Goal: Task Accomplishment & Management: Complete application form

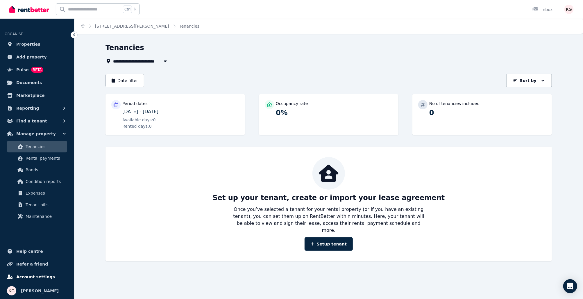
click at [33, 278] on span "Account settings" at bounding box center [35, 276] width 39 height 7
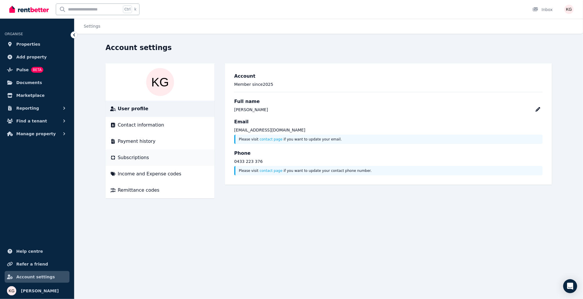
click at [132, 156] on span "Subscriptions" at bounding box center [133, 157] width 31 height 7
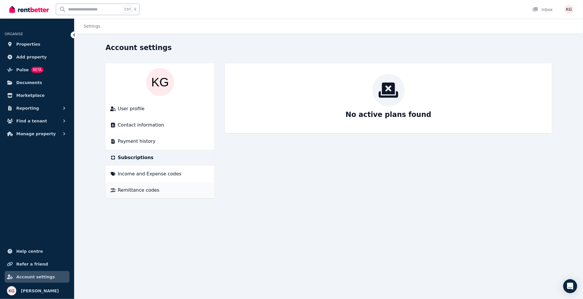
click at [153, 192] on span "Remittance codes" at bounding box center [139, 190] width 42 height 7
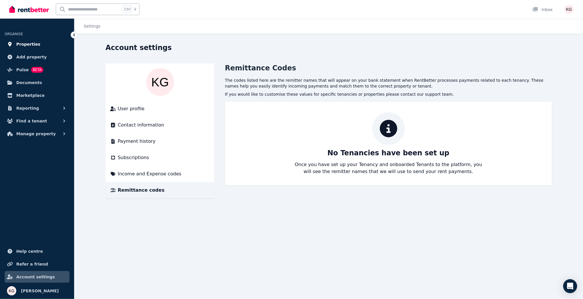
click at [30, 48] on link "Properties" at bounding box center [37, 44] width 65 height 12
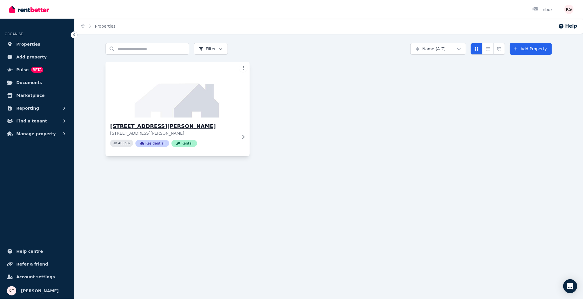
click at [204, 128] on h3 "[STREET_ADDRESS][PERSON_NAME]" at bounding box center [173, 126] width 127 height 8
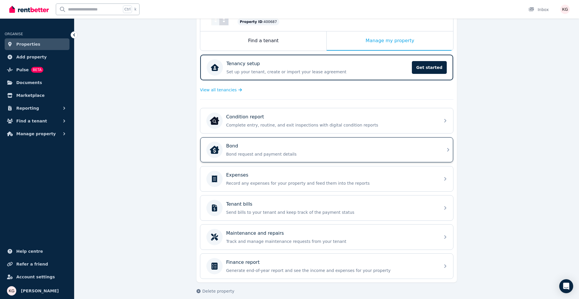
scroll to position [85, 0]
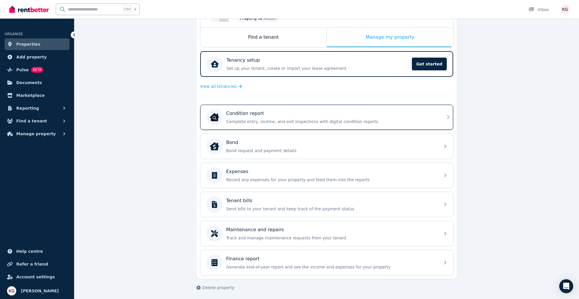
click at [265, 115] on div "Condition report" at bounding box center [331, 113] width 210 height 7
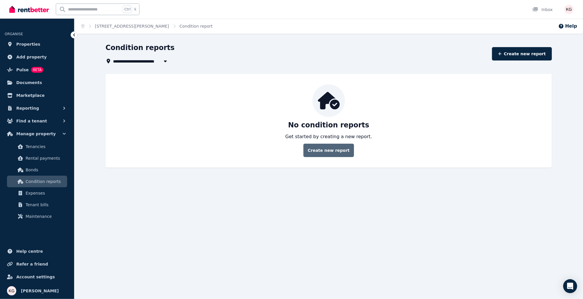
click at [332, 153] on link "Create new report" at bounding box center [328, 150] width 51 height 13
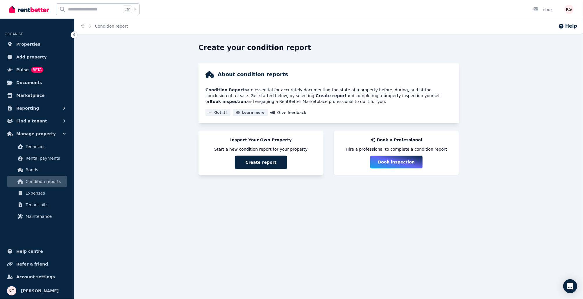
click at [268, 162] on button "Create report" at bounding box center [261, 162] width 52 height 13
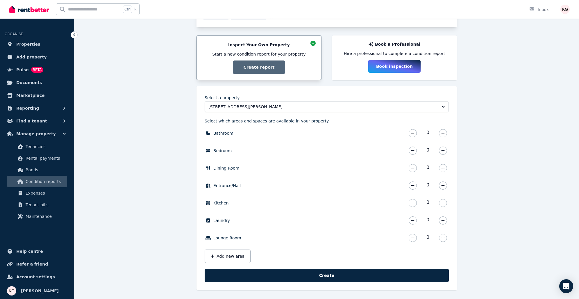
scroll to position [97, 0]
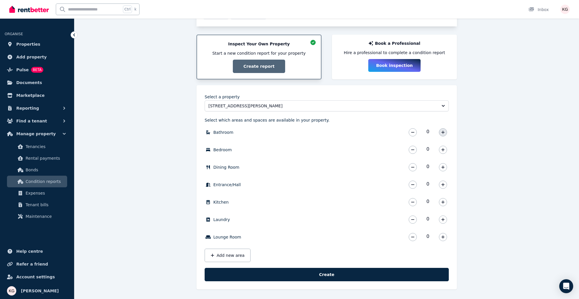
click at [444, 132] on icon "button" at bounding box center [442, 132] width 3 height 4
click at [443, 148] on icon "button" at bounding box center [442, 149] width 3 height 3
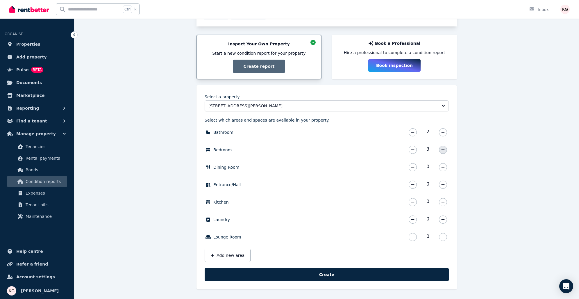
click at [443, 148] on icon "button" at bounding box center [442, 149] width 3 height 3
click at [445, 150] on button "button" at bounding box center [443, 150] width 8 height 8
click at [442, 149] on icon "button" at bounding box center [442, 150] width 3 height 4
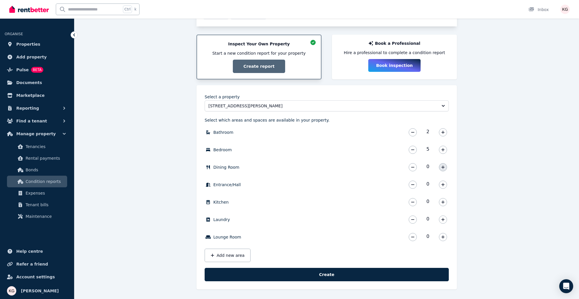
click at [444, 167] on icon "button" at bounding box center [442, 167] width 3 height 4
click at [443, 184] on icon "button" at bounding box center [442, 184] width 3 height 3
click at [441, 200] on icon "button" at bounding box center [442, 202] width 3 height 4
click at [445, 219] on button "button" at bounding box center [443, 219] width 8 height 8
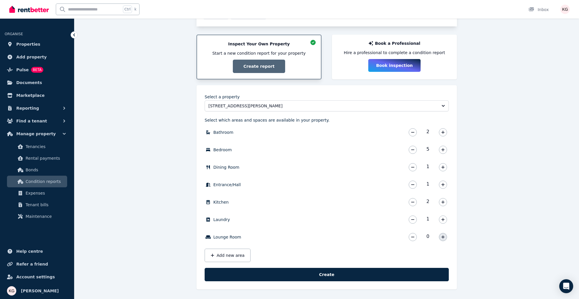
click at [445, 237] on button "button" at bounding box center [443, 237] width 8 height 8
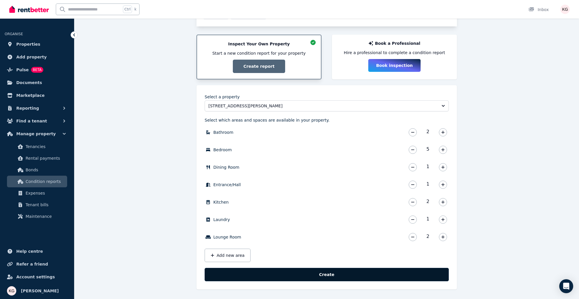
click at [314, 274] on button "Create" at bounding box center [327, 274] width 244 height 13
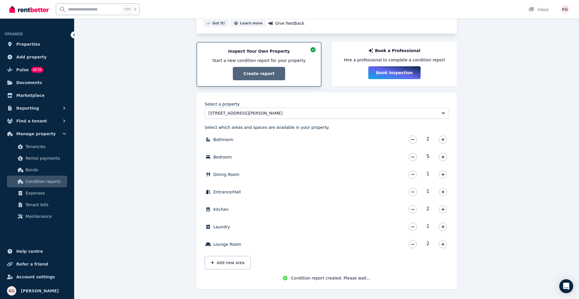
scroll to position [90, 0]
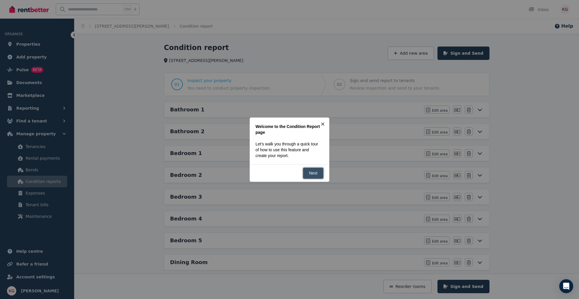
click at [312, 174] on link "Next" at bounding box center [313, 172] width 21 height 11
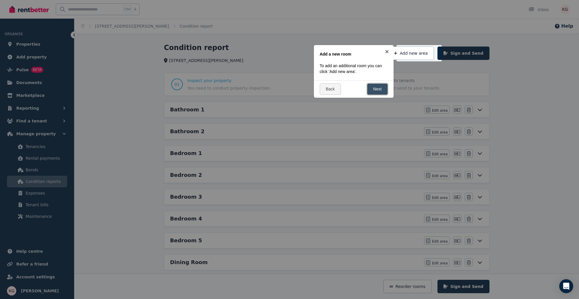
click at [380, 92] on link "Next" at bounding box center [377, 88] width 21 height 11
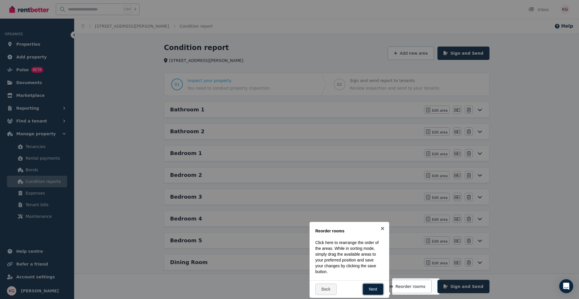
scroll to position [146, 0]
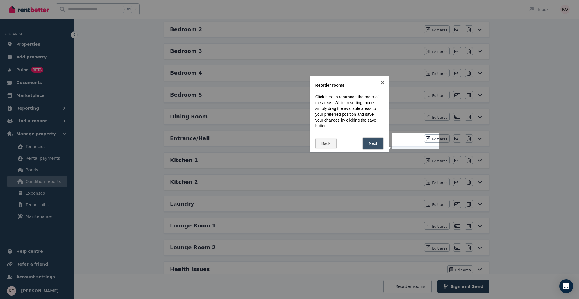
click at [372, 142] on link "Next" at bounding box center [373, 143] width 21 height 11
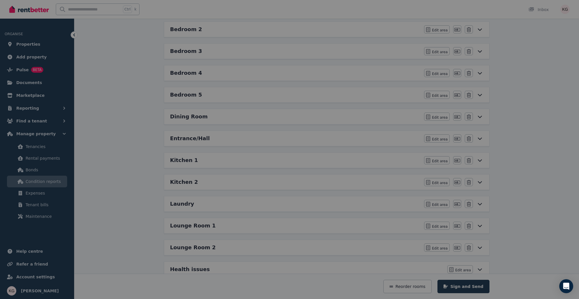
scroll to position [0, 0]
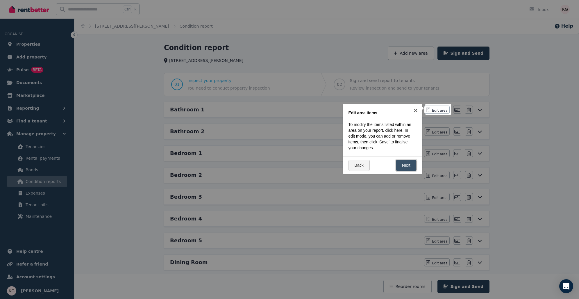
click at [411, 166] on link "Next" at bounding box center [406, 165] width 21 height 11
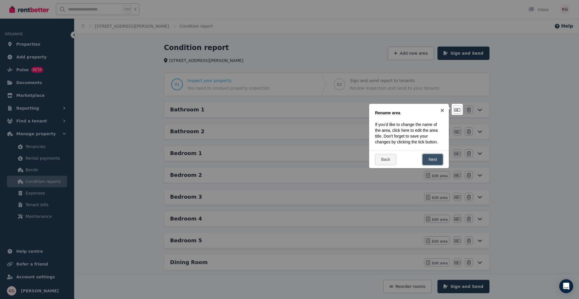
click at [434, 165] on link "Next" at bounding box center [432, 159] width 21 height 11
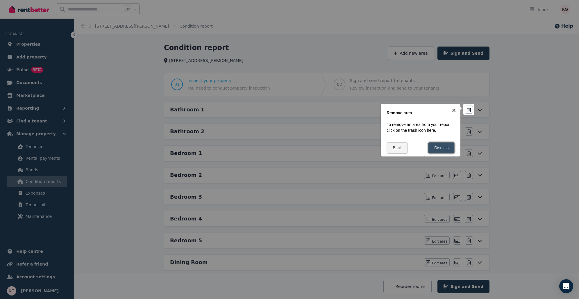
click at [438, 153] on link "Dismiss" at bounding box center [441, 147] width 26 height 11
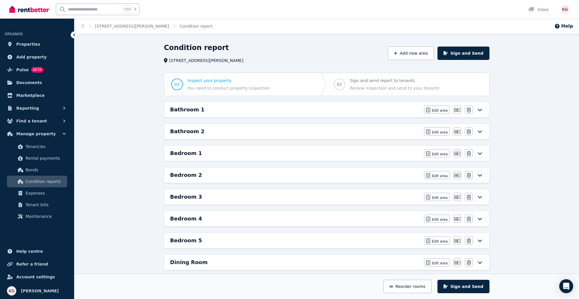
click at [215, 109] on div "Bathroom 1" at bounding box center [295, 110] width 251 height 8
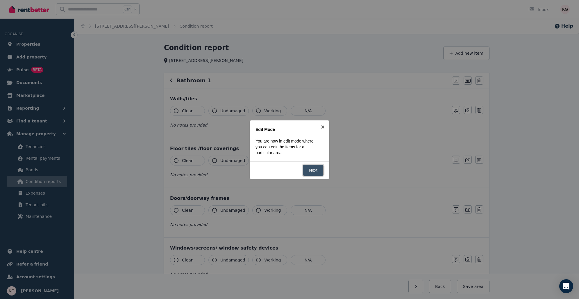
click at [315, 171] on link "Next" at bounding box center [313, 170] width 21 height 11
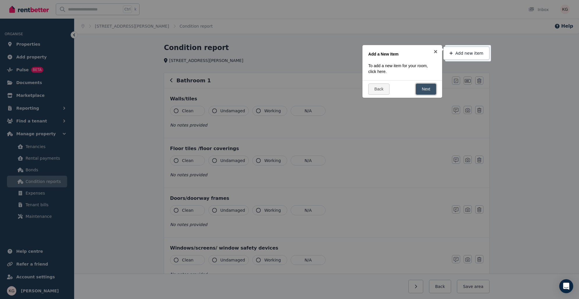
click at [428, 85] on link "Next" at bounding box center [426, 88] width 21 height 11
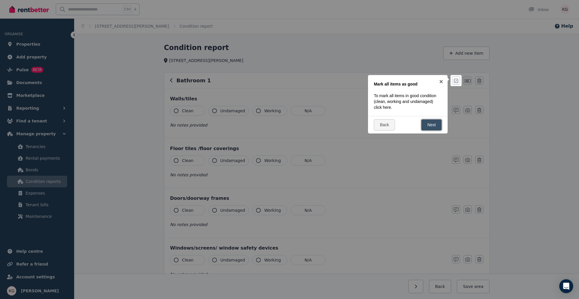
click at [427, 122] on link "Next" at bounding box center [431, 124] width 21 height 11
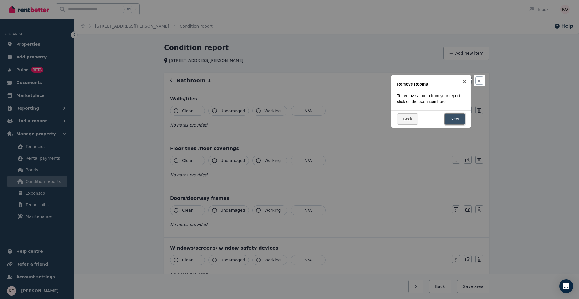
click at [447, 122] on link "Next" at bounding box center [454, 118] width 21 height 11
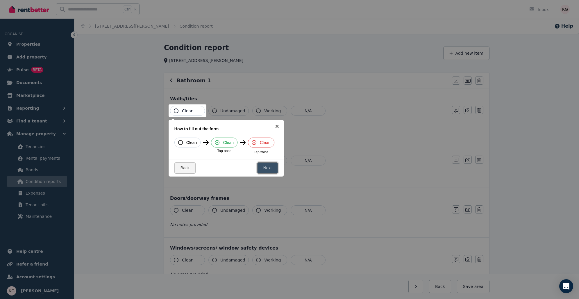
click at [272, 165] on link "Next" at bounding box center [267, 167] width 21 height 11
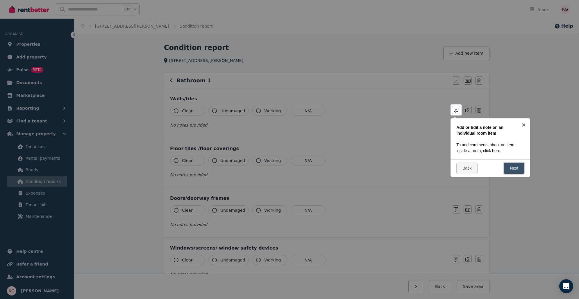
click at [518, 170] on link "Next" at bounding box center [514, 167] width 21 height 11
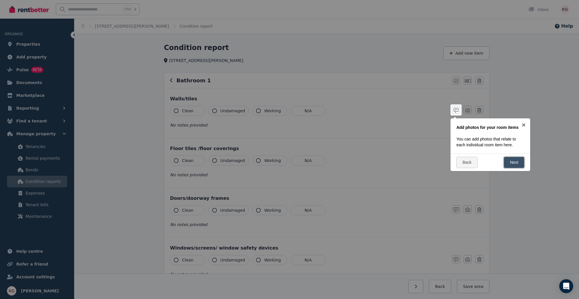
click at [513, 158] on link "Next" at bounding box center [514, 162] width 21 height 11
click at [515, 166] on link "Next" at bounding box center [514, 167] width 21 height 11
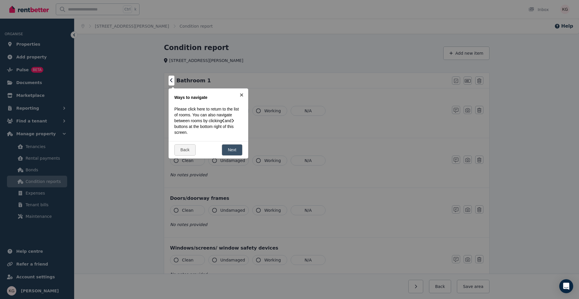
drag, startPoint x: 209, startPoint y: 143, endPoint x: 224, endPoint y: 146, distance: 15.7
click at [210, 143] on div "Back Next" at bounding box center [209, 149] width 80 height 17
click at [236, 149] on link "Next" at bounding box center [232, 149] width 21 height 11
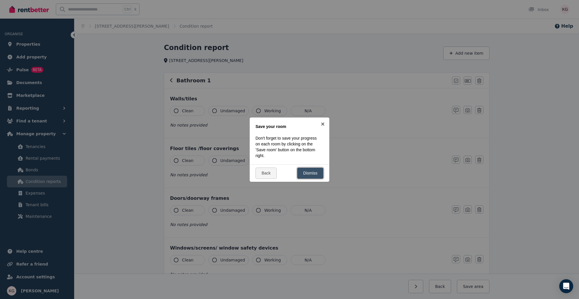
click at [309, 173] on link "Dismiss" at bounding box center [310, 172] width 26 height 11
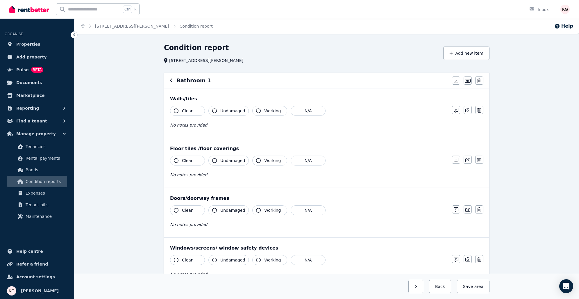
click at [172, 78] on button "button" at bounding box center [171, 80] width 3 height 7
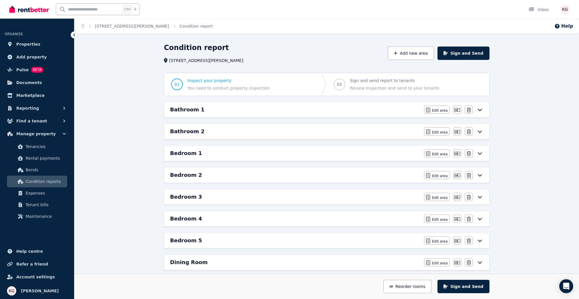
click at [210, 107] on div "Bathroom 1" at bounding box center [295, 110] width 251 height 8
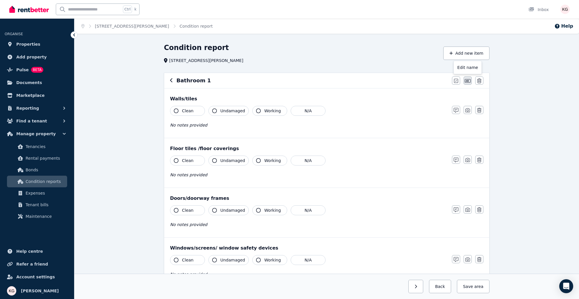
click at [470, 80] on icon "button" at bounding box center [468, 80] width 6 height 5
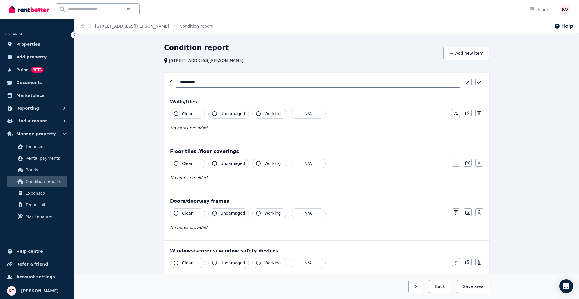
click at [246, 83] on input "**********" at bounding box center [318, 81] width 284 height 11
type input "*"
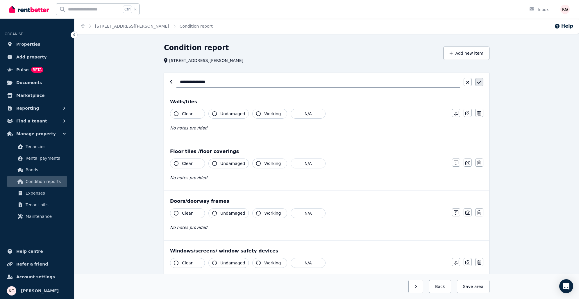
type input "**********"
click at [482, 79] on button "button" at bounding box center [479, 82] width 8 height 8
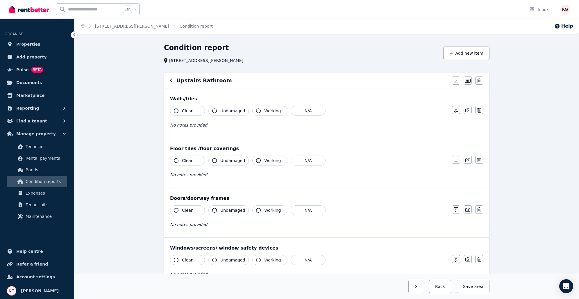
click at [168, 78] on div "Upstairs Bathroom [PERSON_NAME] all items as good Edit name Delete" at bounding box center [326, 80] width 325 height 15
click at [172, 78] on icon "button" at bounding box center [171, 80] width 3 height 5
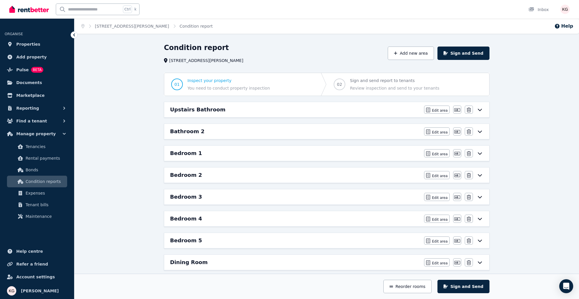
click at [192, 130] on h6 "Bathroom 2" at bounding box center [187, 131] width 34 height 8
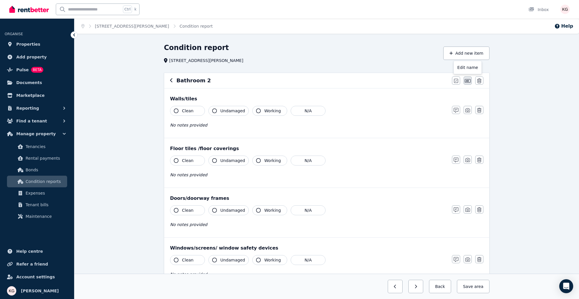
click at [470, 81] on icon "button" at bounding box center [468, 80] width 6 height 5
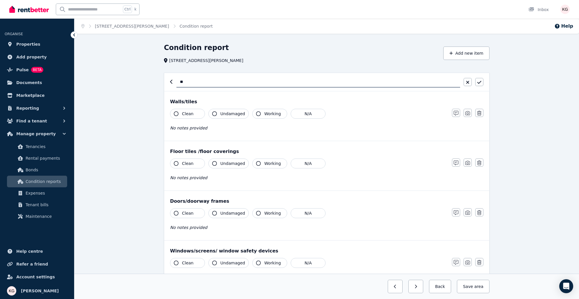
type input "*"
type input "**********"
click at [478, 80] on icon "button" at bounding box center [479, 82] width 4 height 5
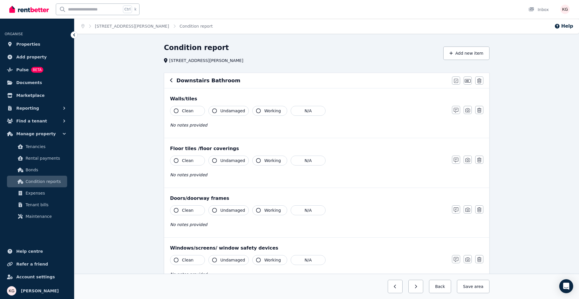
click at [171, 81] on icon "button" at bounding box center [171, 80] width 2 height 4
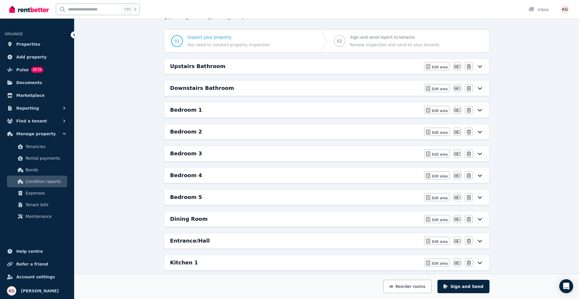
scroll to position [58, 0]
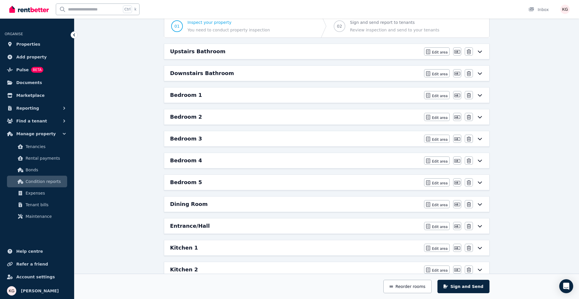
click at [191, 89] on div "Bedroom 1 Edit area Edit area Edit name [GEOGRAPHIC_DATA]" at bounding box center [326, 94] width 325 height 15
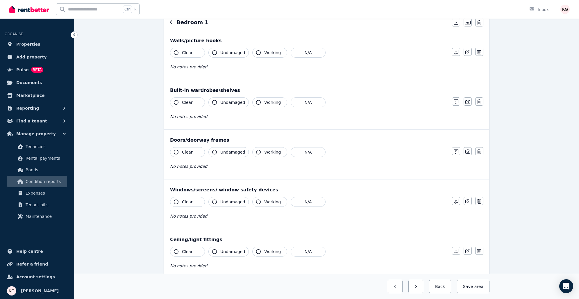
scroll to position [0, 0]
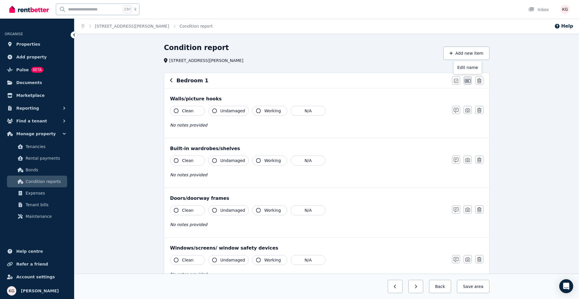
click at [471, 80] on button "button" at bounding box center [468, 80] width 8 height 8
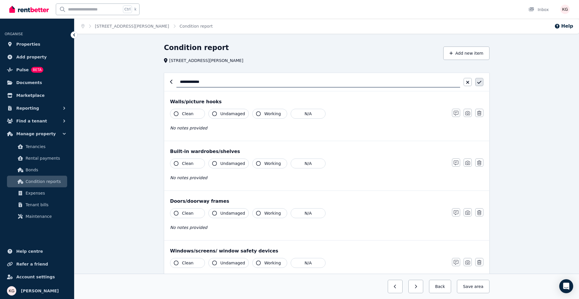
type input "**********"
click at [483, 81] on button "button" at bounding box center [479, 82] width 8 height 8
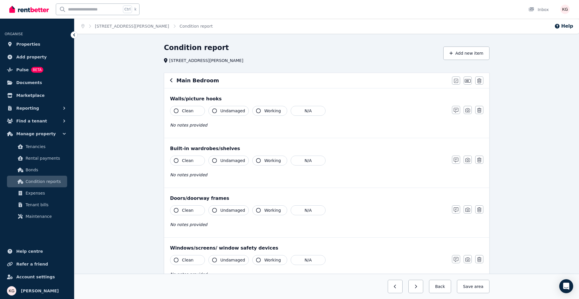
click at [173, 77] on div "Main Bedroom" at bounding box center [309, 80] width 278 height 8
click at [172, 78] on icon "button" at bounding box center [171, 80] width 3 height 5
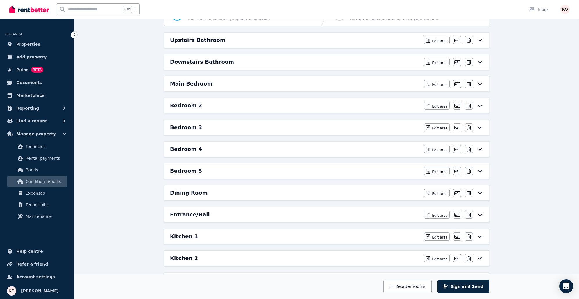
scroll to position [87, 0]
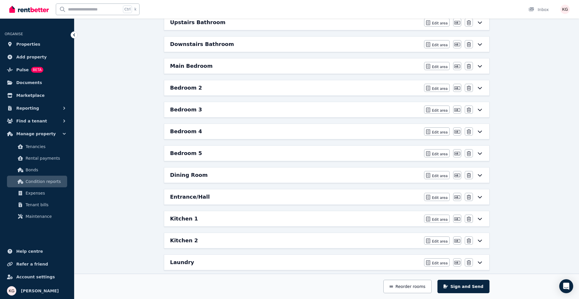
click at [241, 131] on div "Bedroom 4" at bounding box center [295, 131] width 251 height 8
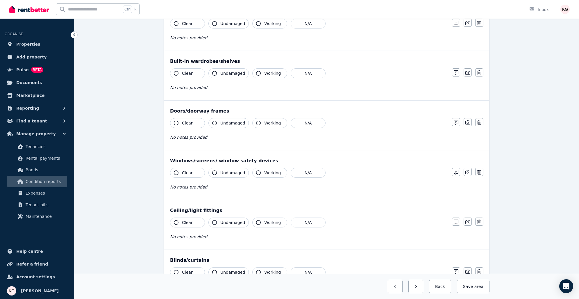
scroll to position [0, 0]
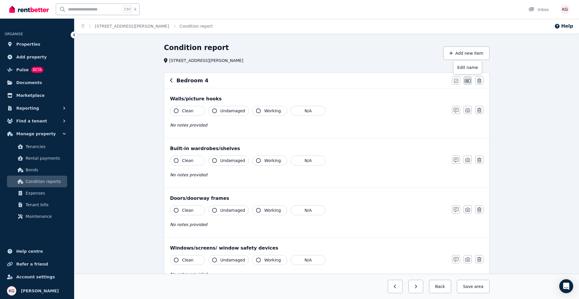
click at [467, 80] on icon "button" at bounding box center [468, 80] width 6 height 5
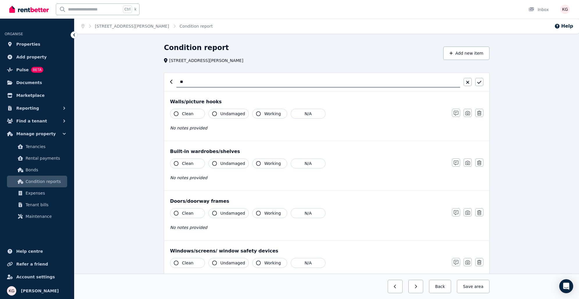
type input "*"
type input "**********"
click at [478, 82] on icon "button" at bounding box center [479, 82] width 4 height 3
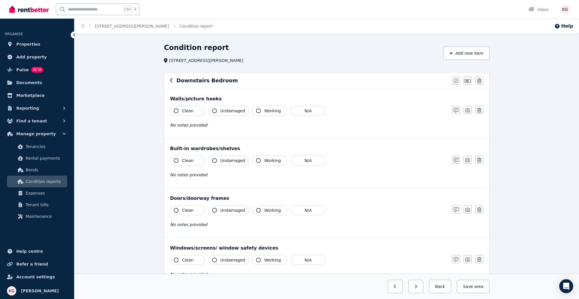
click at [173, 80] on div "Downstairs Bedroom" at bounding box center [309, 80] width 278 height 8
click at [171, 80] on icon "button" at bounding box center [171, 80] width 2 height 4
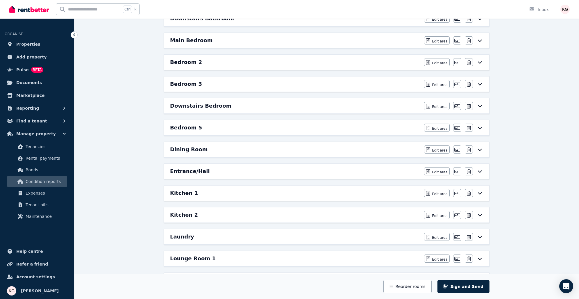
scroll to position [116, 0]
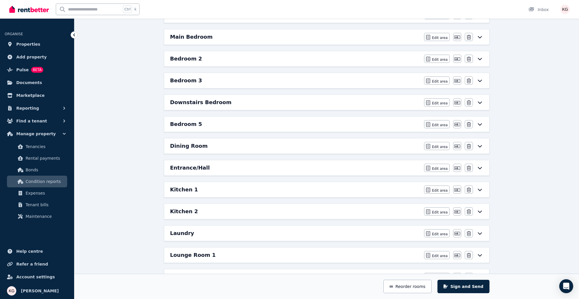
click at [194, 124] on h6 "Bedroom 5" at bounding box center [186, 124] width 32 height 8
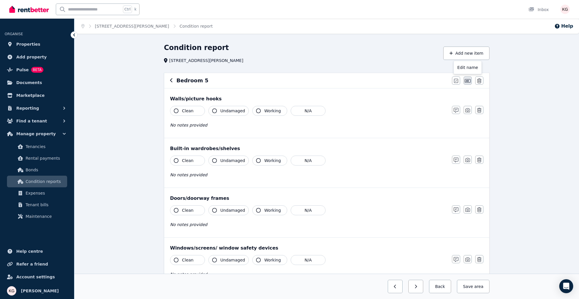
click at [467, 79] on icon "button" at bounding box center [468, 80] width 6 height 3
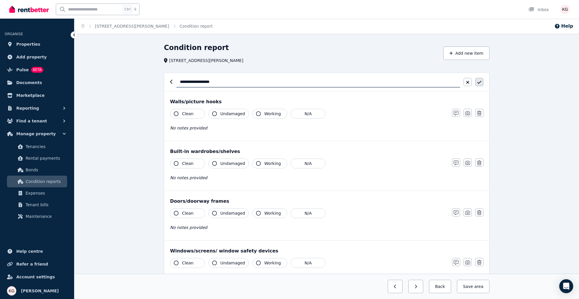
type input "**********"
drag, startPoint x: 480, startPoint y: 83, endPoint x: 458, endPoint y: 92, distance: 24.6
click at [480, 83] on icon "button" at bounding box center [479, 82] width 4 height 5
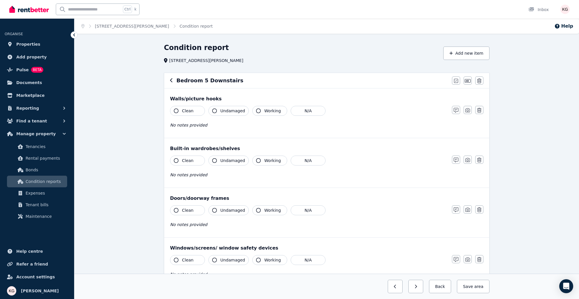
click at [173, 79] on icon "button" at bounding box center [171, 80] width 3 height 5
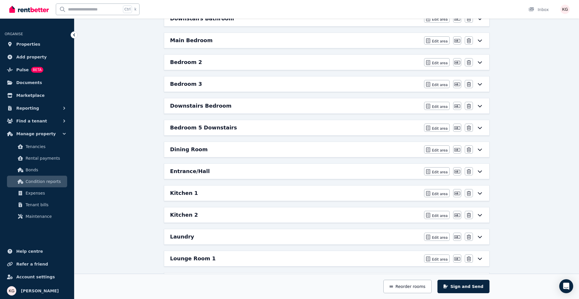
scroll to position [116, 0]
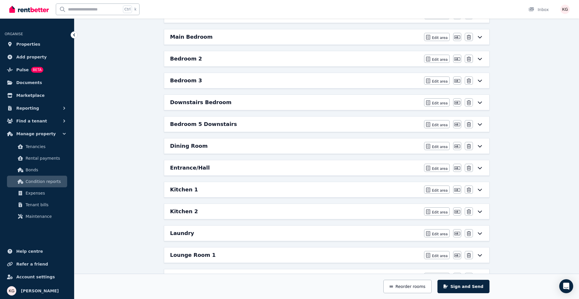
click at [190, 143] on h6 "Dining Room" at bounding box center [188, 146] width 37 height 8
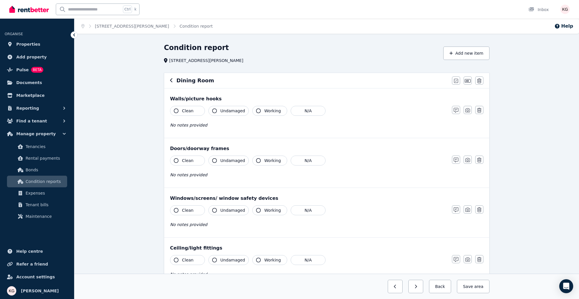
click at [171, 80] on icon "button" at bounding box center [171, 80] width 3 height 5
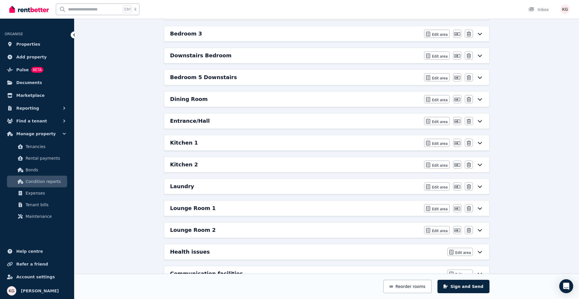
scroll to position [164, 0]
click at [191, 140] on h6 "Kitchen 1" at bounding box center [184, 142] width 28 height 8
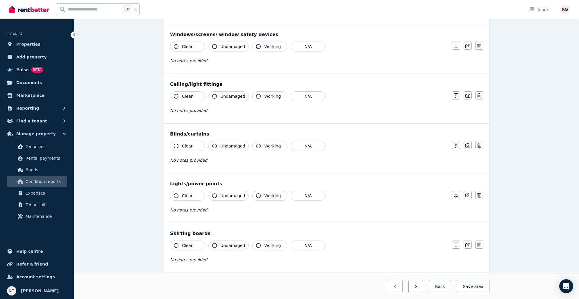
scroll to position [0, 0]
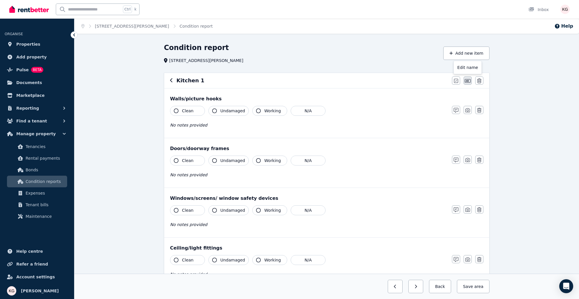
click at [470, 81] on icon "button" at bounding box center [468, 80] width 6 height 5
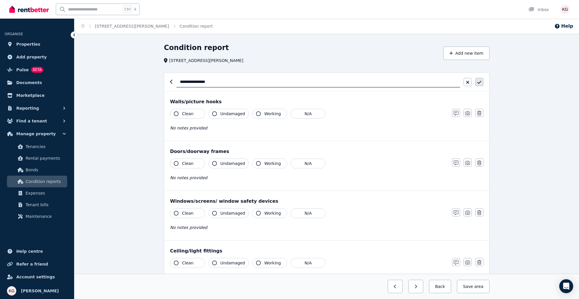
type input "**********"
click at [479, 82] on icon "button" at bounding box center [479, 82] width 4 height 5
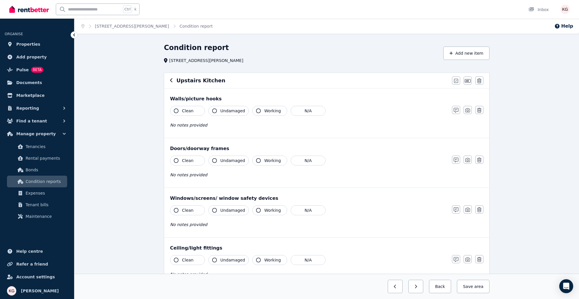
click at [171, 81] on icon "button" at bounding box center [171, 80] width 3 height 5
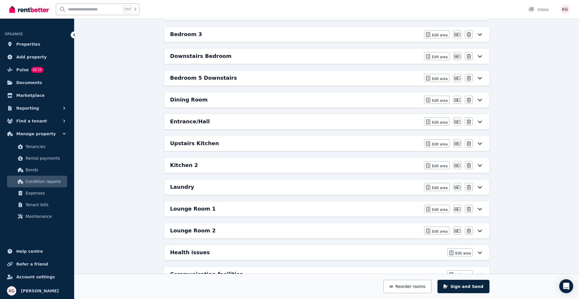
scroll to position [222, 0]
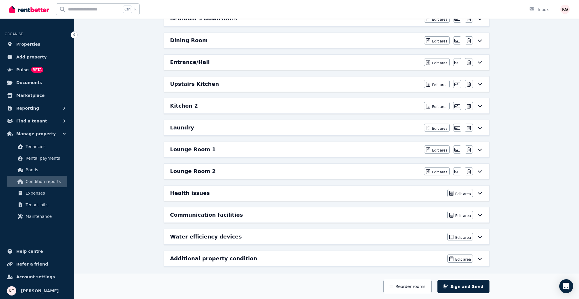
click at [287, 106] on div "Kitchen 2" at bounding box center [295, 106] width 251 height 8
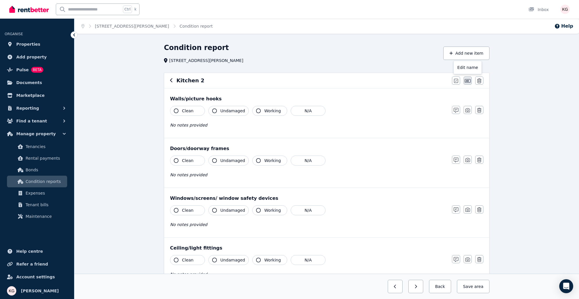
click at [467, 81] on icon "button" at bounding box center [468, 80] width 6 height 3
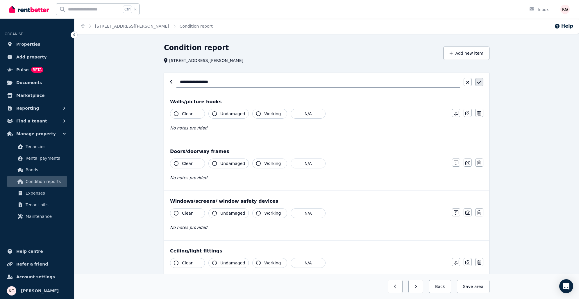
type input "**********"
click at [480, 81] on icon "button" at bounding box center [479, 82] width 4 height 3
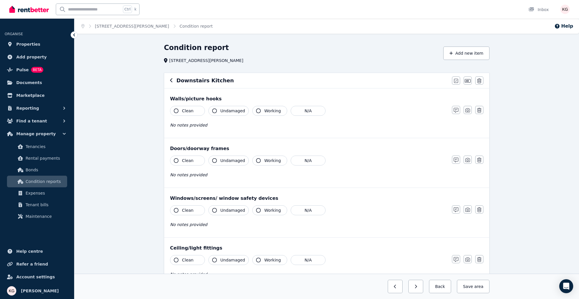
click at [171, 79] on icon "button" at bounding box center [171, 80] width 2 height 4
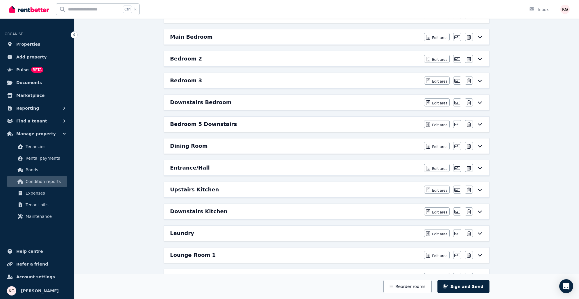
scroll to position [222, 0]
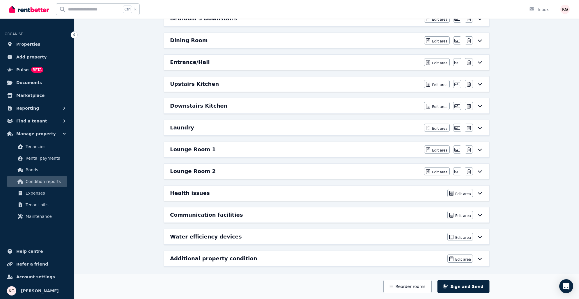
click at [195, 146] on h6 "Lounge Room 1" at bounding box center [193, 149] width 46 height 8
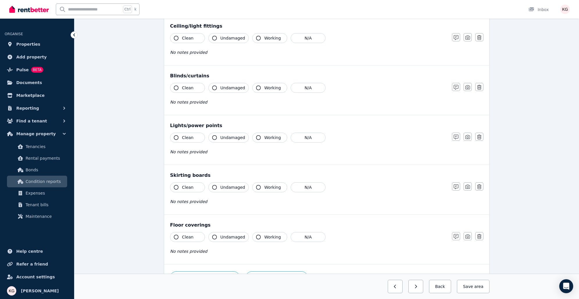
scroll to position [0, 0]
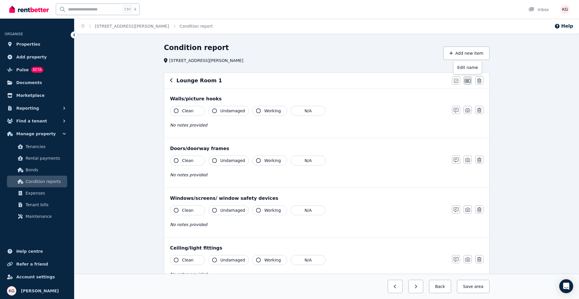
click at [470, 78] on icon "button" at bounding box center [468, 80] width 6 height 5
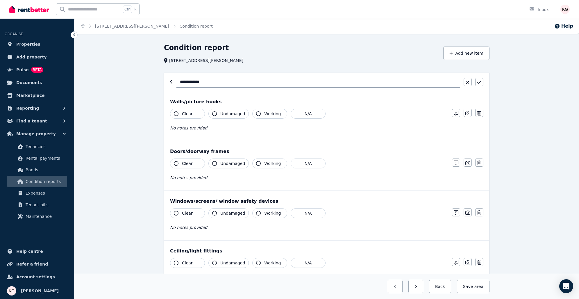
click at [228, 81] on input "**********" at bounding box center [318, 81] width 284 height 11
type input "*"
type input "**********"
click at [480, 80] on icon "button" at bounding box center [479, 82] width 4 height 5
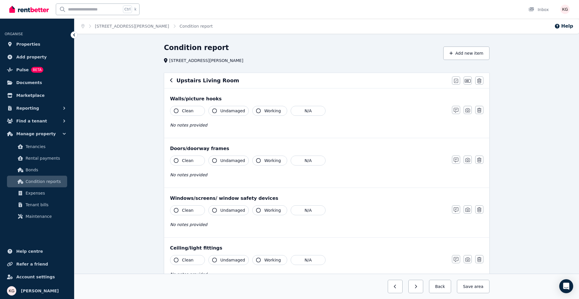
click at [170, 81] on icon "button" at bounding box center [171, 80] width 2 height 4
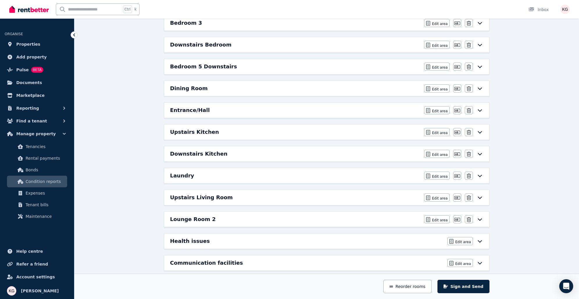
scroll to position [222, 0]
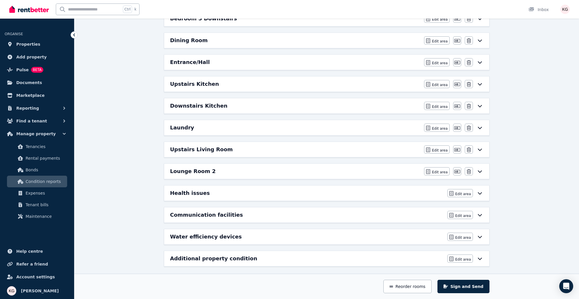
click at [195, 170] on h6 "Lounge Room 2" at bounding box center [193, 171] width 46 height 8
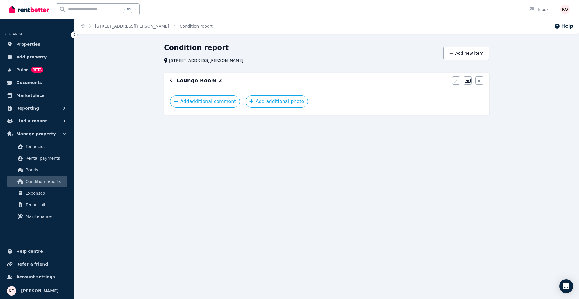
scroll to position [0, 0]
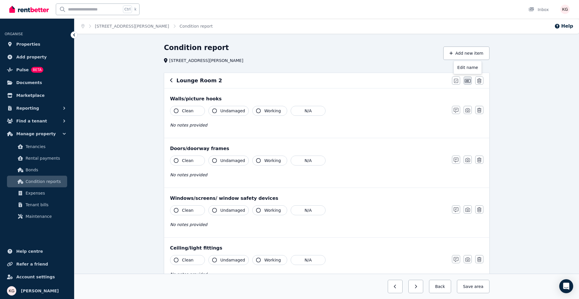
click at [468, 83] on icon "button" at bounding box center [468, 80] width 6 height 5
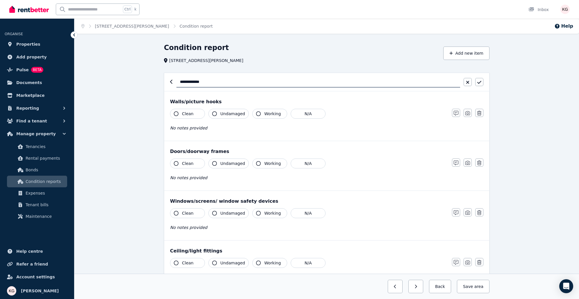
drag, startPoint x: 247, startPoint y: 85, endPoint x: 88, endPoint y: 82, distance: 158.7
click at [88, 82] on div "**********" at bounding box center [326, 302] width 505 height 519
type input "**********"
click at [478, 79] on button "button" at bounding box center [479, 82] width 8 height 8
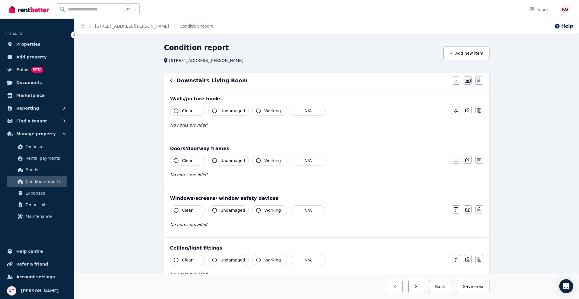
click at [172, 83] on icon "button" at bounding box center [171, 80] width 3 height 5
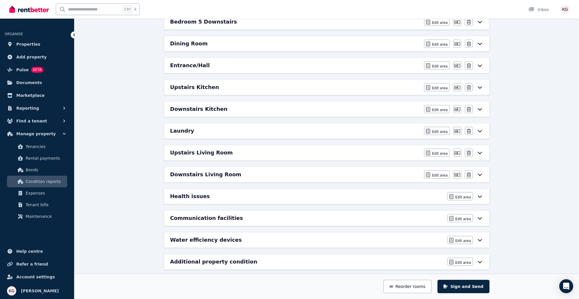
scroll to position [222, 0]
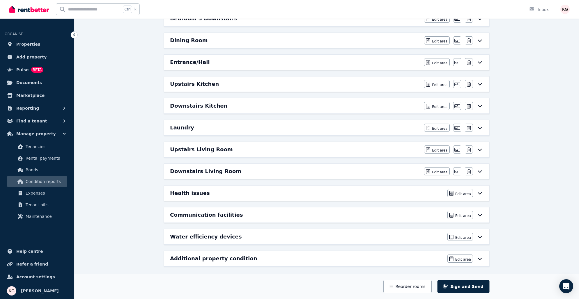
click at [198, 192] on h6 "Health issues" at bounding box center [190, 193] width 40 height 8
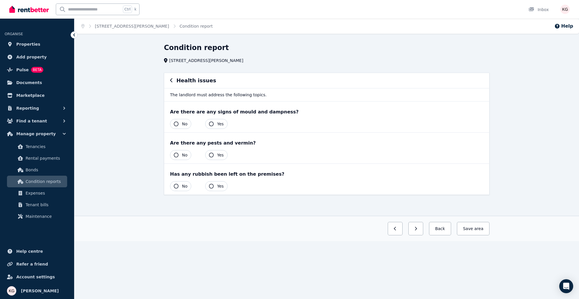
scroll to position [0, 0]
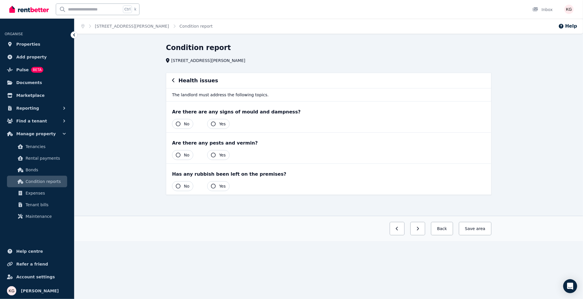
click at [174, 80] on icon "button" at bounding box center [173, 80] width 3 height 5
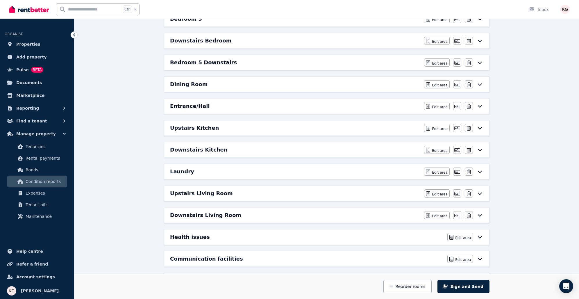
scroll to position [222, 0]
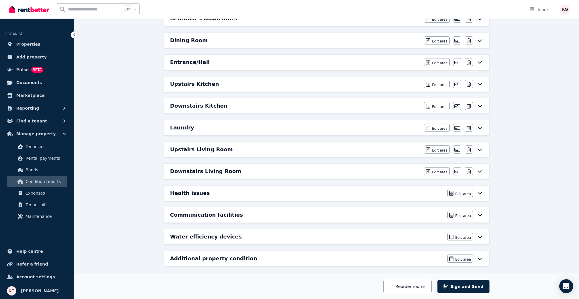
click at [221, 213] on h6 "Communication facilities" at bounding box center [206, 215] width 73 height 8
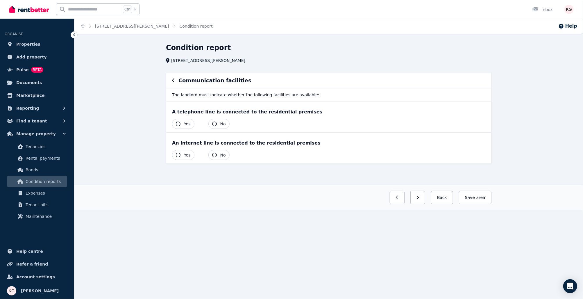
click at [172, 77] on button "button" at bounding box center [173, 80] width 3 height 7
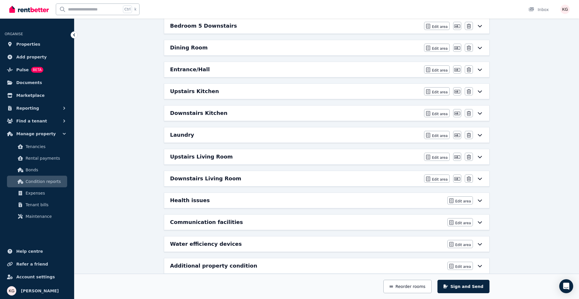
scroll to position [222, 0]
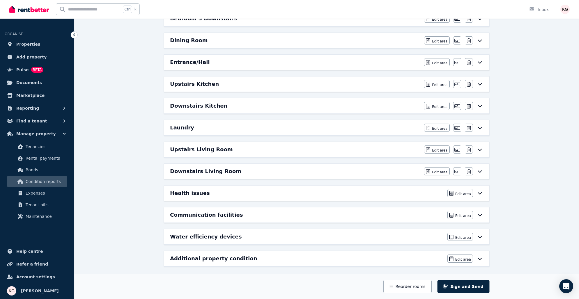
click at [202, 235] on h6 "Water efficiency devices" at bounding box center [206, 237] width 72 height 8
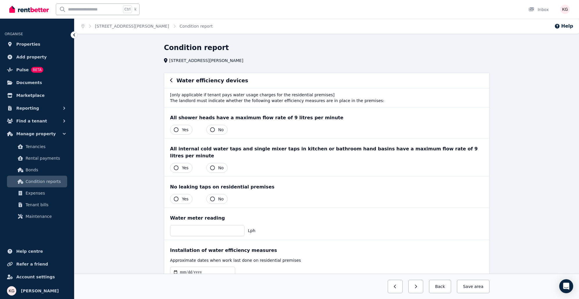
click at [172, 81] on icon "button" at bounding box center [171, 80] width 3 height 5
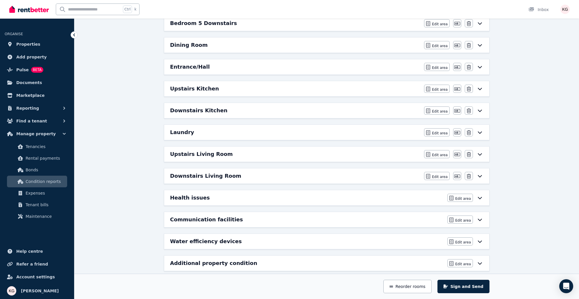
scroll to position [222, 0]
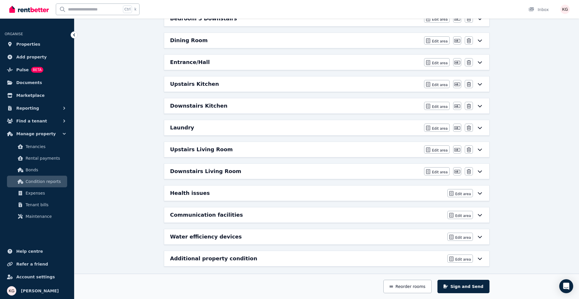
click at [234, 258] on h6 "Additional property condition" at bounding box center [213, 258] width 87 height 8
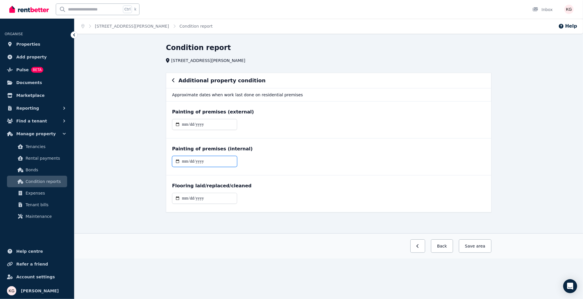
click at [192, 158] on input "date" at bounding box center [204, 161] width 65 height 11
click at [198, 161] on input "date" at bounding box center [204, 161] width 65 height 11
drag, startPoint x: 208, startPoint y: 160, endPoint x: 201, endPoint y: 163, distance: 7.4
click at [202, 162] on input "date" at bounding box center [204, 161] width 65 height 11
click at [187, 163] on input "date" at bounding box center [204, 161] width 65 height 11
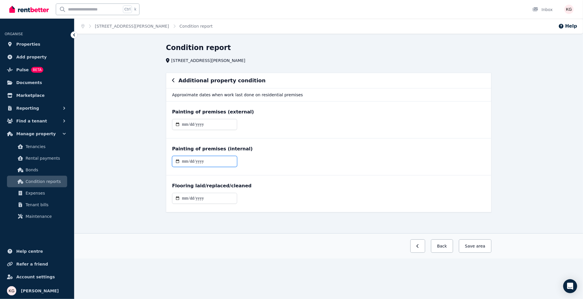
click at [178, 160] on input "date" at bounding box center [204, 161] width 65 height 11
type input "**********"
click at [477, 243] on span "area" at bounding box center [480, 246] width 10 height 6
click at [449, 244] on button "Back" at bounding box center [439, 245] width 27 height 13
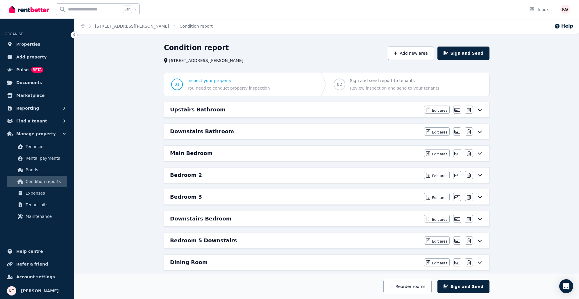
click at [197, 111] on h6 "Upstairs Bathroom" at bounding box center [198, 110] width 56 height 8
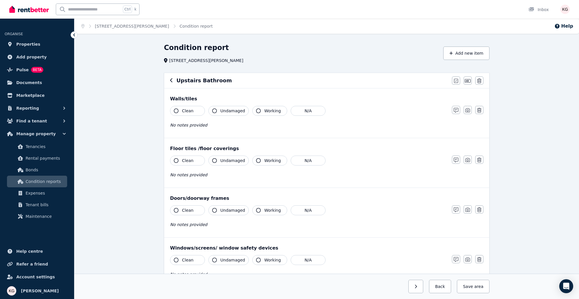
click at [175, 110] on icon "button" at bounding box center [176, 110] width 5 height 5
click at [176, 109] on icon "button" at bounding box center [176, 110] width 5 height 5
click at [180, 111] on button "Clean" at bounding box center [187, 111] width 35 height 10
click at [176, 110] on icon "button" at bounding box center [176, 110] width 5 height 5
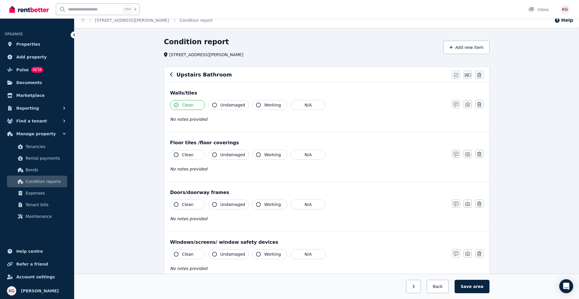
scroll to position [29, 0]
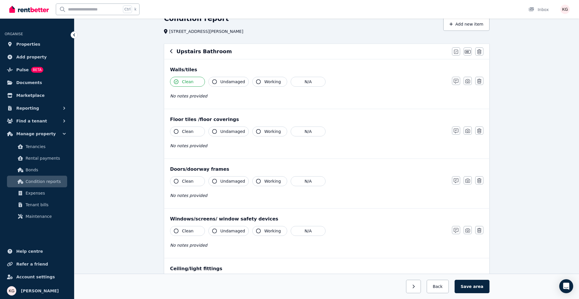
click at [174, 134] on button "Clean" at bounding box center [187, 131] width 35 height 10
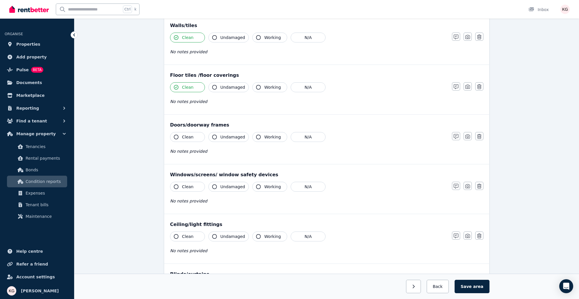
scroll to position [87, 0]
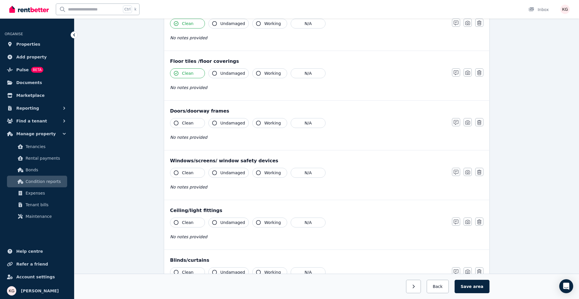
click at [174, 126] on button "Clean" at bounding box center [187, 123] width 35 height 10
click at [179, 170] on button "Clean" at bounding box center [187, 173] width 35 height 10
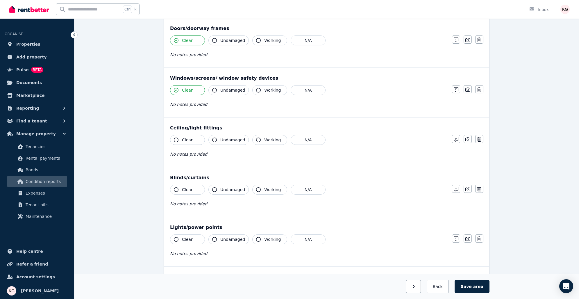
scroll to position [174, 0]
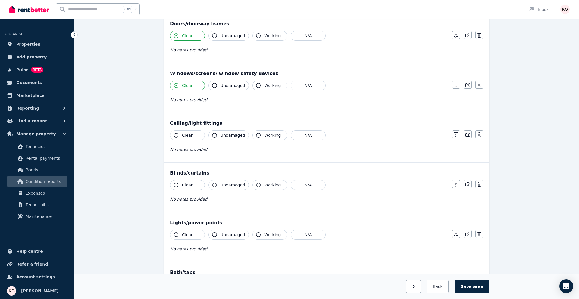
click at [178, 131] on button "Clean" at bounding box center [187, 135] width 35 height 10
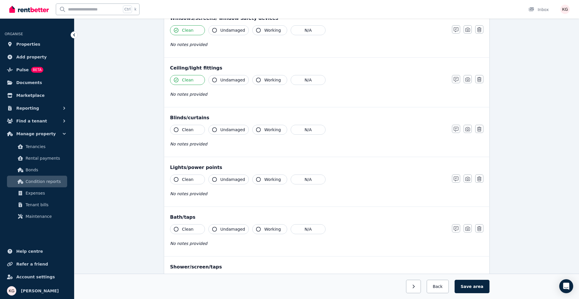
scroll to position [233, 0]
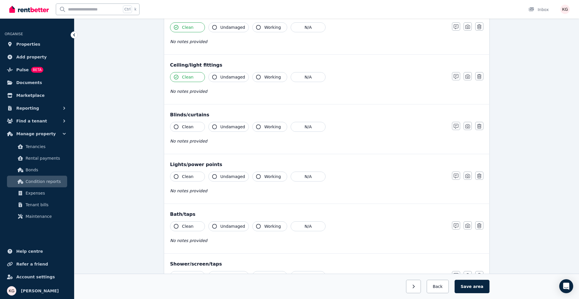
click at [195, 123] on button "Clean" at bounding box center [187, 127] width 35 height 10
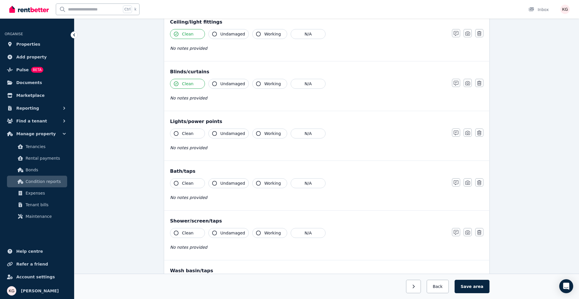
scroll to position [291, 0]
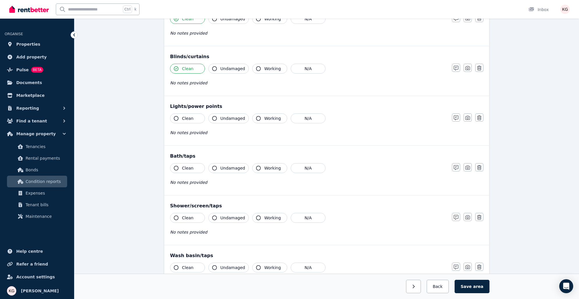
click at [183, 118] on span "Clean" at bounding box center [188, 118] width 12 height 6
click at [187, 163] on button "Clean" at bounding box center [187, 168] width 35 height 10
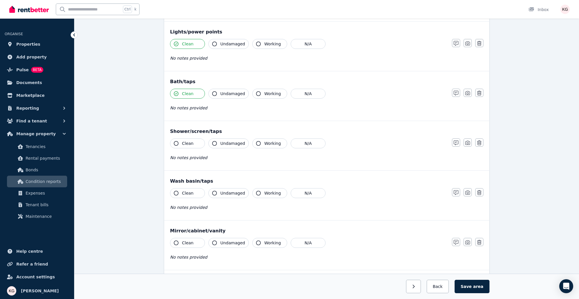
scroll to position [378, 0]
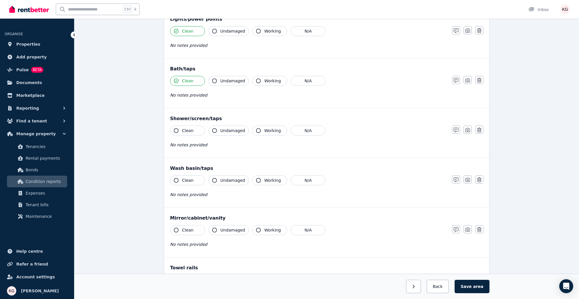
click at [181, 129] on button "Clean" at bounding box center [187, 131] width 35 height 10
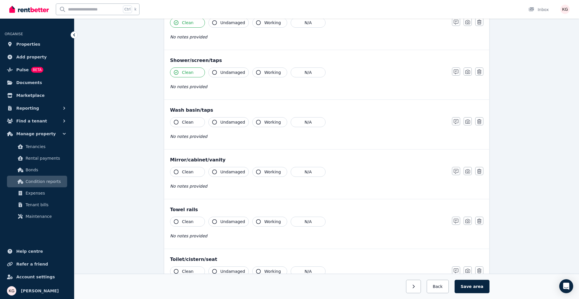
click at [187, 119] on span "Clean" at bounding box center [188, 122] width 12 height 6
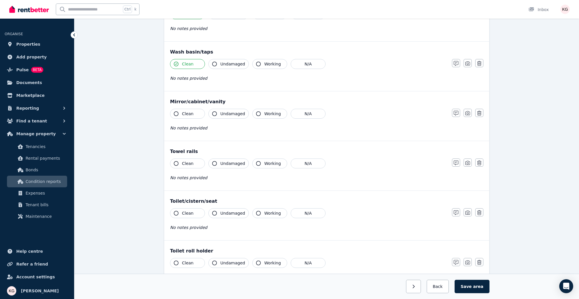
click at [188, 114] on span "Clean" at bounding box center [188, 114] width 12 height 6
click at [188, 163] on span "Clean" at bounding box center [188, 163] width 12 height 6
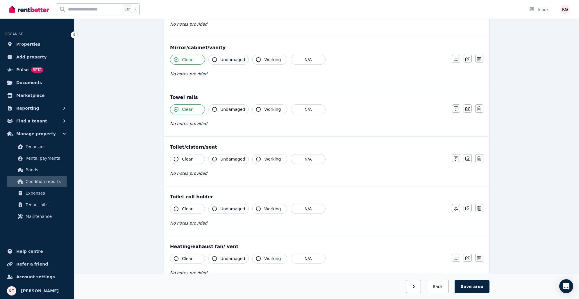
scroll to position [552, 0]
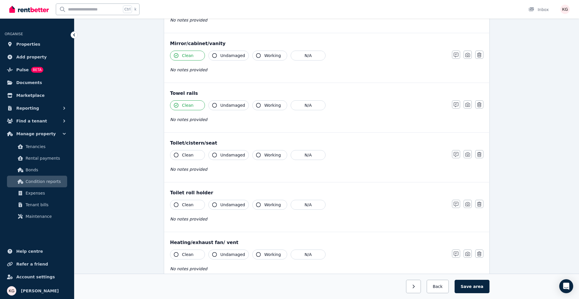
click at [189, 152] on span "Clean" at bounding box center [188, 155] width 12 height 6
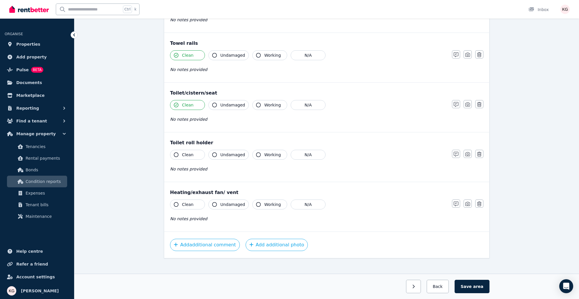
scroll to position [605, 0]
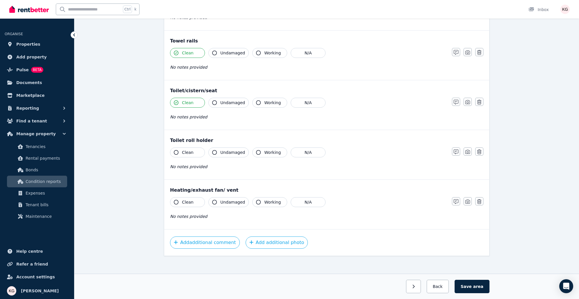
click at [187, 149] on span "Clean" at bounding box center [188, 152] width 12 height 6
click at [189, 199] on span "Clean" at bounding box center [188, 202] width 12 height 6
click at [484, 285] on button "Save area" at bounding box center [472, 286] width 35 height 13
click at [445, 283] on button "Back" at bounding box center [437, 286] width 27 height 13
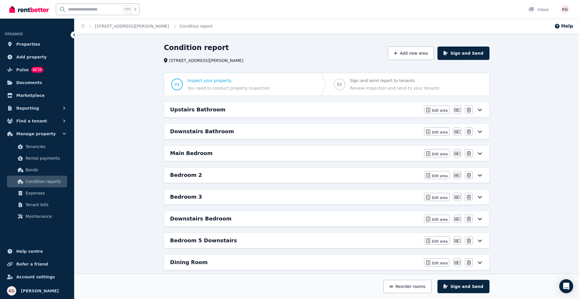
scroll to position [0, 0]
click at [481, 107] on icon at bounding box center [479, 109] width 7 height 5
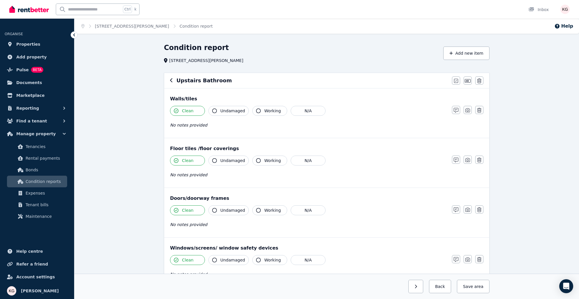
click at [170, 80] on icon "button" at bounding box center [171, 80] width 3 height 5
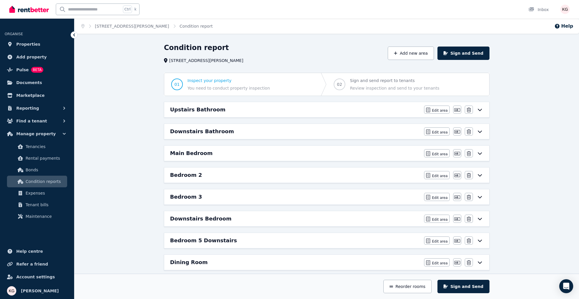
click at [197, 129] on h6 "Downstairs Bathroom" at bounding box center [202, 131] width 64 height 8
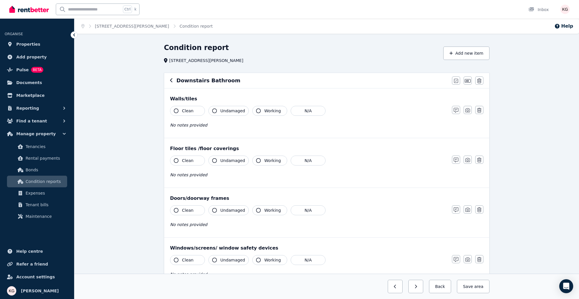
click at [178, 111] on icon "button" at bounding box center [176, 110] width 5 height 5
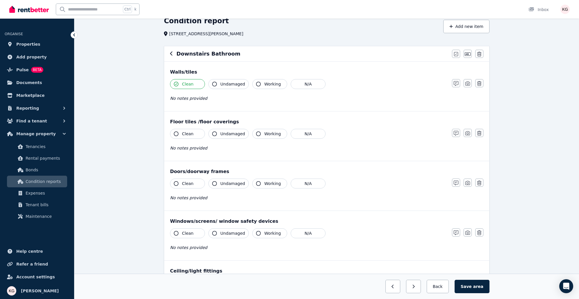
scroll to position [29, 0]
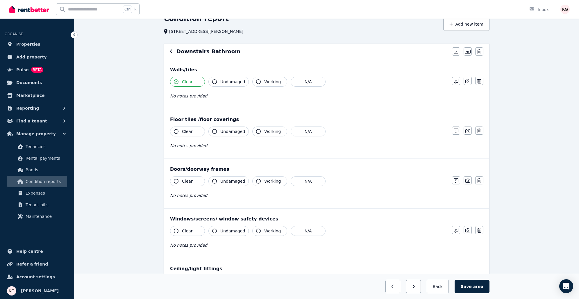
click at [176, 131] on icon "button" at bounding box center [176, 131] width 5 height 5
click at [196, 147] on span "No notes provided" at bounding box center [188, 145] width 37 height 5
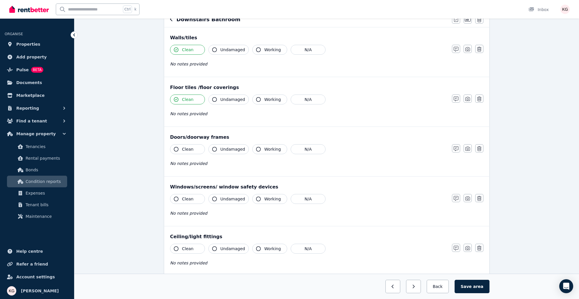
scroll to position [58, 0]
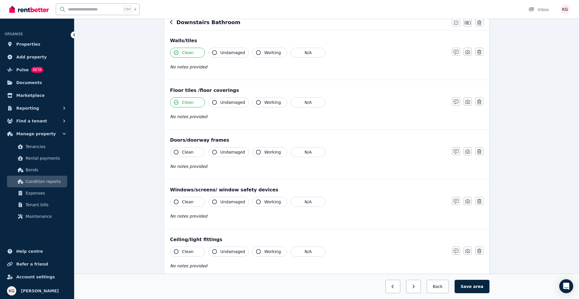
click at [187, 153] on span "Clean" at bounding box center [188, 152] width 12 height 6
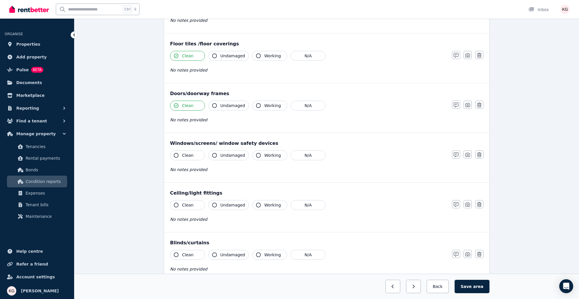
scroll to position [116, 0]
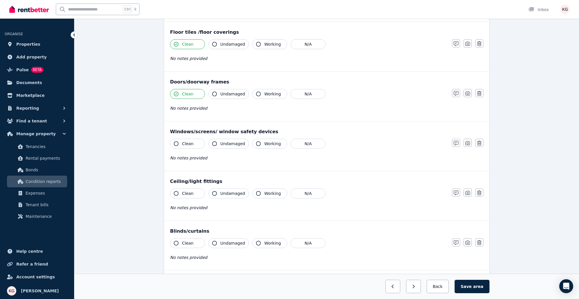
click at [188, 143] on span "Clean" at bounding box center [188, 144] width 12 height 6
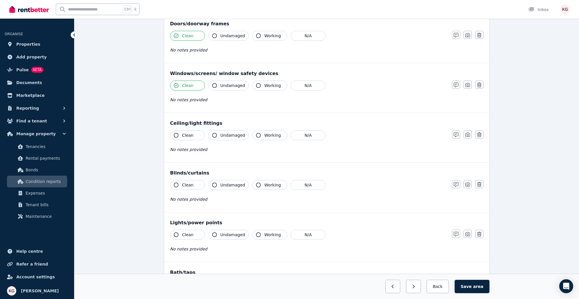
click at [186, 133] on span "Clean" at bounding box center [188, 135] width 12 height 6
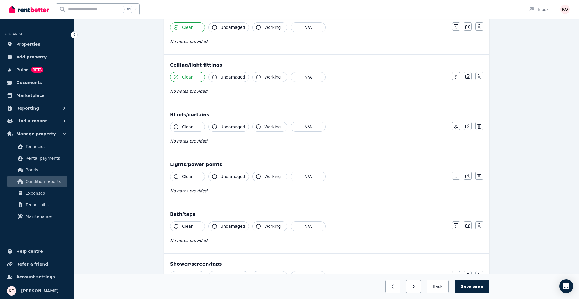
click at [190, 126] on span "Clean" at bounding box center [188, 127] width 12 height 6
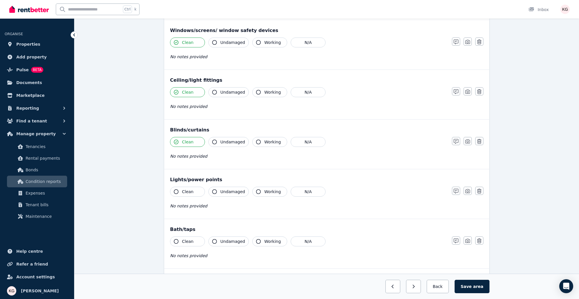
scroll to position [203, 0]
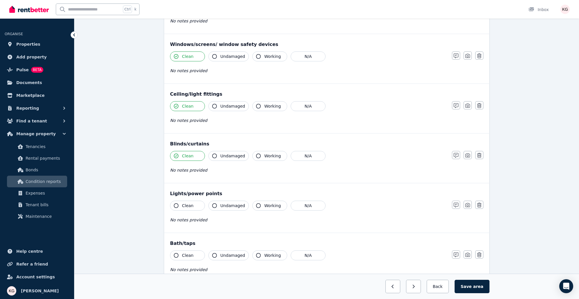
click at [182, 157] on span "Clean" at bounding box center [188, 156] width 12 height 6
click at [179, 153] on button "Clean" at bounding box center [187, 156] width 35 height 10
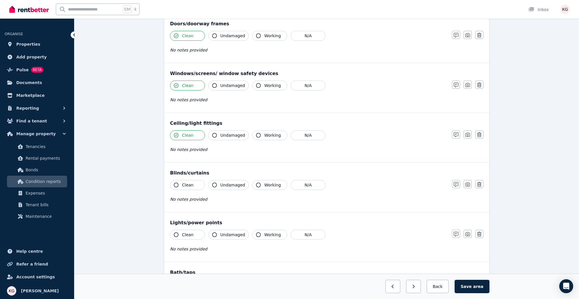
scroll to position [174, 0]
click at [303, 184] on button "N/A" at bounding box center [308, 185] width 35 height 10
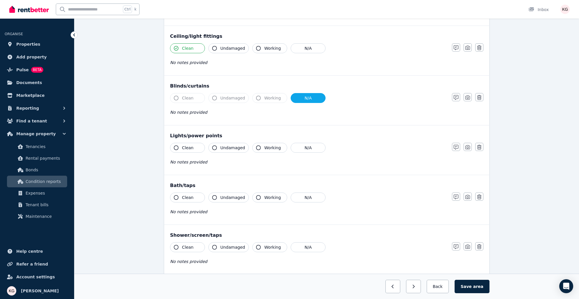
scroll to position [262, 0]
click at [310, 147] on button "N/A" at bounding box center [308, 147] width 35 height 10
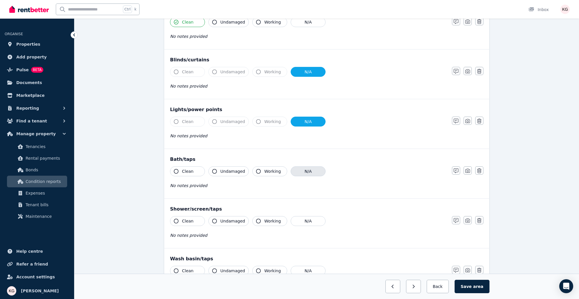
scroll to position [291, 0]
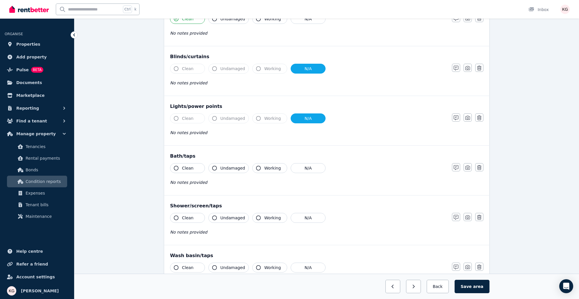
click at [184, 165] on span "Clean" at bounding box center [188, 168] width 12 height 6
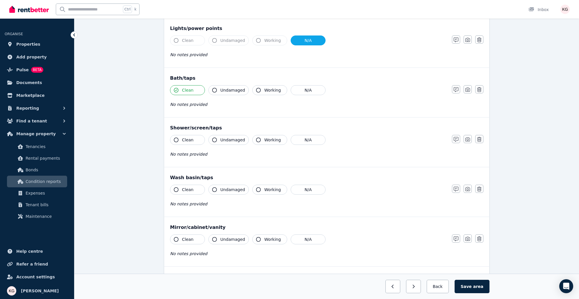
scroll to position [407, 0]
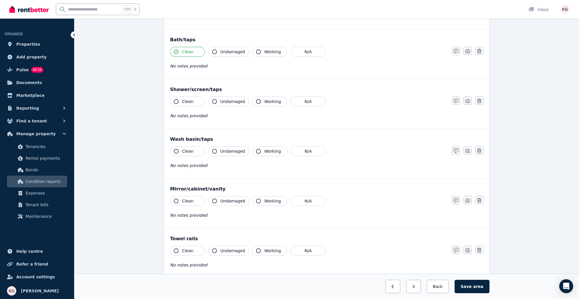
click at [184, 100] on span "Clean" at bounding box center [188, 102] width 12 height 6
click at [189, 114] on span "No notes provided" at bounding box center [188, 115] width 37 height 5
drag, startPoint x: 189, startPoint y: 114, endPoint x: 465, endPoint y: 112, distance: 276.7
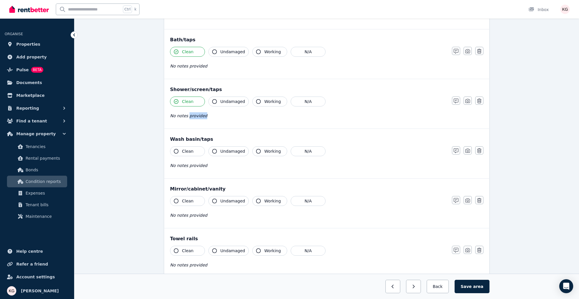
click at [189, 114] on span "No notes provided" at bounding box center [188, 115] width 37 height 5
click at [261, 116] on div "No notes provided" at bounding box center [308, 115] width 276 height 7
click at [458, 99] on icon "button" at bounding box center [456, 101] width 5 height 5
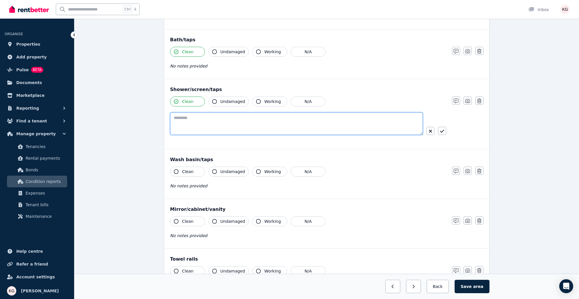
click at [207, 112] on textarea at bounding box center [296, 123] width 253 height 23
click at [253, 119] on textarea "**********" at bounding box center [296, 123] width 253 height 23
click at [297, 117] on textarea "**********" at bounding box center [296, 123] width 253 height 23
type textarea "**********"
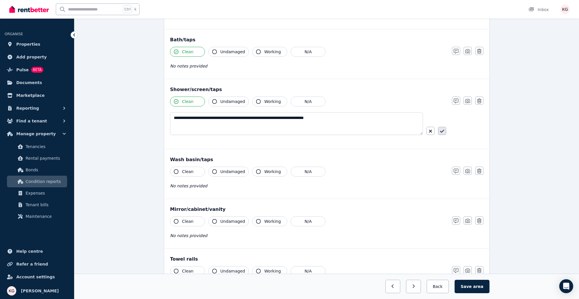
click at [440, 129] on icon "button" at bounding box center [442, 131] width 4 height 5
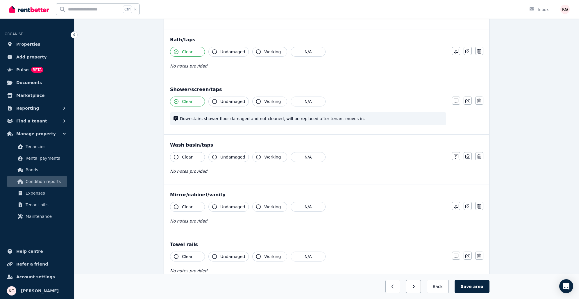
scroll to position [465, 0]
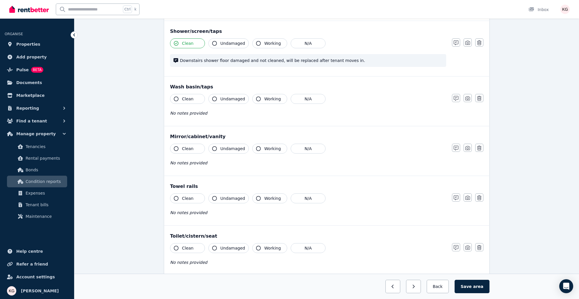
click at [183, 96] on span "Clean" at bounding box center [188, 99] width 12 height 6
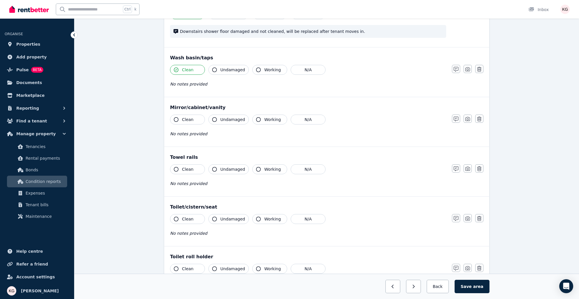
click at [193, 117] on button "Clean" at bounding box center [187, 120] width 35 height 10
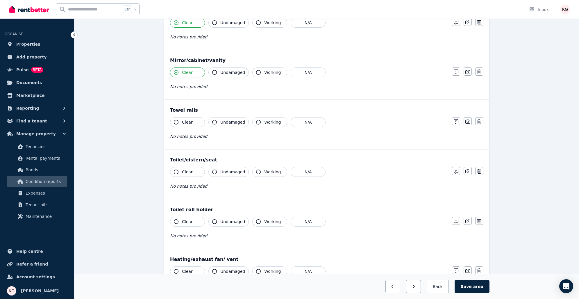
scroll to position [552, 0]
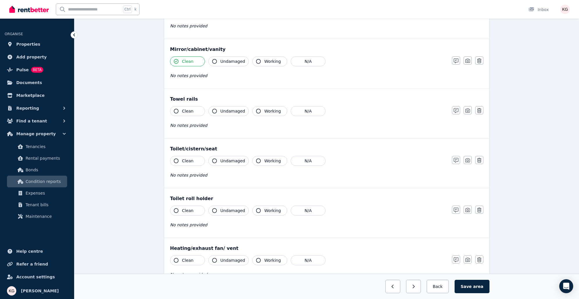
click at [192, 110] on span "Clean" at bounding box center [188, 111] width 12 height 6
click at [192, 156] on button "Clean" at bounding box center [187, 161] width 35 height 10
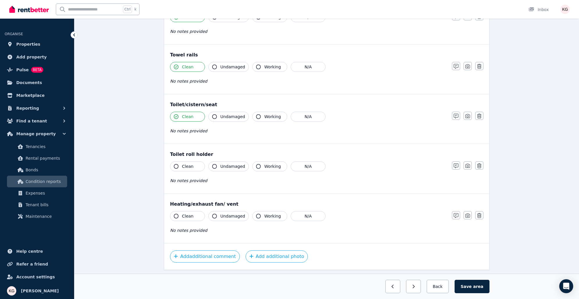
scroll to position [610, 0]
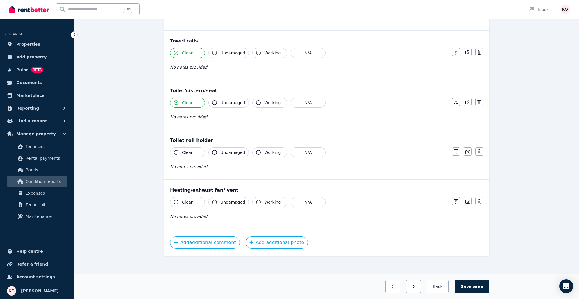
click at [192, 148] on button "Clean" at bounding box center [187, 152] width 35 height 10
click at [196, 200] on button "Clean" at bounding box center [187, 202] width 35 height 10
click at [306, 198] on button "N/A" at bounding box center [308, 202] width 35 height 10
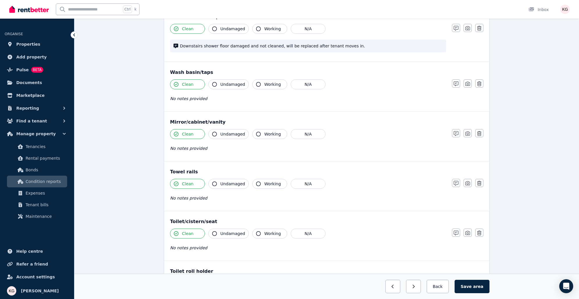
scroll to position [436, 0]
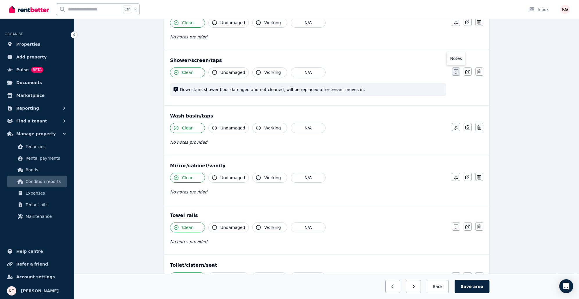
click at [456, 70] on icon "button" at bounding box center [456, 71] width 5 height 5
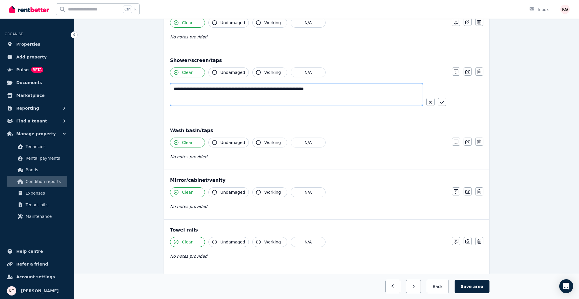
click at [269, 89] on textarea "**********" at bounding box center [296, 94] width 253 height 23
type textarea "**********"
click at [444, 100] on button "button" at bounding box center [442, 102] width 8 height 8
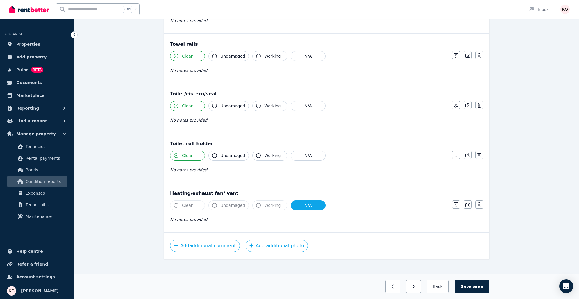
scroll to position [610, 0]
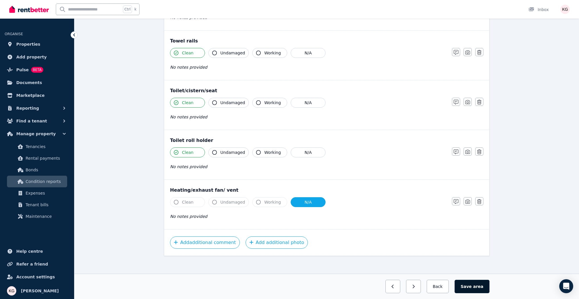
click at [479, 283] on span "area" at bounding box center [478, 286] width 10 height 6
click at [438, 285] on button "Back" at bounding box center [437, 286] width 27 height 13
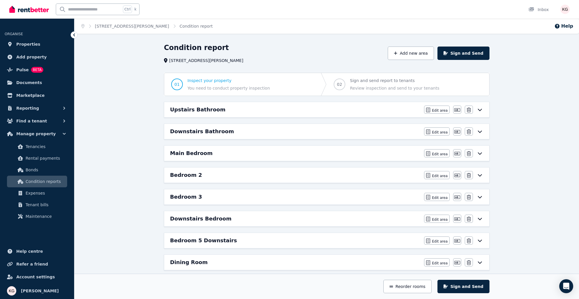
scroll to position [0, 0]
click at [201, 130] on h6 "Downstairs Bathroom" at bounding box center [202, 131] width 64 height 8
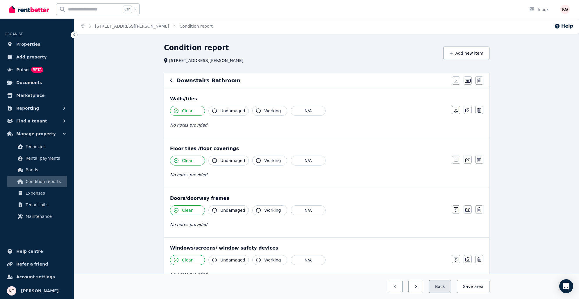
click at [445, 284] on button "Back" at bounding box center [440, 286] width 22 height 13
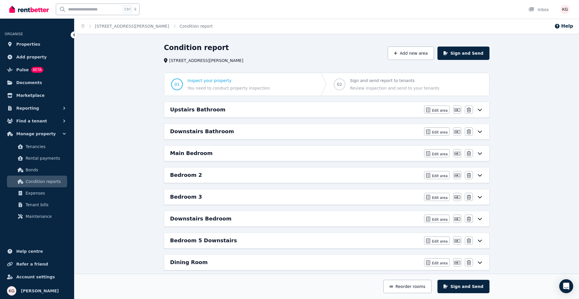
click at [201, 153] on h6 "Main Bedroom" at bounding box center [191, 153] width 43 height 8
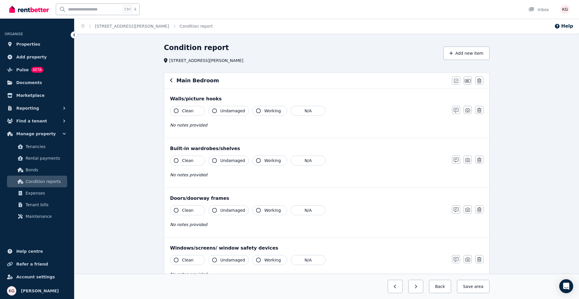
click at [176, 109] on icon "button" at bounding box center [176, 110] width 5 height 5
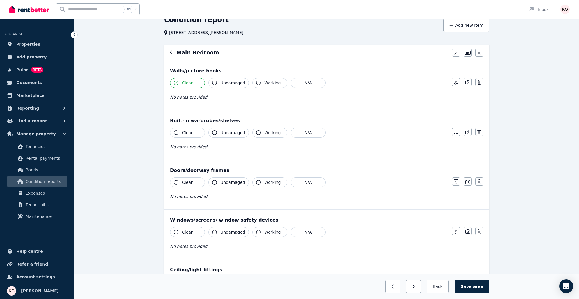
scroll to position [29, 0]
click at [175, 131] on icon "button" at bounding box center [176, 131] width 5 height 5
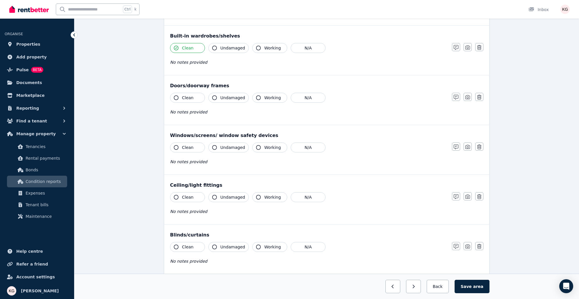
scroll to position [116, 0]
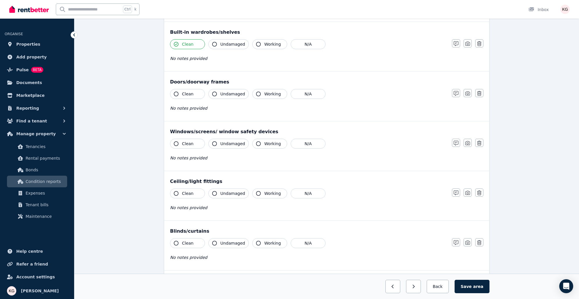
click at [179, 93] on button "Clean" at bounding box center [187, 94] width 35 height 10
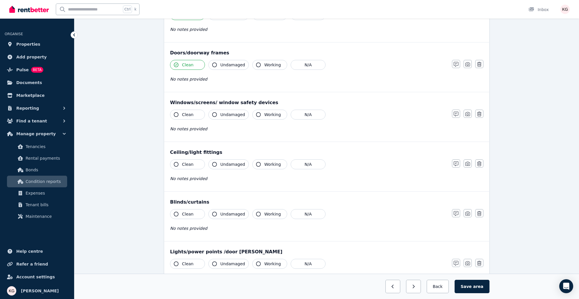
click at [176, 112] on icon "button" at bounding box center [176, 114] width 5 height 5
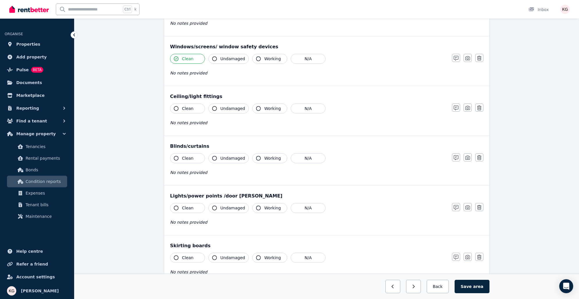
scroll to position [233, 0]
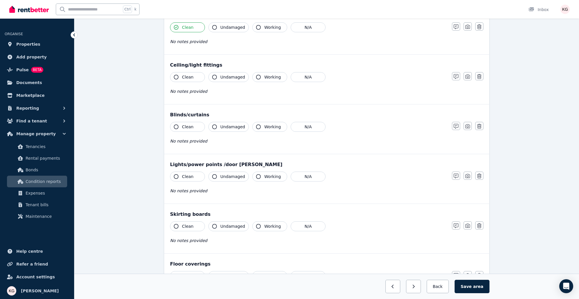
click at [178, 76] on icon "button" at bounding box center [176, 77] width 5 height 5
click at [177, 127] on icon "button" at bounding box center [176, 126] width 5 height 5
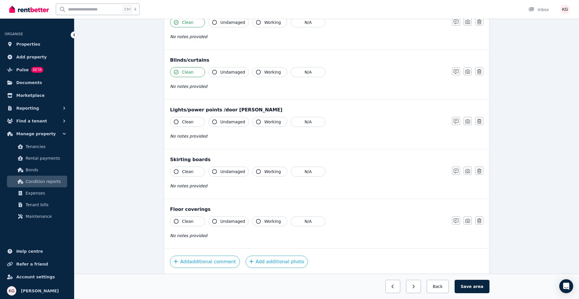
scroll to position [291, 0]
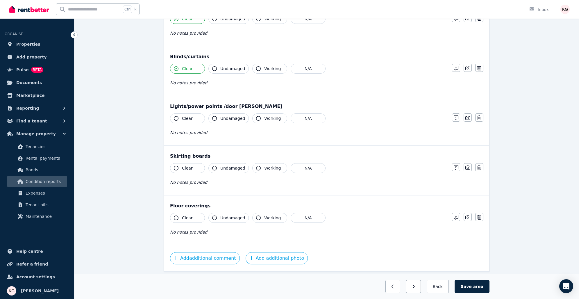
click at [177, 116] on icon "button" at bounding box center [176, 118] width 5 height 5
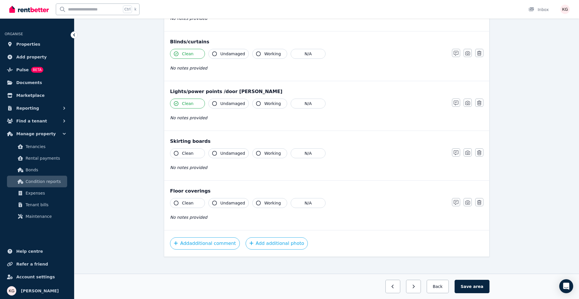
scroll to position [308, 0]
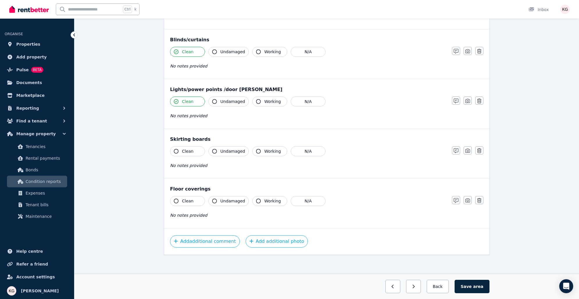
click at [175, 149] on icon "button" at bounding box center [176, 151] width 5 height 5
click at [177, 199] on icon "button" at bounding box center [176, 201] width 5 height 5
click at [483, 288] on span "area" at bounding box center [478, 286] width 10 height 6
click at [433, 285] on icon "button" at bounding box center [431, 286] width 3 height 4
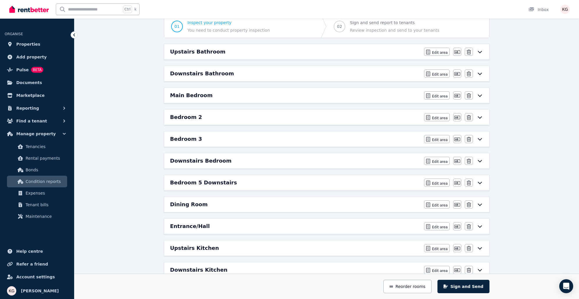
scroll to position [58, 0]
click at [187, 116] on h6 "Bedroom 2" at bounding box center [186, 117] width 32 height 8
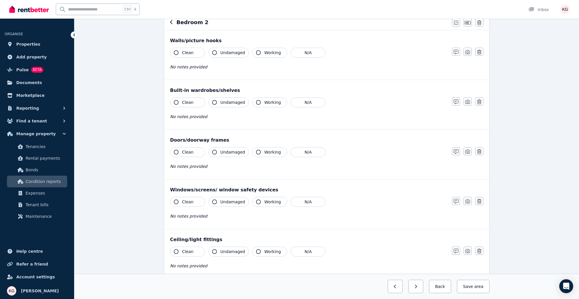
scroll to position [0, 0]
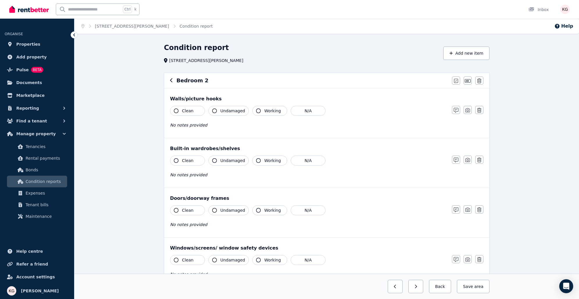
click at [183, 111] on span "Clean" at bounding box center [188, 111] width 12 height 6
click at [192, 160] on span "Clean" at bounding box center [188, 161] width 12 height 6
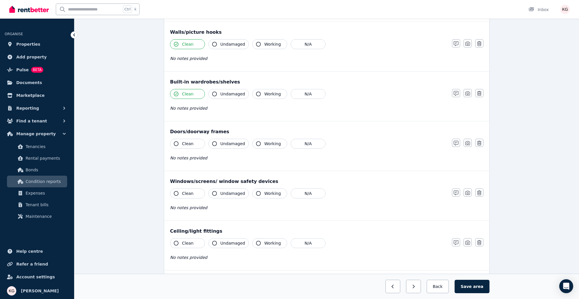
scroll to position [87, 0]
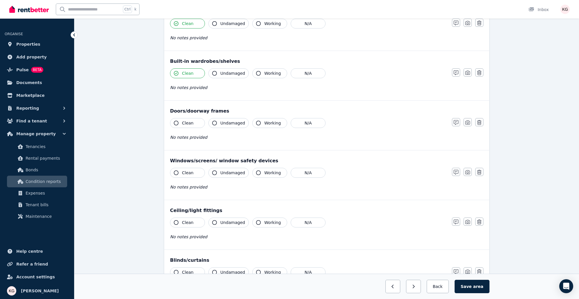
click at [188, 121] on span "Clean" at bounding box center [188, 123] width 12 height 6
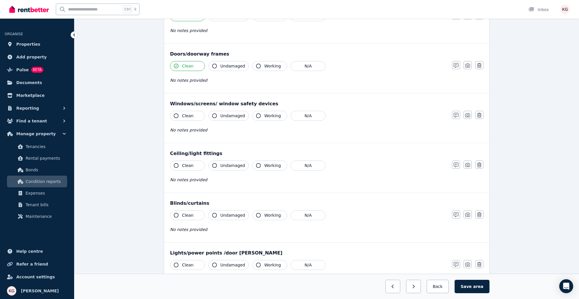
scroll to position [145, 0]
click at [193, 115] on button "Clean" at bounding box center [187, 115] width 35 height 10
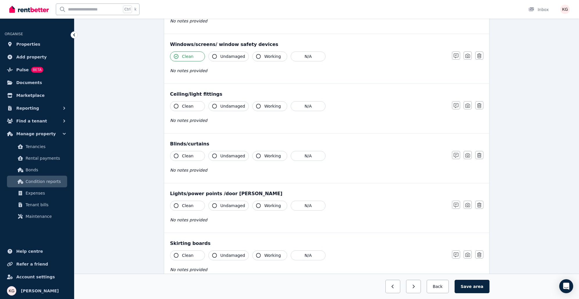
click at [187, 103] on span "Clean" at bounding box center [188, 106] width 12 height 6
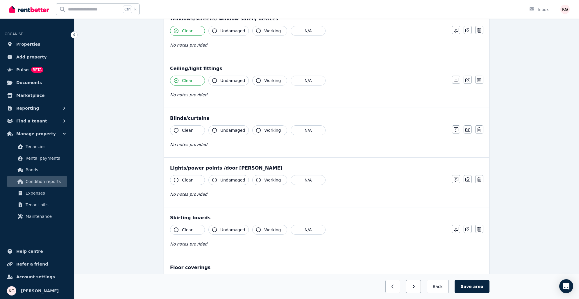
scroll to position [233, 0]
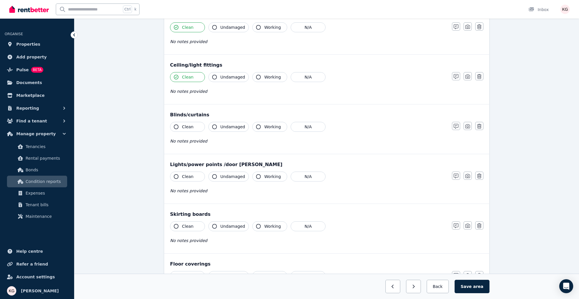
click at [188, 126] on span "Clean" at bounding box center [188, 127] width 12 height 6
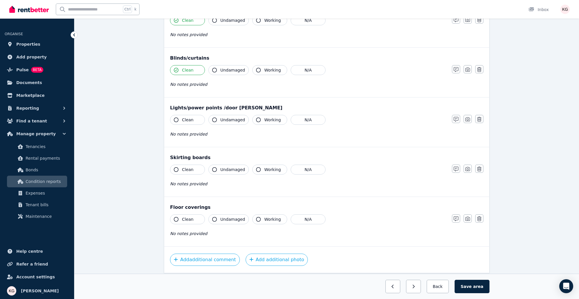
scroll to position [308, 0]
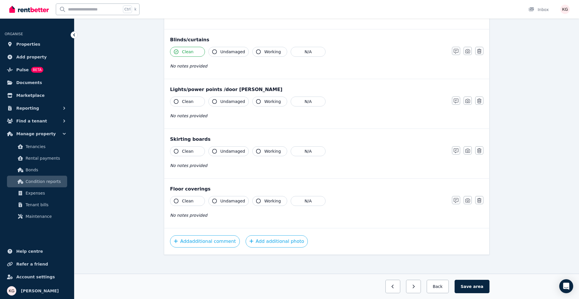
click at [183, 102] on span "Clean" at bounding box center [188, 102] width 12 height 6
click at [183, 148] on span "Clean" at bounding box center [188, 151] width 12 height 6
click at [187, 198] on span "Clean" at bounding box center [188, 201] width 12 height 6
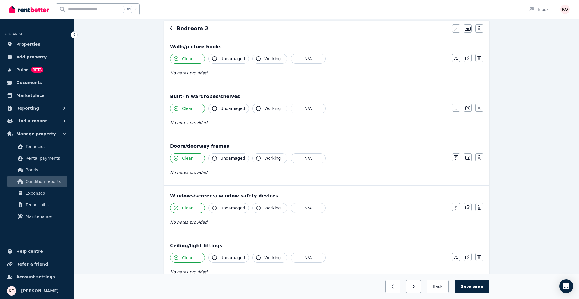
scroll to position [46, 0]
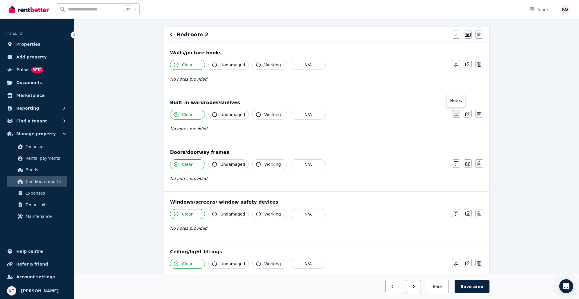
click at [458, 112] on icon "button" at bounding box center [456, 114] width 5 height 5
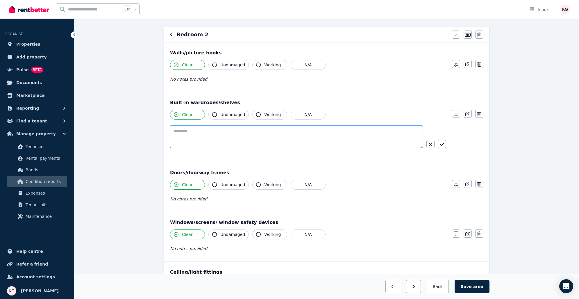
click at [218, 131] on textarea at bounding box center [296, 136] width 253 height 23
type textarea "**********"
click at [442, 143] on icon "button" at bounding box center [442, 144] width 4 height 5
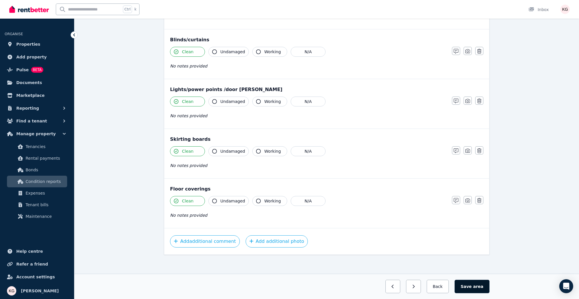
click at [468, 286] on button "Save area" at bounding box center [472, 286] width 35 height 13
click at [449, 286] on button "Back" at bounding box center [437, 286] width 27 height 13
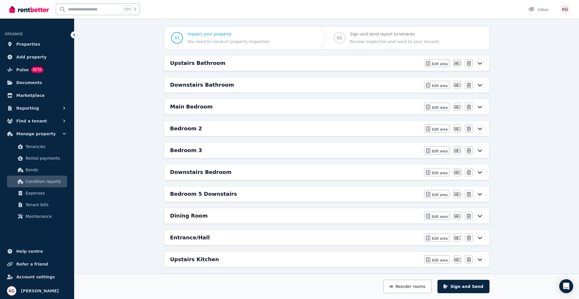
scroll to position [58, 0]
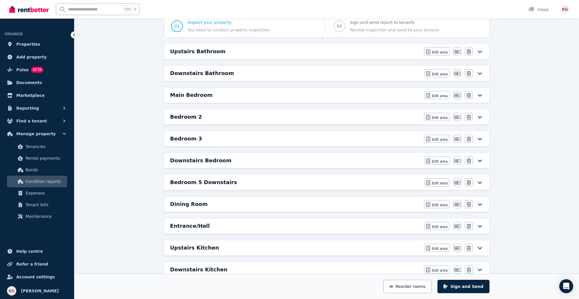
click at [189, 137] on h6 "Bedroom 3" at bounding box center [186, 139] width 32 height 8
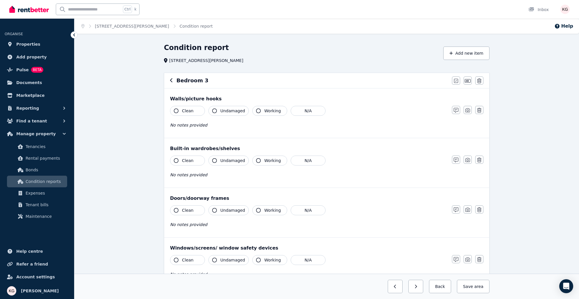
click at [184, 111] on span "Clean" at bounding box center [188, 111] width 12 height 6
click at [196, 160] on button "Clean" at bounding box center [187, 161] width 35 height 10
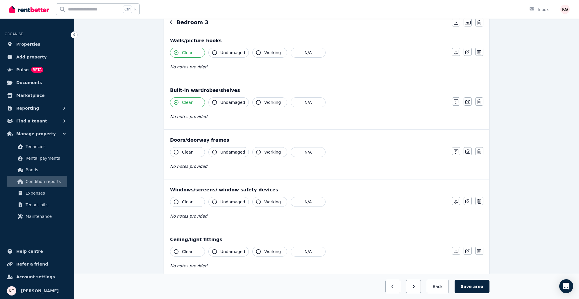
click at [194, 151] on button "Clean" at bounding box center [187, 152] width 35 height 10
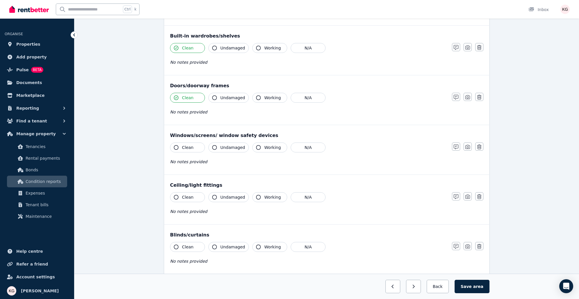
scroll to position [116, 0]
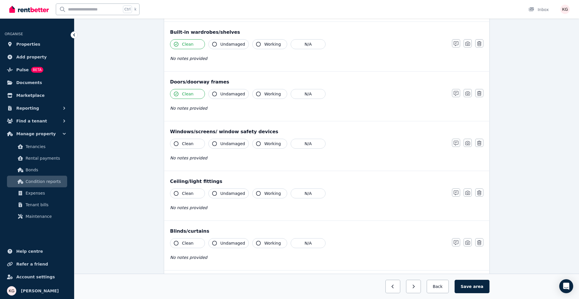
drag, startPoint x: 188, startPoint y: 139, endPoint x: 194, endPoint y: 168, distance: 30.0
click at [188, 142] on button "Clean" at bounding box center [187, 144] width 35 height 10
click at [196, 194] on button "Clean" at bounding box center [187, 193] width 35 height 10
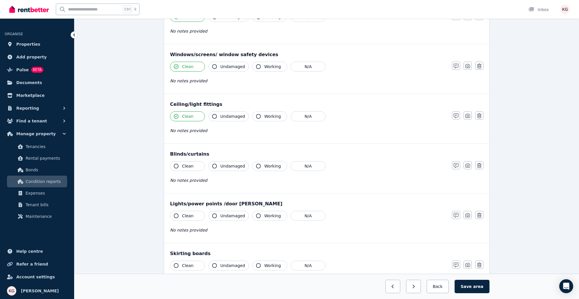
scroll to position [203, 0]
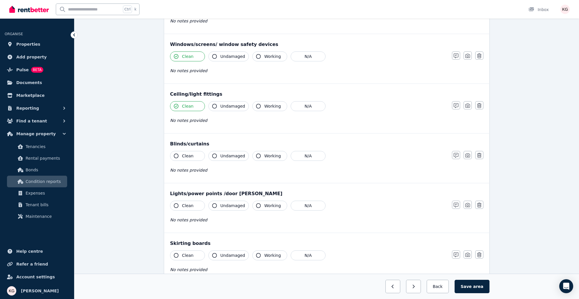
drag, startPoint x: 192, startPoint y: 153, endPoint x: 192, endPoint y: 182, distance: 28.8
click at [192, 156] on button "Clean" at bounding box center [187, 156] width 35 height 10
click at [189, 206] on span "Clean" at bounding box center [188, 206] width 12 height 6
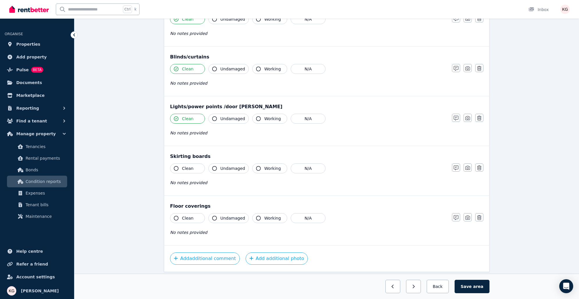
scroll to position [291, 0]
drag, startPoint x: 186, startPoint y: 162, endPoint x: 188, endPoint y: 192, distance: 29.7
click at [186, 163] on button "Clean" at bounding box center [187, 168] width 35 height 10
click at [189, 218] on span "Clean" at bounding box center [188, 218] width 12 height 6
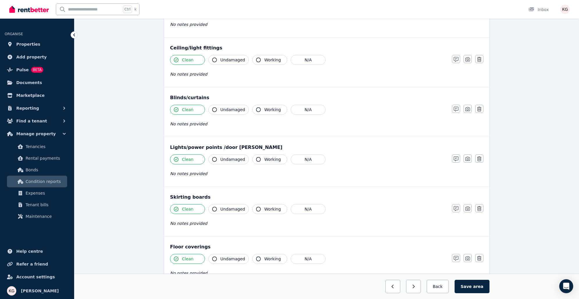
scroll to position [308, 0]
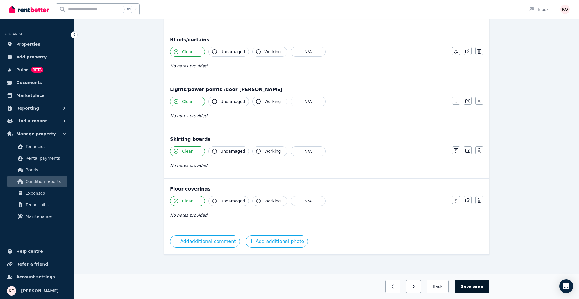
click at [474, 286] on button "Save area" at bounding box center [472, 286] width 35 height 13
click at [445, 289] on button "Back" at bounding box center [437, 286] width 27 height 13
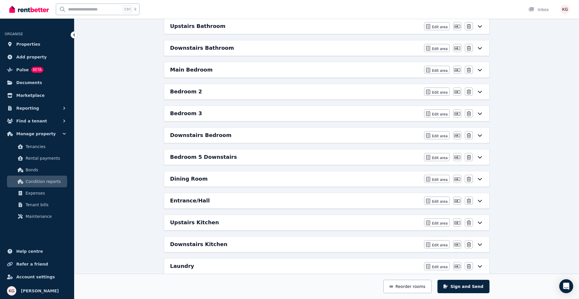
scroll to position [76, 0]
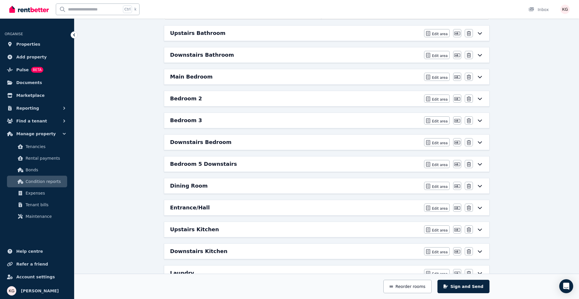
click at [197, 138] on h6 "Downstairs Bedroom" at bounding box center [200, 142] width 61 height 8
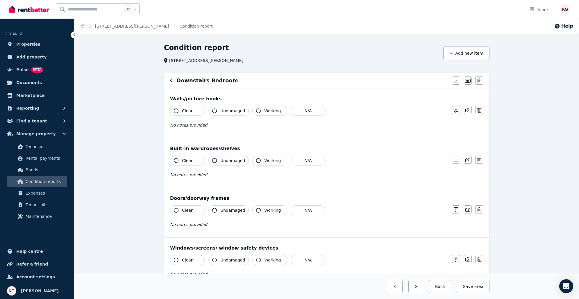
click at [189, 111] on span "Clean" at bounding box center [188, 111] width 12 height 6
click at [194, 157] on button "Clean" at bounding box center [187, 161] width 35 height 10
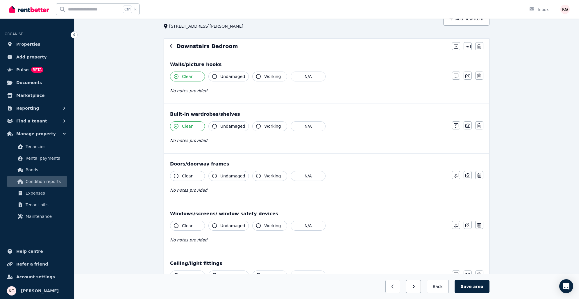
scroll to position [58, 0]
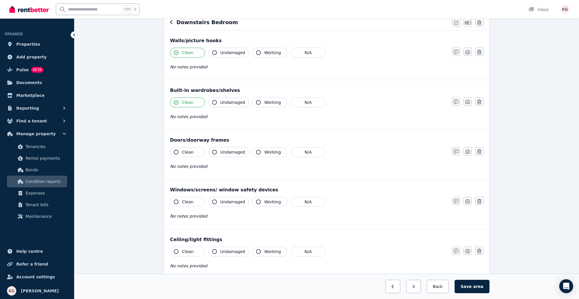
click at [195, 153] on button "Clean" at bounding box center [187, 152] width 35 height 10
click at [190, 193] on div "Windows/screens/ window safety devices Clean Undamaged Working N/A No notes pro…" at bounding box center [326, 203] width 325 height 49
click at [194, 201] on button "Clean" at bounding box center [187, 202] width 35 height 10
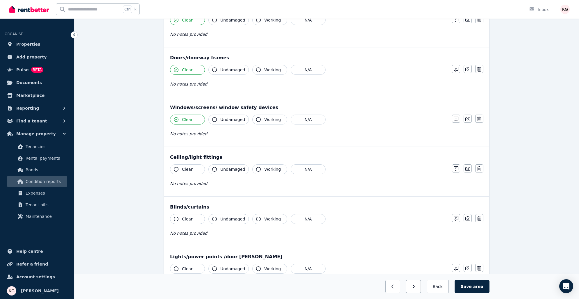
scroll to position [145, 0]
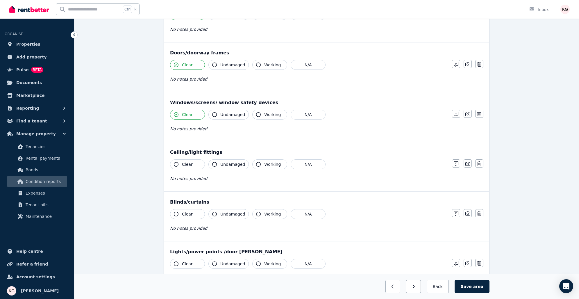
click at [188, 160] on button "Clean" at bounding box center [187, 164] width 35 height 10
click at [191, 212] on span "Clean" at bounding box center [188, 214] width 12 height 6
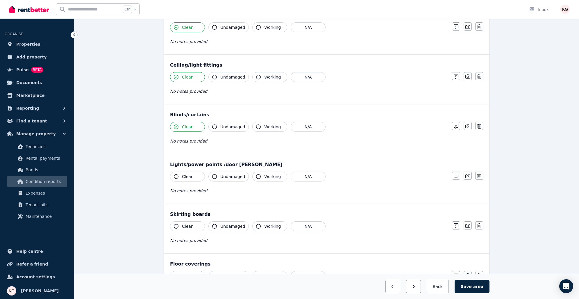
drag, startPoint x: 187, startPoint y: 173, endPoint x: 187, endPoint y: 201, distance: 28.5
click at [187, 175] on span "Clean" at bounding box center [188, 177] width 12 height 6
drag, startPoint x: 189, startPoint y: 226, endPoint x: 190, endPoint y: 221, distance: 4.4
click at [189, 225] on span "Clean" at bounding box center [188, 226] width 12 height 6
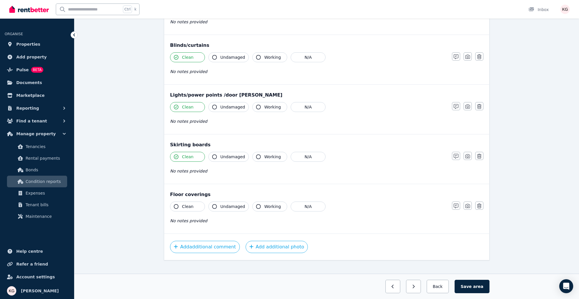
scroll to position [308, 0]
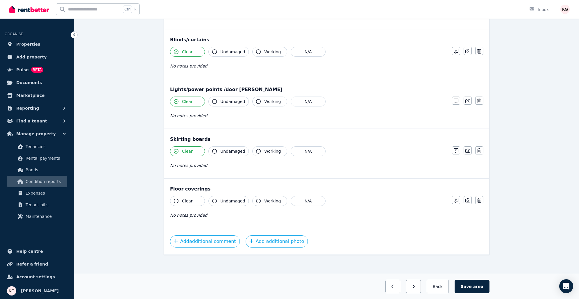
click at [194, 201] on button "Clean" at bounding box center [187, 201] width 35 height 10
click at [475, 289] on button "Save area" at bounding box center [472, 286] width 35 height 13
click at [445, 283] on button "Back" at bounding box center [437, 286] width 27 height 13
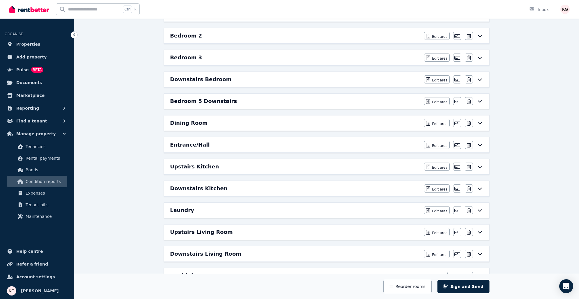
scroll to position [135, 0]
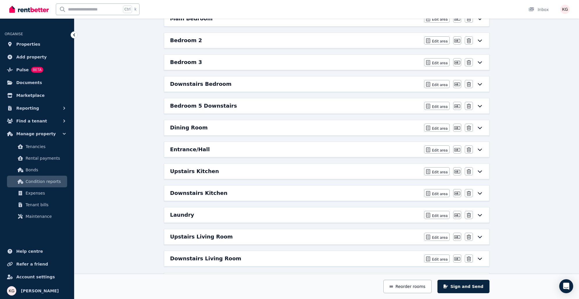
click at [219, 102] on h6 "Bedroom 5 Downstairs" at bounding box center [203, 106] width 67 height 8
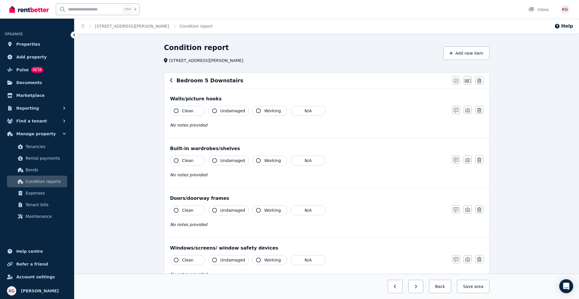
click at [188, 112] on span "Clean" at bounding box center [188, 111] width 12 height 6
click at [192, 157] on button "Clean" at bounding box center [187, 161] width 35 height 10
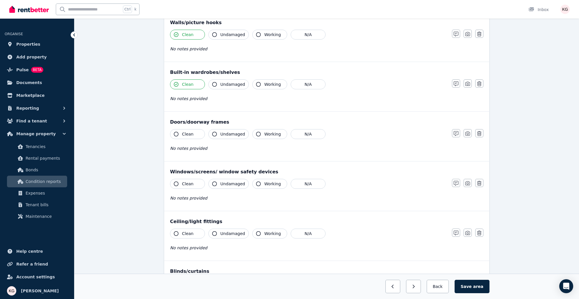
scroll to position [87, 0]
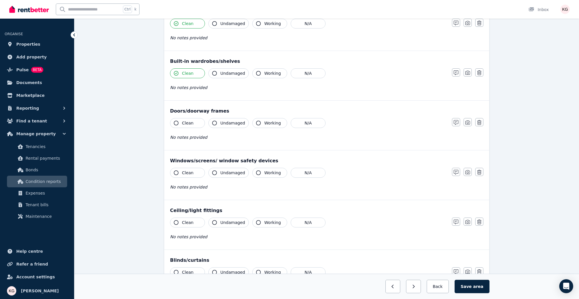
click at [189, 126] on button "Clean" at bounding box center [187, 123] width 35 height 10
click at [190, 170] on span "Clean" at bounding box center [188, 173] width 12 height 6
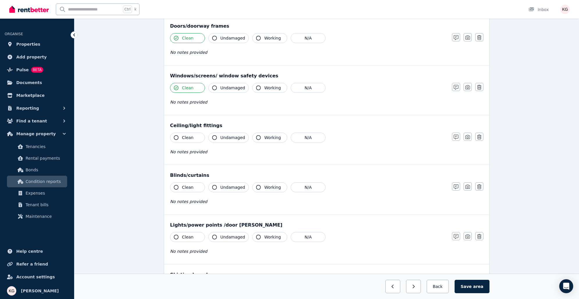
scroll to position [174, 0]
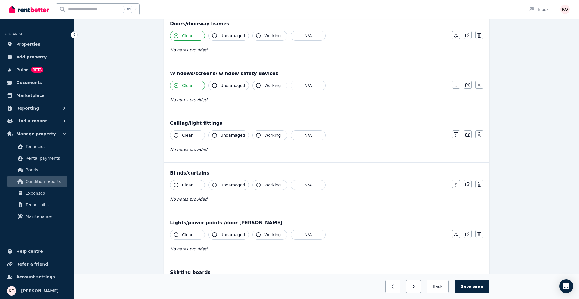
click at [191, 137] on span "Clean" at bounding box center [188, 135] width 12 height 6
click at [192, 183] on button "Clean" at bounding box center [187, 185] width 35 height 10
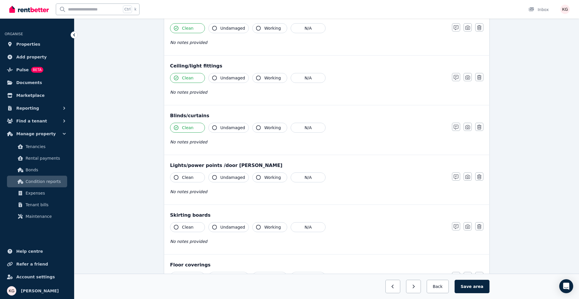
scroll to position [262, 0]
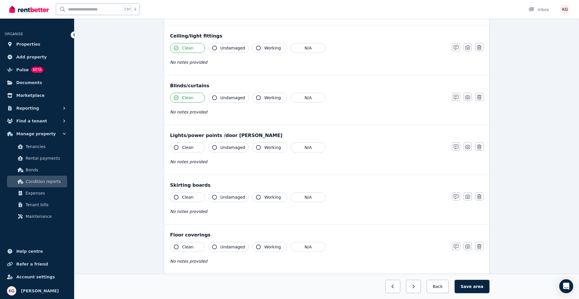
click at [186, 149] on span "Clean" at bounding box center [188, 147] width 12 height 6
click at [192, 194] on button "Clean" at bounding box center [187, 197] width 35 height 10
drag, startPoint x: 191, startPoint y: 243, endPoint x: 192, endPoint y: 239, distance: 3.6
click at [191, 242] on button "Clean" at bounding box center [187, 247] width 35 height 10
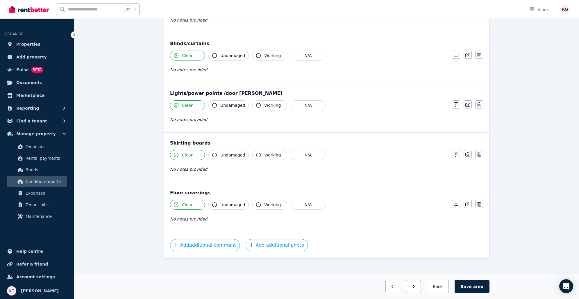
scroll to position [308, 0]
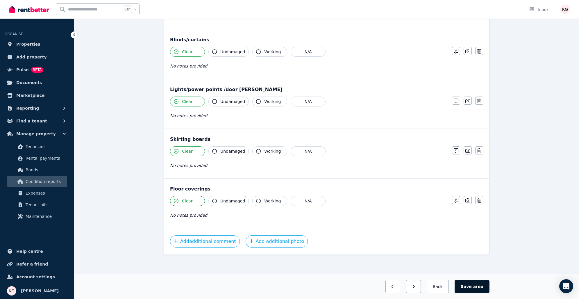
click at [474, 286] on button "Save area" at bounding box center [472, 286] width 35 height 13
click at [447, 287] on button "Back" at bounding box center [437, 286] width 27 height 13
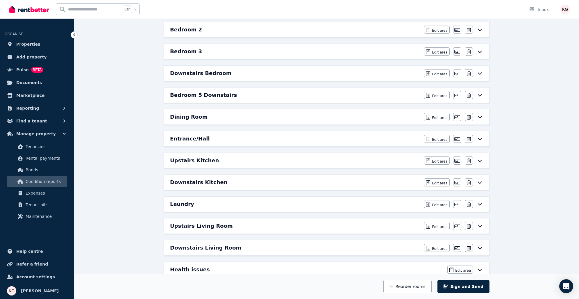
scroll to position [135, 0]
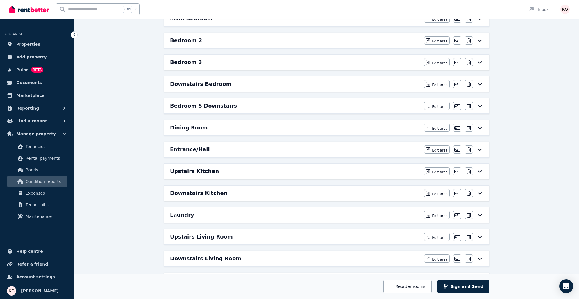
click at [481, 147] on icon at bounding box center [479, 149] width 7 height 5
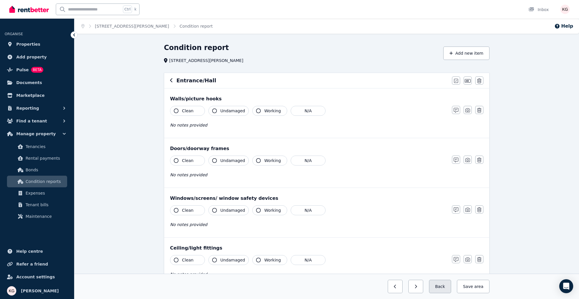
click at [440, 285] on button "Back" at bounding box center [440, 286] width 22 height 13
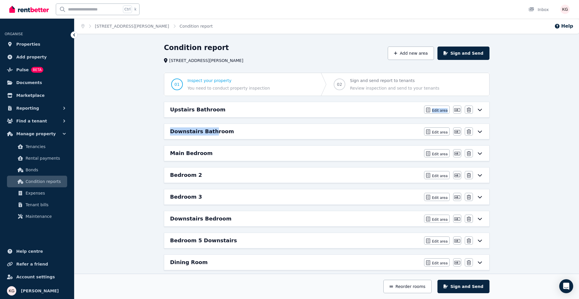
drag, startPoint x: 210, startPoint y: 129, endPoint x: 214, endPoint y: 103, distance: 26.5
click at [214, 103] on div "Upstairs Bathroom Edit area Edit area Edit name Delete Downstairs Bathroom Edit…" at bounding box center [327, 295] width 330 height 387
click at [119, 101] on div "Condition report [STREET_ADDRESS][GEOGRAPHIC_DATA][PERSON_NAME] Add new area Si…" at bounding box center [326, 283] width 505 height 481
click at [257, 108] on div "Upstairs Bathroom" at bounding box center [295, 110] width 251 height 8
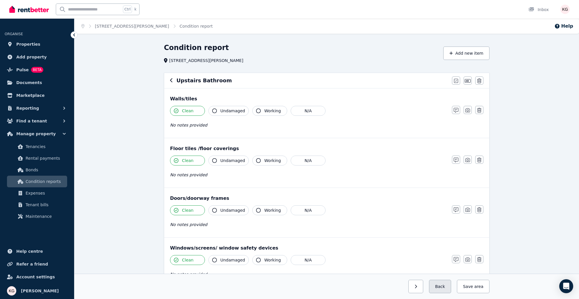
click at [447, 288] on button "Back" at bounding box center [440, 286] width 22 height 13
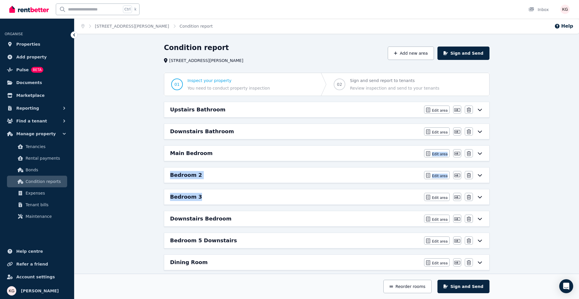
drag, startPoint x: 311, startPoint y: 154, endPoint x: 311, endPoint y: 189, distance: 35.2
click at [314, 194] on div "Upstairs Bathroom Edit area Edit area Edit name Delete Downstairs Bathroom Edit…" at bounding box center [327, 295] width 330 height 387
click at [142, 158] on div "Condition report [STREET_ADDRESS][GEOGRAPHIC_DATA][PERSON_NAME] Add new area Si…" at bounding box center [326, 283] width 505 height 481
click at [425, 284] on button "Reorder rooms" at bounding box center [407, 286] width 48 height 13
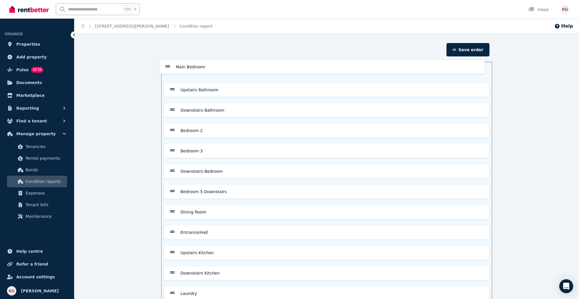
drag, startPoint x: 172, startPoint y: 108, endPoint x: 169, endPoint y: 65, distance: 43.1
click at [169, 65] on div "Upstairs Bathroom Downstairs Bathroom Main Bedroom Bedroom 2 Bedroom 3 Downstai…" at bounding box center [327, 201] width 330 height 279
drag, startPoint x: 174, startPoint y: 128, endPoint x: 171, endPoint y: 85, distance: 42.8
click at [171, 85] on div "Main Bedroom Upstairs Bathroom Downstairs Bathroom Bedroom 2 Bedroom 3 Downstai…" at bounding box center [327, 201] width 330 height 279
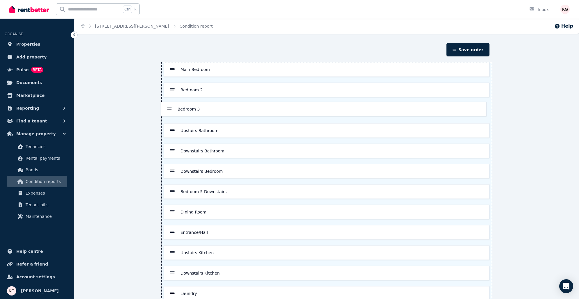
drag, startPoint x: 173, startPoint y: 149, endPoint x: 170, endPoint y: 106, distance: 42.8
click at [170, 106] on div "Main Bedroom Bedroom 2 Upstairs Bathroom Downstairs Bathroom Bedroom 3 Downstai…" at bounding box center [327, 201] width 330 height 279
drag, startPoint x: 173, startPoint y: 211, endPoint x: 174, endPoint y: 149, distance: 61.9
click at [174, 149] on div "Main Bedroom Bedroom 2 Bedroom 3 Upstairs Bathroom Downstairs Bathroom Downstai…" at bounding box center [327, 201] width 330 height 279
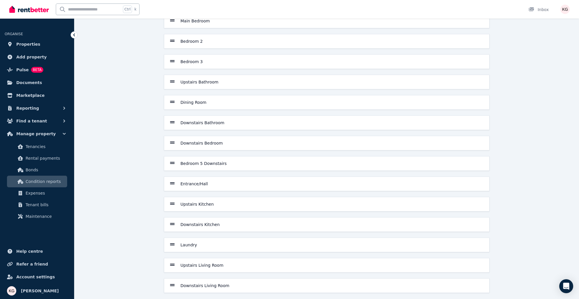
scroll to position [51, 0]
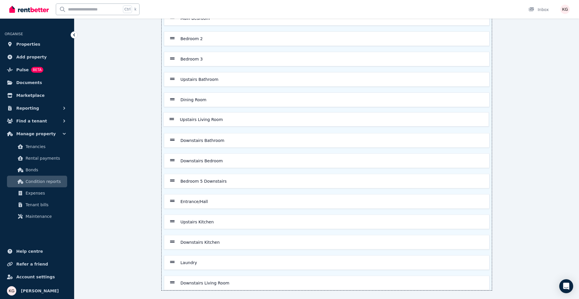
drag, startPoint x: 171, startPoint y: 261, endPoint x: 170, endPoint y: 117, distance: 143.6
click at [170, 117] on div "Main Bedroom Bedroom 2 Bedroom 3 Upstairs Bathroom Dining Room Downstairs Bathr…" at bounding box center [327, 150] width 330 height 279
click at [172, 181] on div "Main Bedroom Bedroom 2 Bedroom 3 Upstairs Bathroom Dining Room Upstairs Living …" at bounding box center [327, 150] width 330 height 279
drag, startPoint x: 172, startPoint y: 201, endPoint x: 171, endPoint y: 136, distance: 65.4
click at [171, 136] on div "Main Bedroom Bedroom 2 Bedroom 3 Upstairs Bathroom Dining Room Upstairs Living …" at bounding box center [327, 150] width 330 height 279
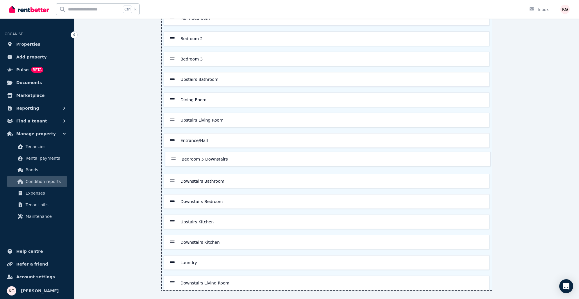
drag, startPoint x: 171, startPoint y: 200, endPoint x: 174, endPoint y: 157, distance: 42.8
click at [174, 157] on div "Main Bedroom Bedroom 2 Bedroom 3 Upstairs Bathroom Dining Room Upstairs Living …" at bounding box center [327, 150] width 330 height 279
drag, startPoint x: 173, startPoint y: 199, endPoint x: 170, endPoint y: 179, distance: 20.3
click at [170, 179] on div "Main Bedroom Bedroom 2 Bedroom 3 Upstairs Bathroom Dining Room Upstairs Living …" at bounding box center [327, 150] width 330 height 279
drag, startPoint x: 173, startPoint y: 220, endPoint x: 181, endPoint y: 99, distance: 121.5
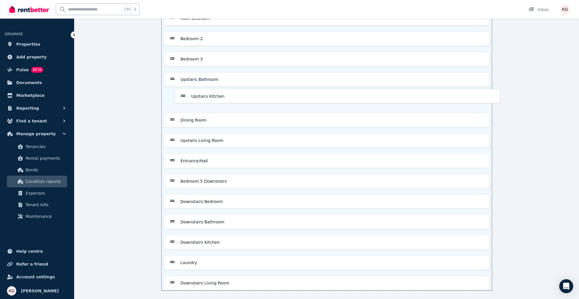
click at [181, 99] on div "Main Bedroom Bedroom 2 Bedroom 3 Upstairs Bathroom Dining Room Upstairs Living …" at bounding box center [327, 150] width 330 height 279
drag, startPoint x: 172, startPoint y: 282, endPoint x: 171, endPoint y: 260, distance: 21.3
click at [171, 260] on div "Main Bedroom Bedroom 2 Bedroom 3 Upstairs Bathroom Upstairs Kitchen Dining Room…" at bounding box center [327, 150] width 330 height 279
drag, startPoint x: 174, startPoint y: 260, endPoint x: 172, endPoint y: 236, distance: 23.6
click at [172, 236] on div "Main Bedroom Bedroom 2 Bedroom 3 Upstairs Bathroom Upstairs Kitchen Dining Room…" at bounding box center [327, 150] width 330 height 279
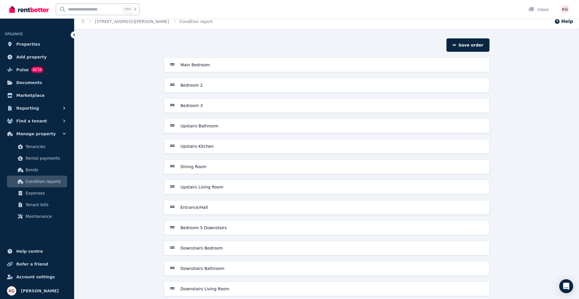
scroll to position [0, 0]
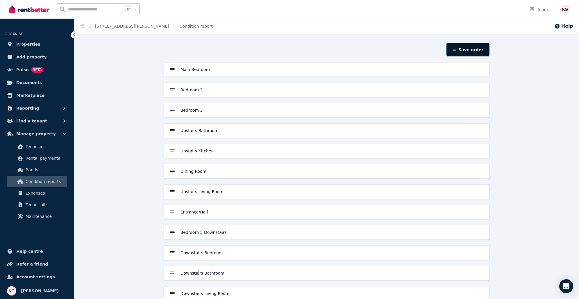
click at [471, 50] on button "Save order" at bounding box center [467, 49] width 43 height 13
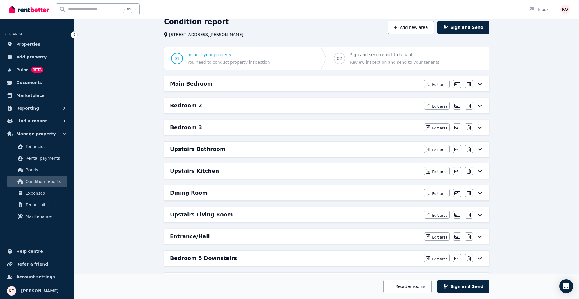
scroll to position [29, 0]
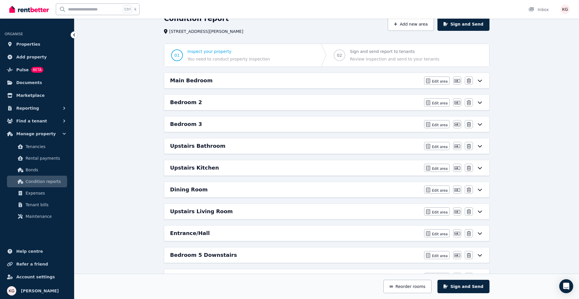
click at [196, 142] on h6 "Upstairs Bathroom" at bounding box center [198, 146] width 56 height 8
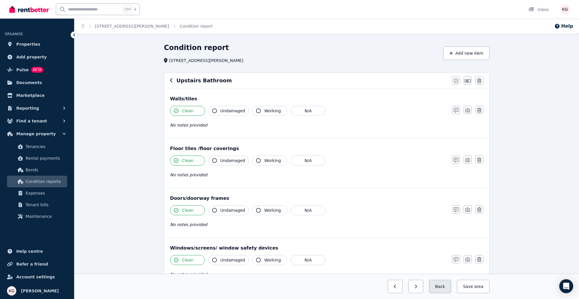
click at [444, 287] on button "Back" at bounding box center [440, 286] width 22 height 13
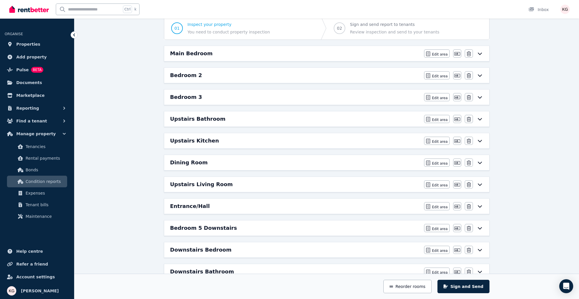
scroll to position [58, 0]
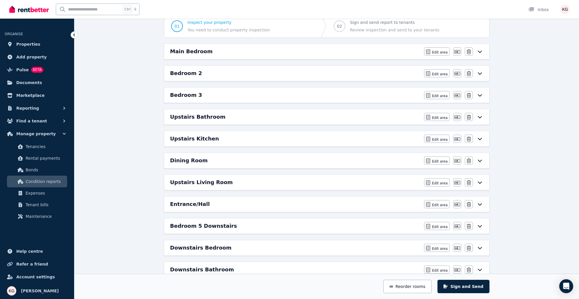
click at [194, 181] on h6 "Upstairs Living Room" at bounding box center [201, 182] width 63 height 8
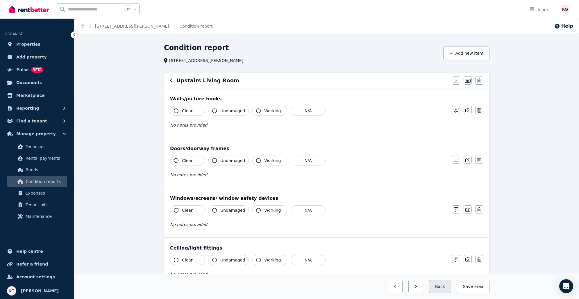
click at [450, 284] on button "Back" at bounding box center [440, 286] width 22 height 13
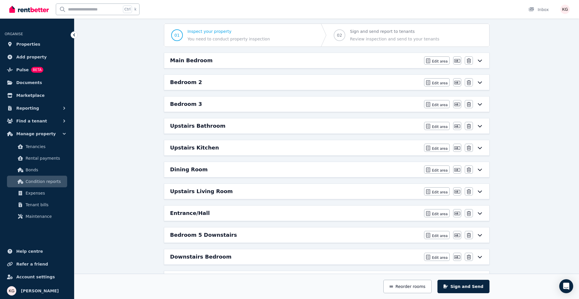
scroll to position [58, 0]
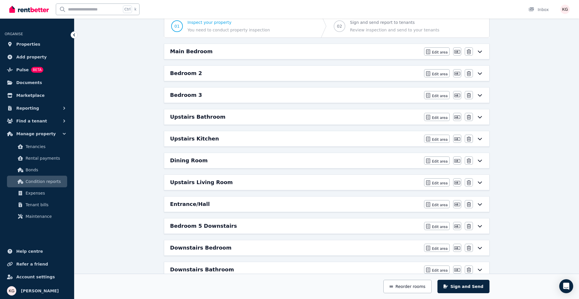
click at [198, 135] on h6 "Upstairs Kitchen" at bounding box center [194, 139] width 49 height 8
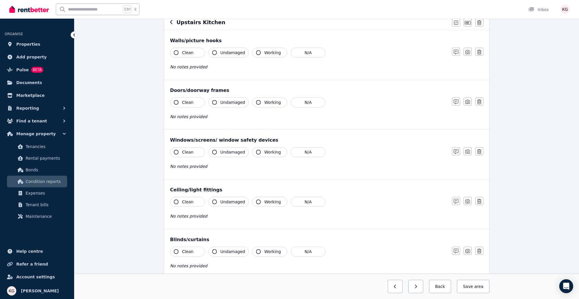
scroll to position [0, 0]
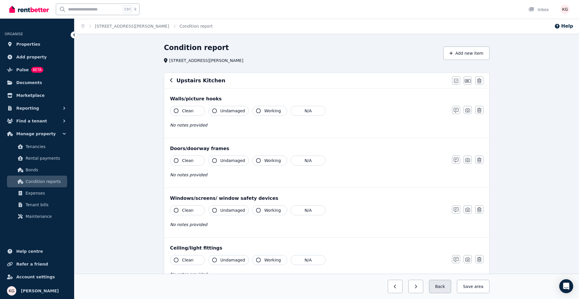
click at [443, 282] on button "Back" at bounding box center [440, 286] width 22 height 13
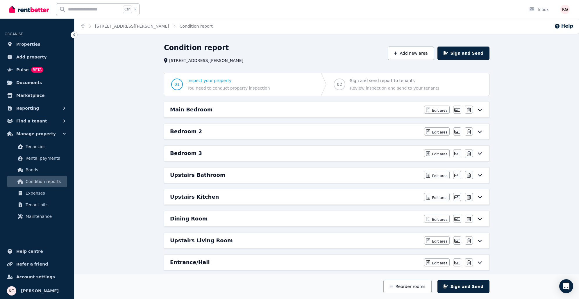
click at [187, 112] on h6 "Main Bedroom" at bounding box center [191, 110] width 43 height 8
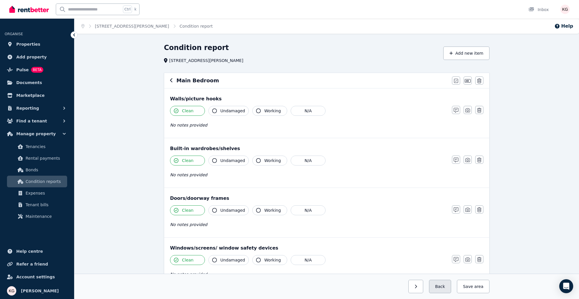
click at [440, 286] on button "Back" at bounding box center [440, 286] width 22 height 13
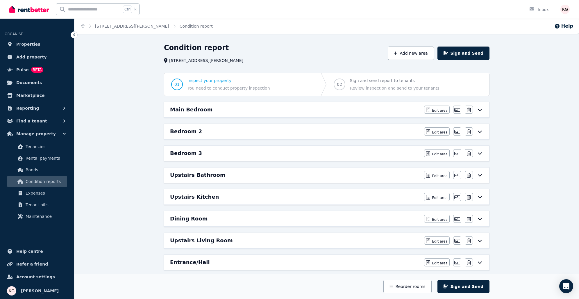
click at [192, 131] on h6 "Bedroom 2" at bounding box center [186, 131] width 32 height 8
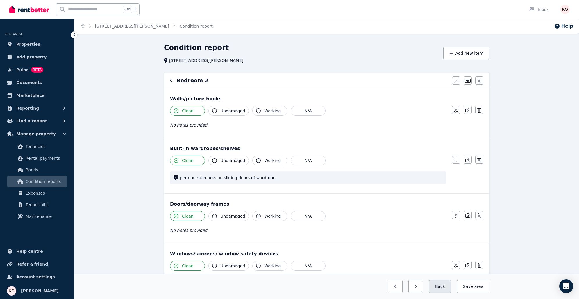
click at [440, 287] on button "Back" at bounding box center [440, 286] width 22 height 13
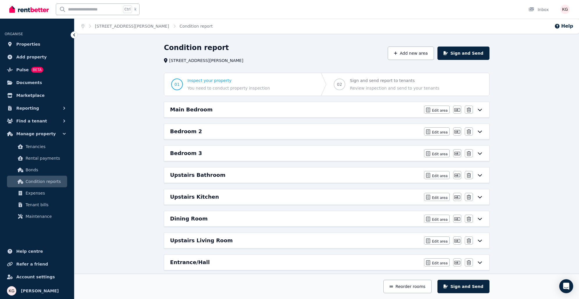
click at [178, 156] on h6 "Bedroom 3" at bounding box center [186, 153] width 32 height 8
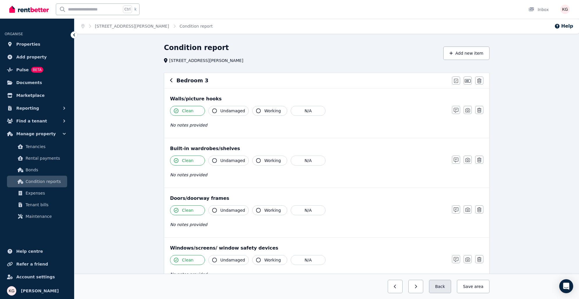
click at [443, 285] on button "Back" at bounding box center [440, 286] width 22 height 13
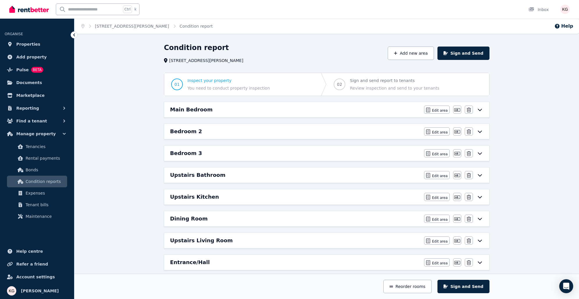
click at [183, 152] on h6 "Bedroom 3" at bounding box center [186, 153] width 32 height 8
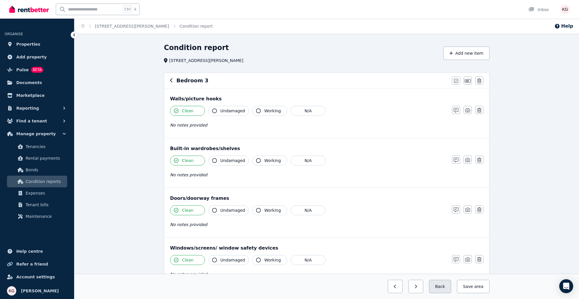
click at [447, 290] on button "Back" at bounding box center [440, 286] width 22 height 13
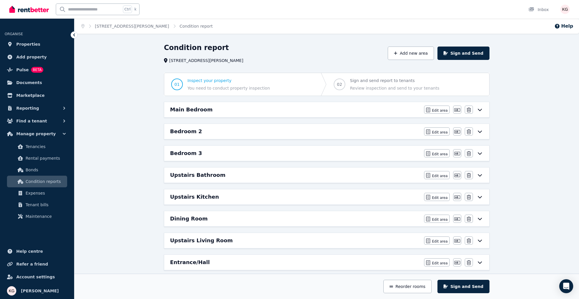
click at [199, 173] on h6 "Upstairs Bathroom" at bounding box center [198, 175] width 56 height 8
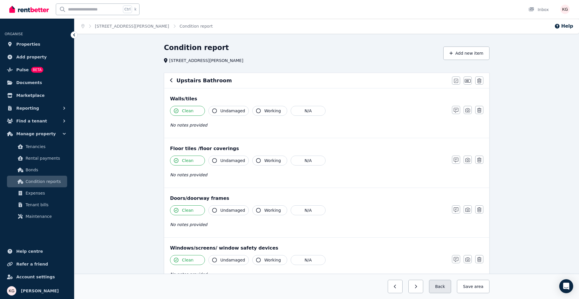
click at [445, 286] on button "Back" at bounding box center [440, 286] width 22 height 13
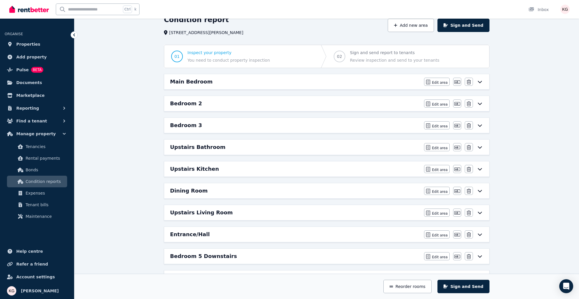
scroll to position [29, 0]
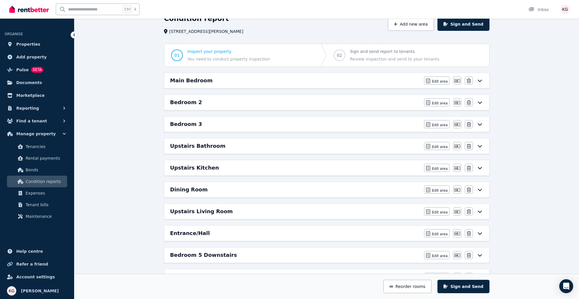
click at [209, 169] on h6 "Upstairs Kitchen" at bounding box center [194, 168] width 49 height 8
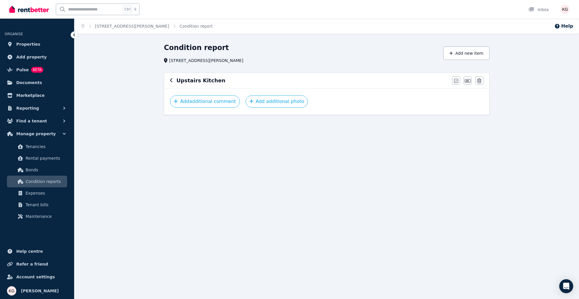
scroll to position [0, 0]
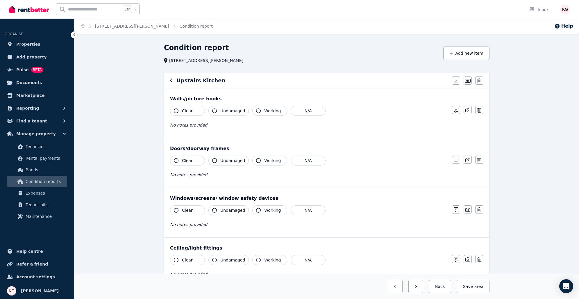
click at [182, 108] on span "Clean" at bounding box center [188, 111] width 12 height 6
click at [183, 159] on span "Clean" at bounding box center [188, 161] width 12 height 6
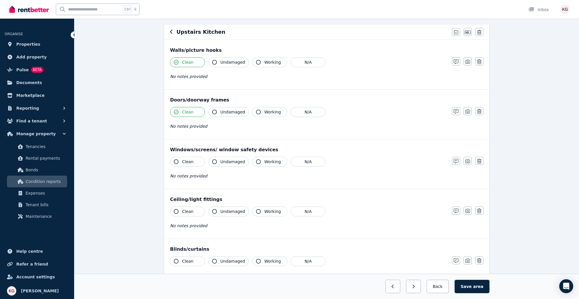
scroll to position [58, 0]
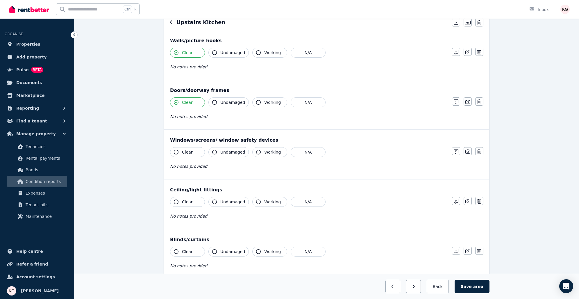
click at [185, 153] on span "Clean" at bounding box center [188, 152] width 12 height 6
click at [190, 199] on span "Clean" at bounding box center [188, 202] width 12 height 6
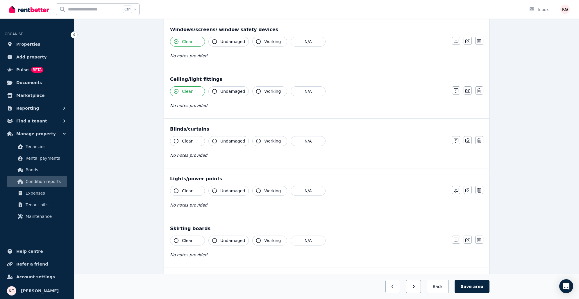
scroll to position [174, 0]
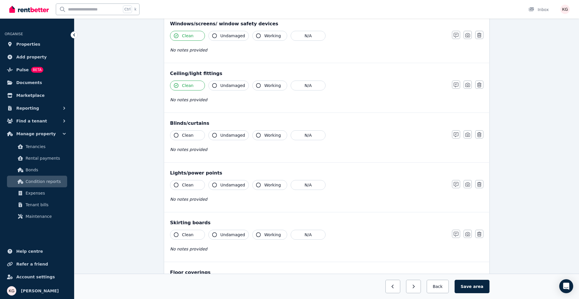
click at [190, 133] on span "Clean" at bounding box center [188, 135] width 12 height 6
click at [192, 186] on button "Clean" at bounding box center [187, 185] width 35 height 10
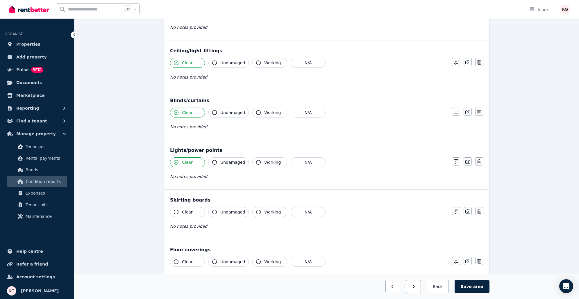
scroll to position [262, 0]
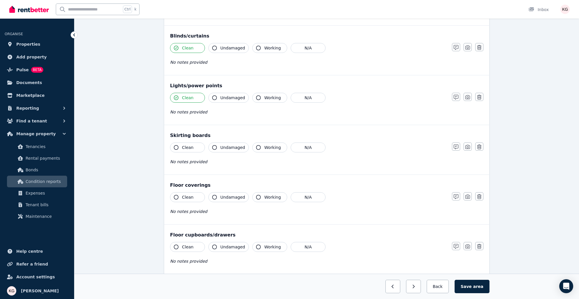
drag, startPoint x: 191, startPoint y: 144, endPoint x: 190, endPoint y: 185, distance: 41.9
click at [191, 144] on span "Clean" at bounding box center [188, 147] width 12 height 6
click at [188, 199] on button "Clean" at bounding box center [187, 197] width 35 height 10
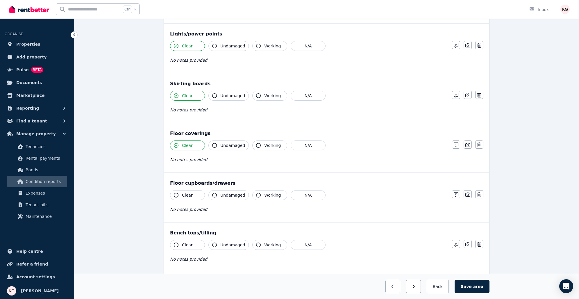
scroll to position [349, 0]
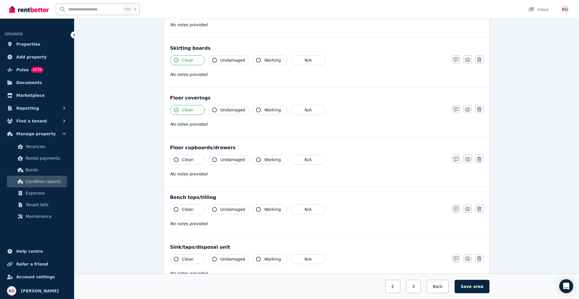
click at [182, 157] on span "Clean" at bounding box center [188, 160] width 12 height 6
click at [192, 208] on button "Clean" at bounding box center [187, 209] width 35 height 10
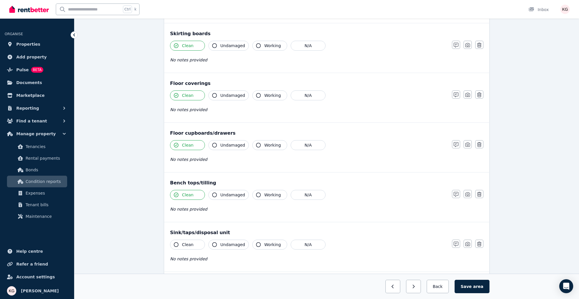
scroll to position [407, 0]
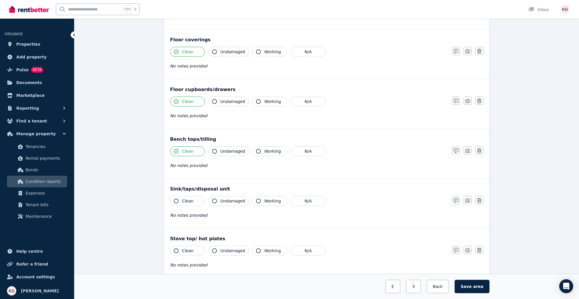
click at [182, 198] on span "Clean" at bounding box center [188, 201] width 12 height 6
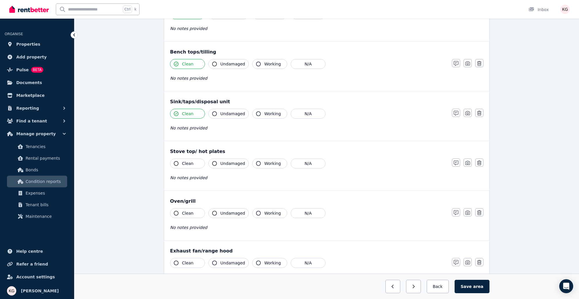
click at [190, 164] on span "Clean" at bounding box center [188, 163] width 12 height 6
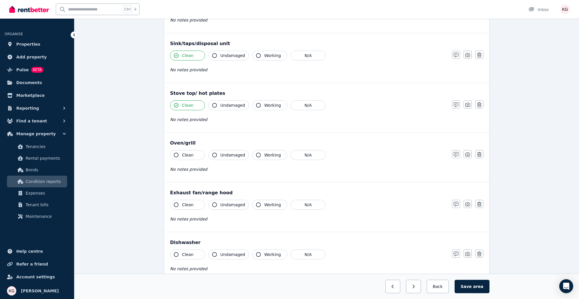
click at [188, 153] on span "Clean" at bounding box center [188, 155] width 12 height 6
click at [186, 205] on button "Clean" at bounding box center [187, 205] width 35 height 10
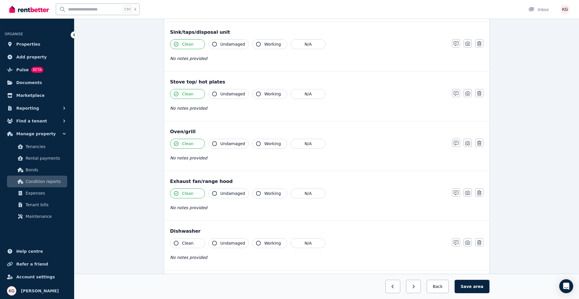
scroll to position [605, 0]
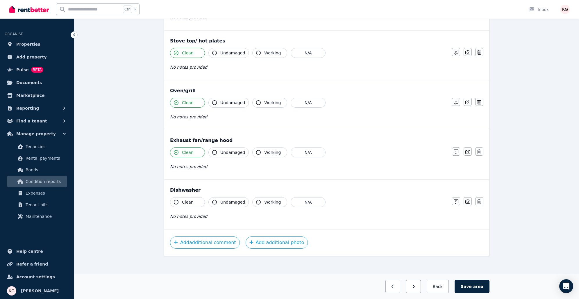
click at [191, 197] on button "Clean" at bounding box center [187, 202] width 35 height 10
click at [301, 202] on button "N/A" at bounding box center [308, 202] width 35 height 10
click at [303, 149] on button "N/A" at bounding box center [308, 152] width 35 height 10
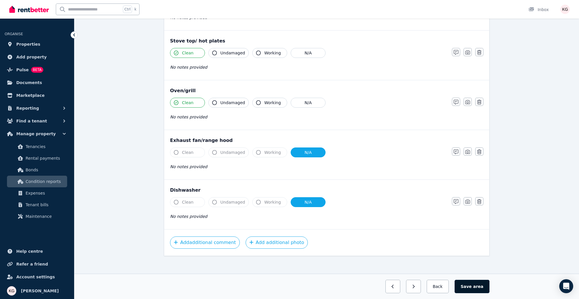
click at [480, 286] on span "area" at bounding box center [478, 286] width 10 height 6
click at [477, 286] on span "area" at bounding box center [478, 286] width 9 height 6
click at [451, 284] on button "Back" at bounding box center [437, 286] width 27 height 13
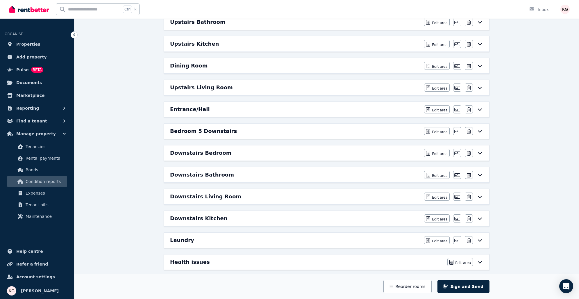
scroll to position [135, 0]
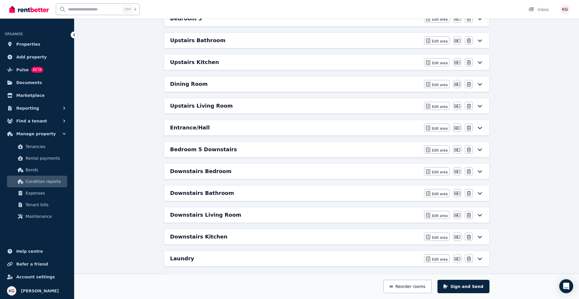
click at [202, 63] on h6 "Upstairs Kitchen" at bounding box center [194, 62] width 49 height 8
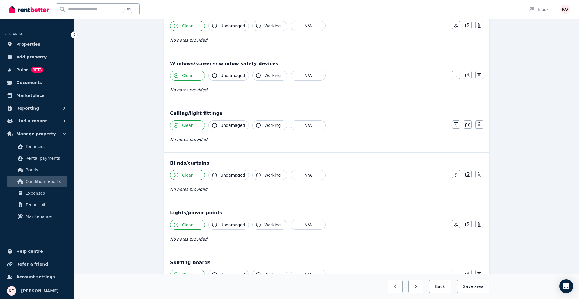
scroll to position [0, 0]
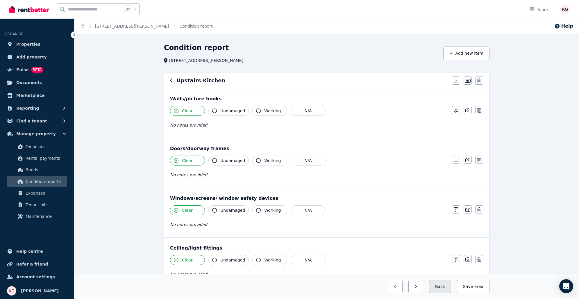
click at [442, 285] on button "Back" at bounding box center [440, 286] width 22 height 13
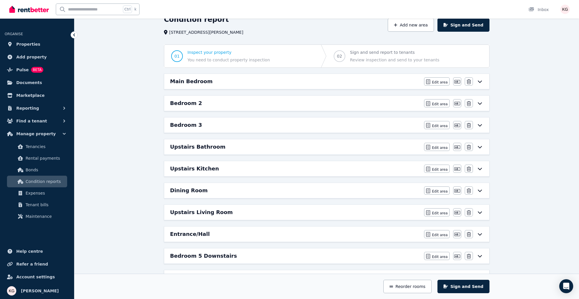
scroll to position [29, 0]
click at [191, 190] on h6 "Dining Room" at bounding box center [188, 189] width 37 height 8
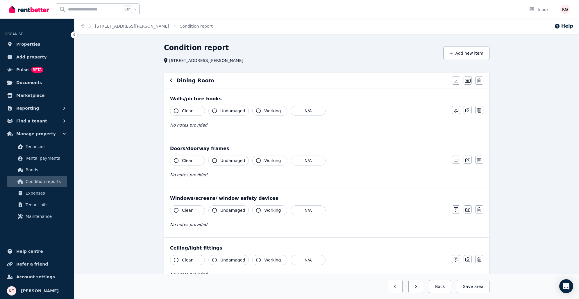
click at [193, 110] on button "Clean" at bounding box center [187, 111] width 35 height 10
click at [192, 164] on button "Clean" at bounding box center [187, 161] width 35 height 10
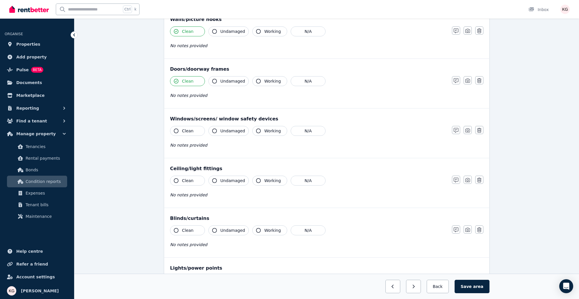
scroll to position [87, 0]
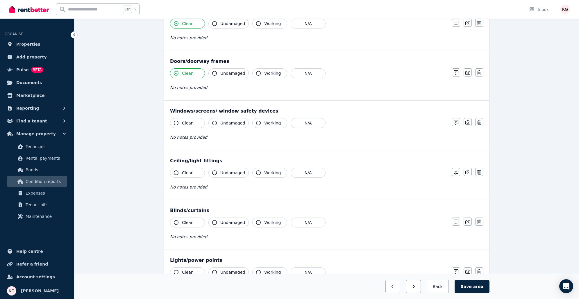
click at [190, 124] on span "Clean" at bounding box center [188, 123] width 12 height 6
click at [196, 172] on button "Clean" at bounding box center [187, 173] width 35 height 10
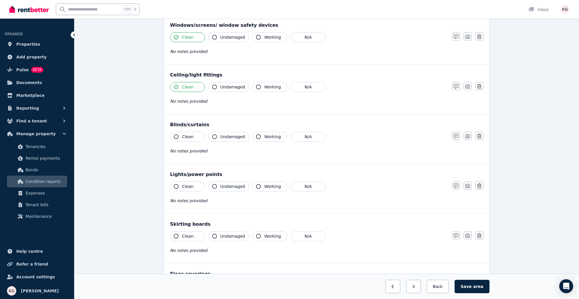
scroll to position [174, 0]
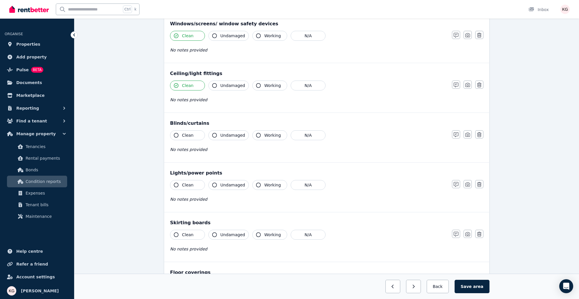
click at [186, 133] on span "Clean" at bounding box center [188, 135] width 12 height 6
click at [192, 183] on button "Clean" at bounding box center [187, 185] width 35 height 10
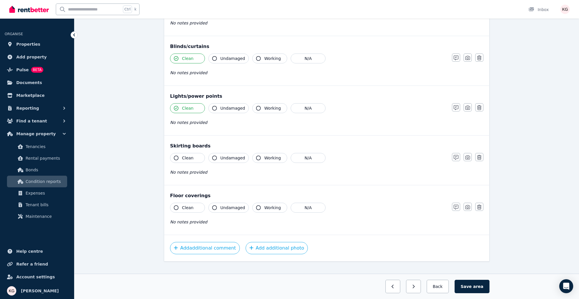
scroll to position [258, 0]
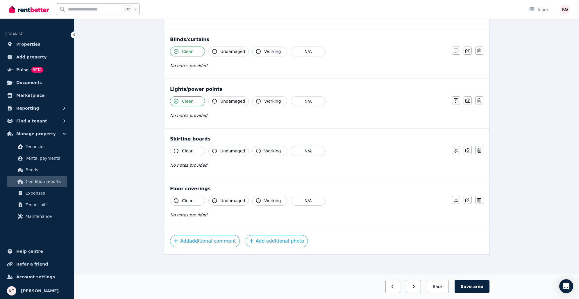
drag, startPoint x: 184, startPoint y: 150, endPoint x: 191, endPoint y: 182, distance: 32.3
click at [184, 151] on span "Clean" at bounding box center [188, 151] width 12 height 6
click at [193, 199] on button "Clean" at bounding box center [187, 201] width 35 height 10
click at [476, 285] on span "area" at bounding box center [478, 286] width 10 height 6
click at [441, 288] on button "Back" at bounding box center [437, 286] width 27 height 13
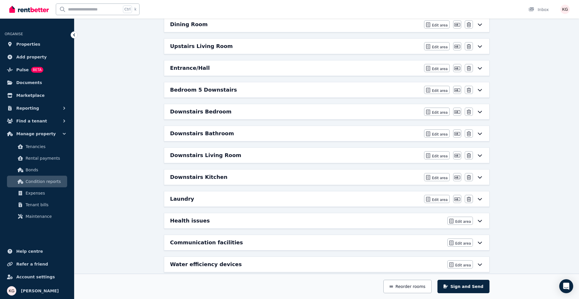
scroll to position [193, 0]
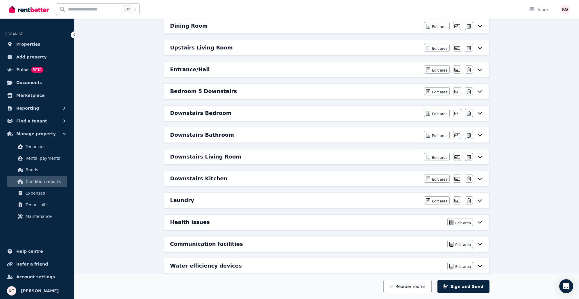
click at [199, 45] on h6 "Upstairs Living Room" at bounding box center [201, 48] width 63 height 8
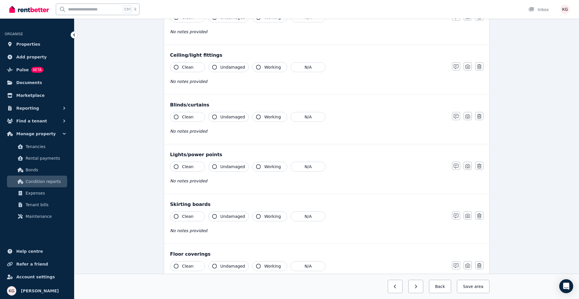
scroll to position [0, 0]
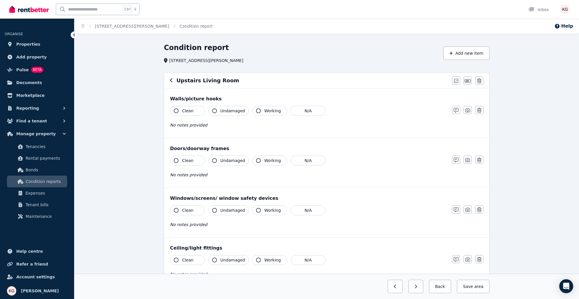
click at [184, 110] on span "Clean" at bounding box center [188, 111] width 12 height 6
click at [195, 161] on button "Clean" at bounding box center [187, 161] width 35 height 10
click at [195, 206] on button "Clean" at bounding box center [187, 210] width 35 height 10
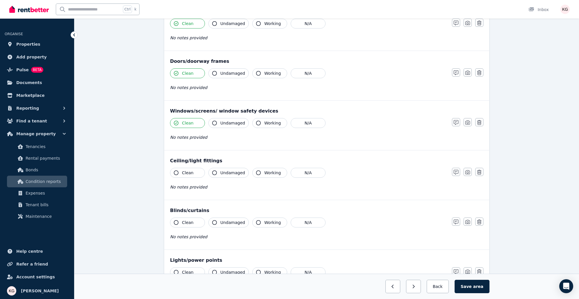
click at [194, 171] on button "Clean" at bounding box center [187, 173] width 35 height 10
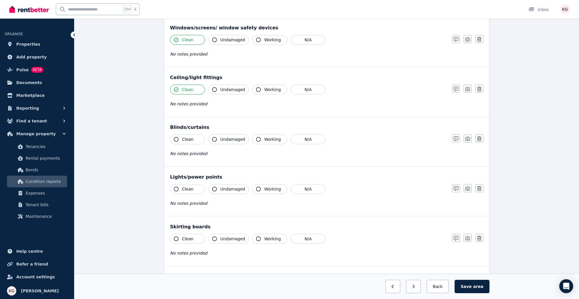
scroll to position [174, 0]
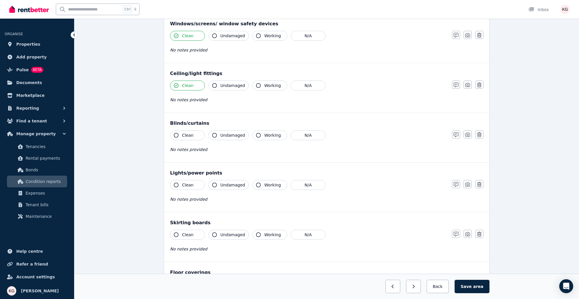
click at [187, 135] on span "Clean" at bounding box center [188, 135] width 12 height 6
click at [195, 187] on button "Clean" at bounding box center [187, 185] width 35 height 10
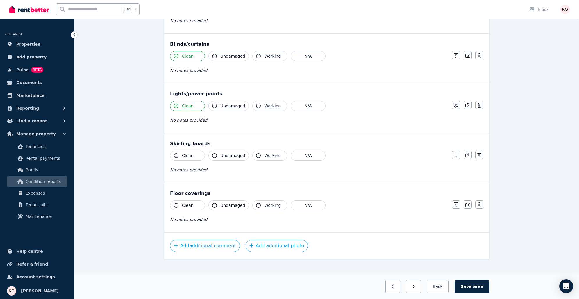
scroll to position [258, 0]
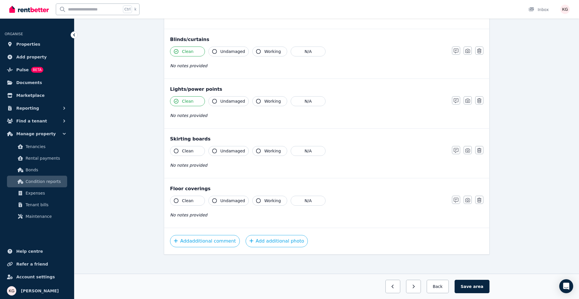
click at [190, 151] on span "Clean" at bounding box center [188, 151] width 12 height 6
click at [199, 199] on button "Clean" at bounding box center [187, 201] width 35 height 10
click at [483, 285] on span "area" at bounding box center [478, 286] width 10 height 6
click at [448, 289] on button "Back" at bounding box center [437, 286] width 27 height 13
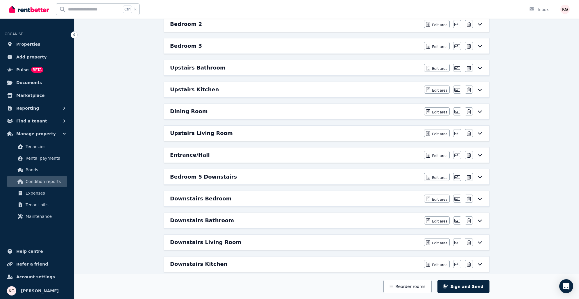
scroll to position [106, 0]
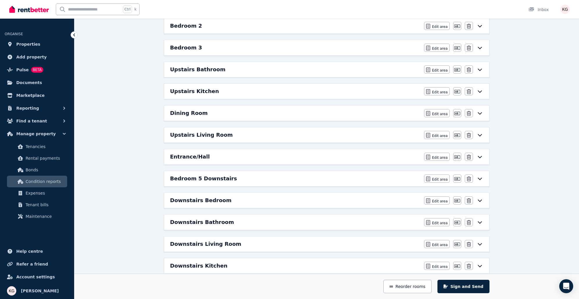
click at [184, 111] on h6 "Dining Room" at bounding box center [188, 113] width 37 height 8
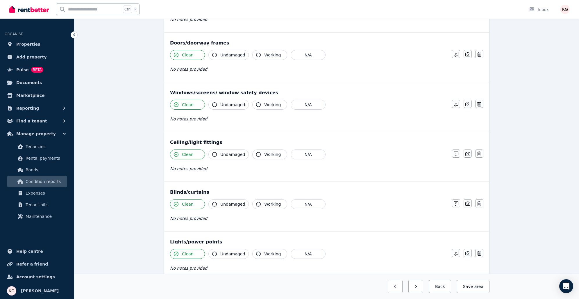
scroll to position [0, 0]
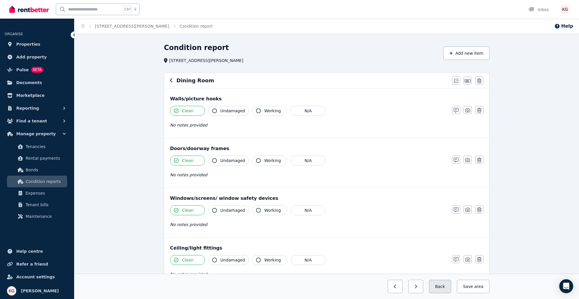
click at [450, 287] on button "Back" at bounding box center [440, 286] width 22 height 13
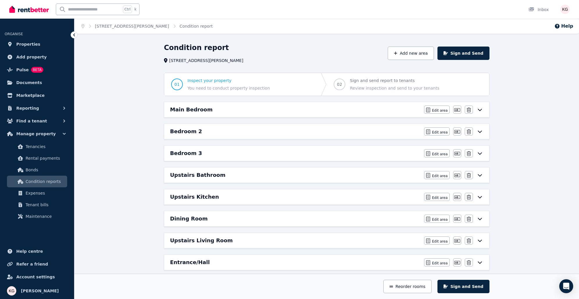
click at [211, 234] on div "Upstairs Living Room Edit area Edit area Edit name [GEOGRAPHIC_DATA]" at bounding box center [326, 240] width 325 height 15
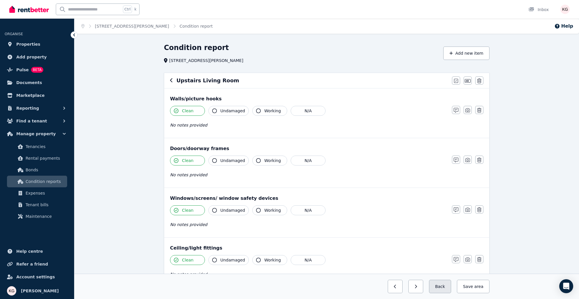
click at [441, 285] on button "Back" at bounding box center [440, 286] width 22 height 13
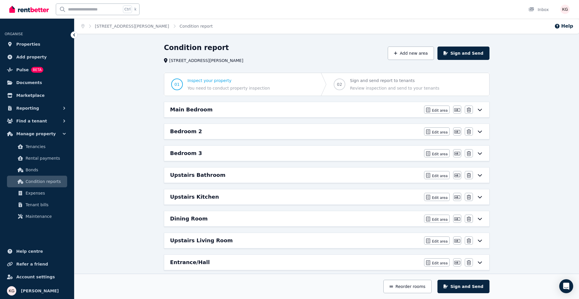
click at [187, 262] on h6 "Entrance/Hall" at bounding box center [190, 262] width 40 height 8
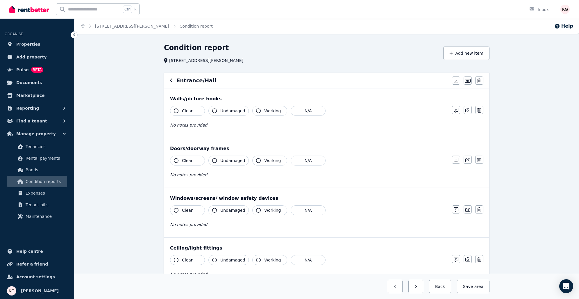
click at [189, 111] on span "Clean" at bounding box center [188, 111] width 12 height 6
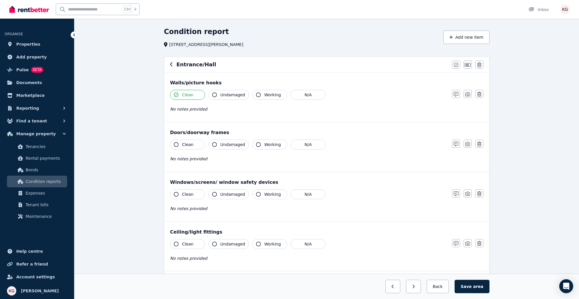
scroll to position [29, 0]
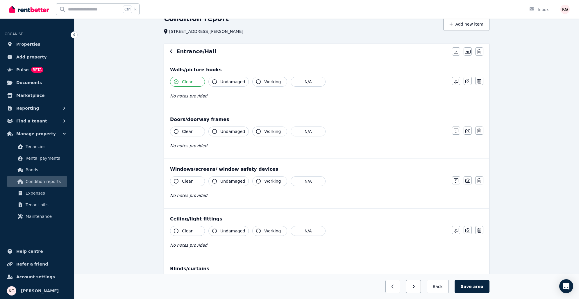
click at [186, 133] on span "Clean" at bounding box center [188, 131] width 12 height 6
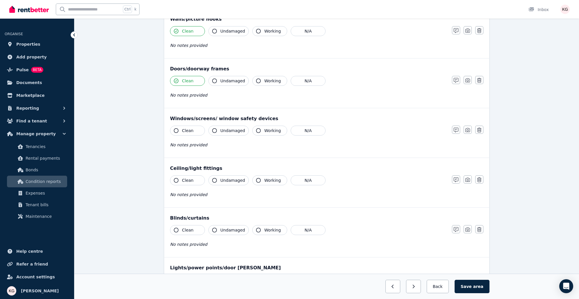
scroll to position [87, 0]
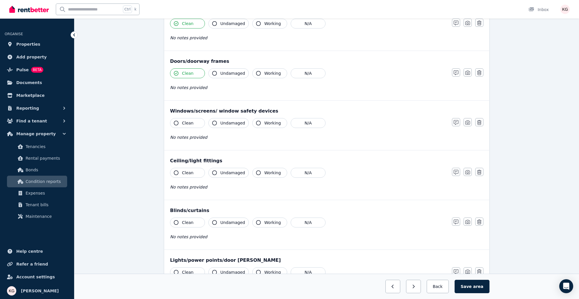
click at [186, 122] on span "Clean" at bounding box center [188, 123] width 12 height 6
click at [193, 174] on button "Clean" at bounding box center [187, 173] width 35 height 10
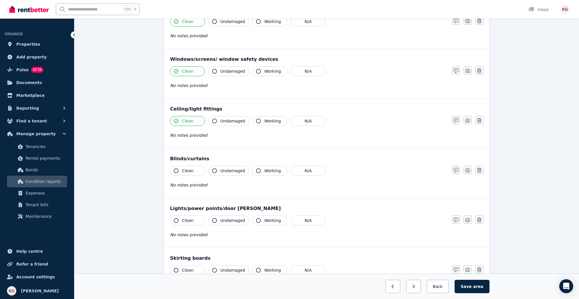
scroll to position [145, 0]
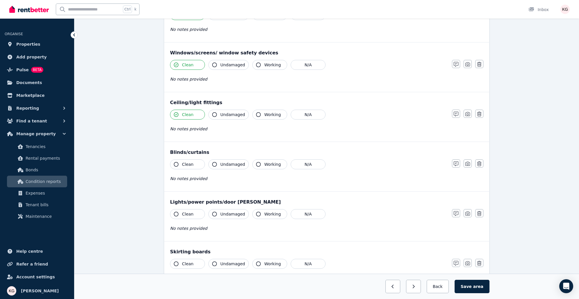
click at [217, 163] on icon "button" at bounding box center [214, 164] width 5 height 5
click at [264, 162] on span "Working" at bounding box center [272, 164] width 17 height 6
click at [214, 162] on icon "button" at bounding box center [214, 164] width 5 height 5
click at [214, 164] on icon "button" at bounding box center [214, 164] width 5 height 5
drag, startPoint x: 267, startPoint y: 162, endPoint x: 264, endPoint y: 163, distance: 3.2
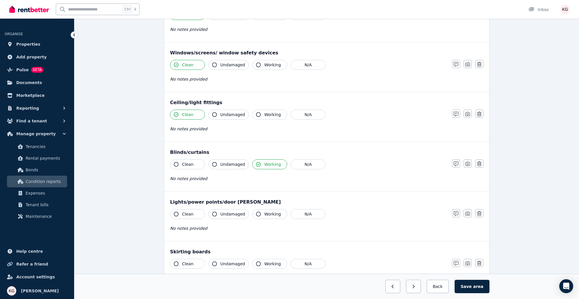
click at [267, 162] on span "Working" at bounding box center [272, 164] width 17 height 6
click at [256, 165] on icon "button" at bounding box center [258, 164] width 5 height 5
click at [182, 160] on button "Clean" at bounding box center [187, 164] width 35 height 10
click at [184, 166] on button "Clean" at bounding box center [187, 164] width 35 height 10
click at [191, 178] on span "No notes provided" at bounding box center [188, 178] width 37 height 5
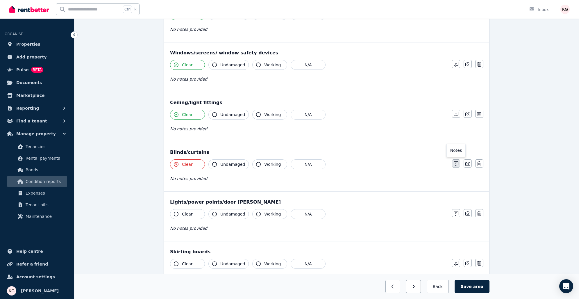
click at [457, 163] on icon "button" at bounding box center [456, 163] width 5 height 5
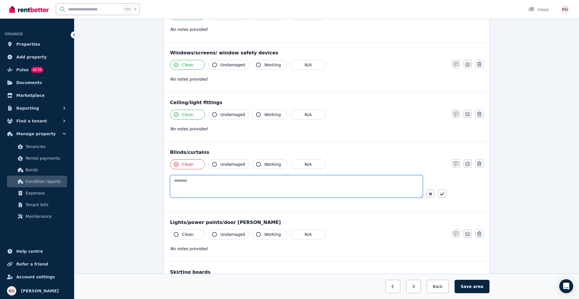
click at [213, 188] on textarea at bounding box center [296, 186] width 253 height 23
type textarea "**********"
click at [442, 193] on icon "button" at bounding box center [442, 193] width 4 height 3
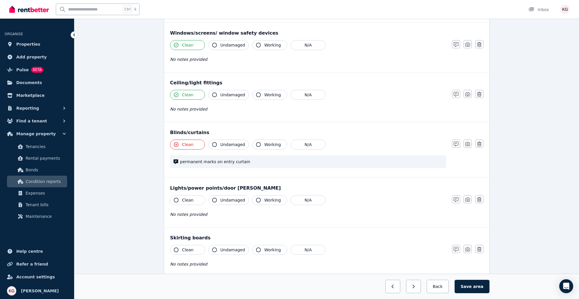
scroll to position [233, 0]
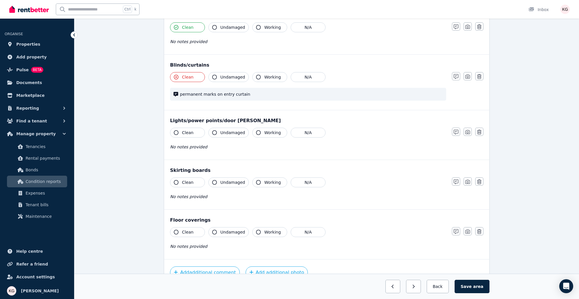
click at [190, 135] on button "Clean" at bounding box center [187, 133] width 35 height 10
click at [189, 181] on span "Clean" at bounding box center [188, 182] width 12 height 6
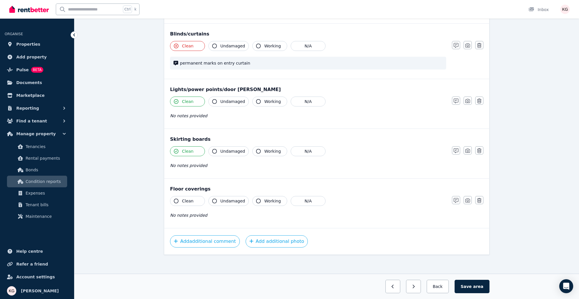
scroll to position [264, 0]
click at [196, 199] on button "Clean" at bounding box center [187, 201] width 35 height 10
click at [478, 284] on span "area" at bounding box center [478, 286] width 10 height 6
click at [438, 285] on button "Back" at bounding box center [437, 286] width 27 height 13
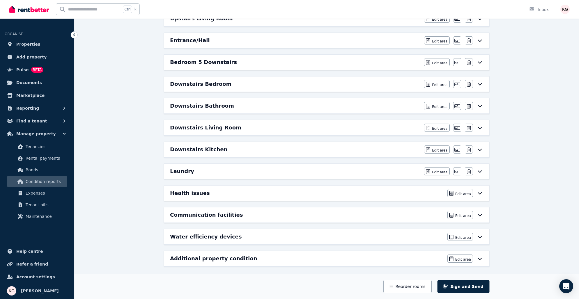
click at [205, 82] on h6 "Downstairs Bedroom" at bounding box center [200, 84] width 61 height 8
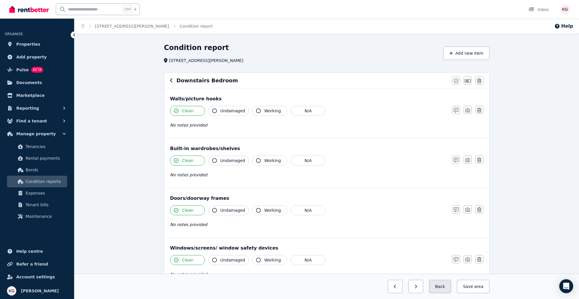
click at [447, 285] on button "Back" at bounding box center [440, 286] width 22 height 13
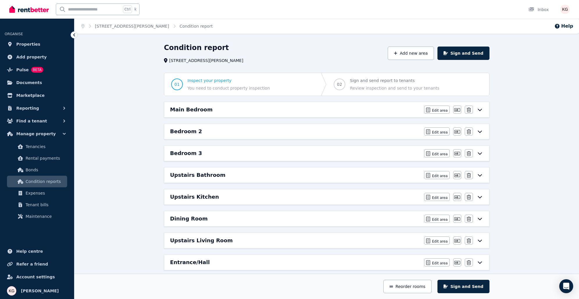
scroll to position [116, 0]
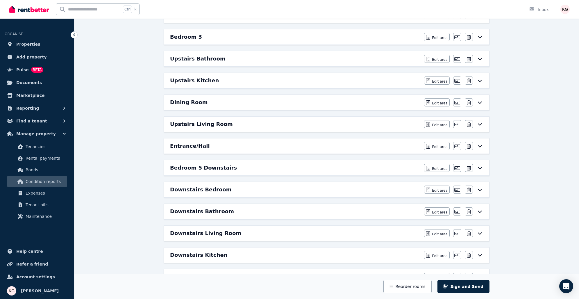
click at [196, 144] on h6 "Entrance/Hall" at bounding box center [190, 146] width 40 height 8
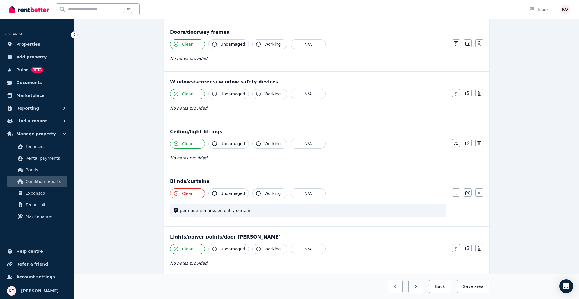
scroll to position [0, 0]
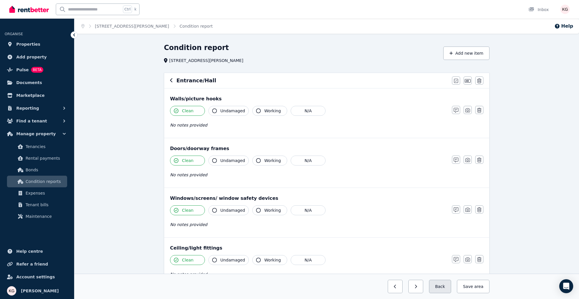
click at [450, 285] on button "Back" at bounding box center [440, 286] width 22 height 13
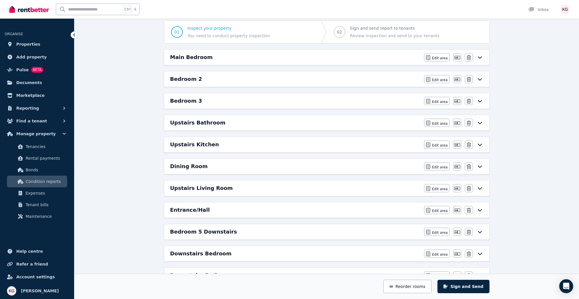
scroll to position [58, 0]
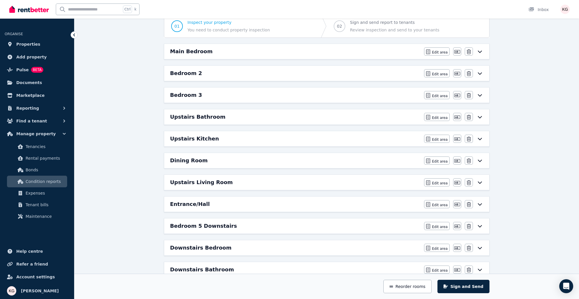
click at [192, 224] on h6 "Bedroom 5 Downstairs" at bounding box center [203, 226] width 67 height 8
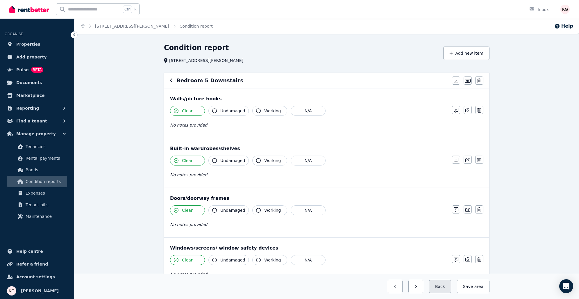
click at [447, 287] on button "Back" at bounding box center [440, 286] width 22 height 13
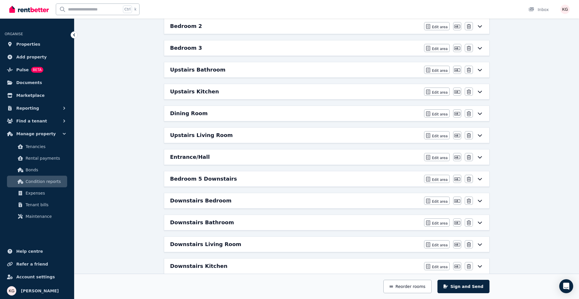
scroll to position [116, 0]
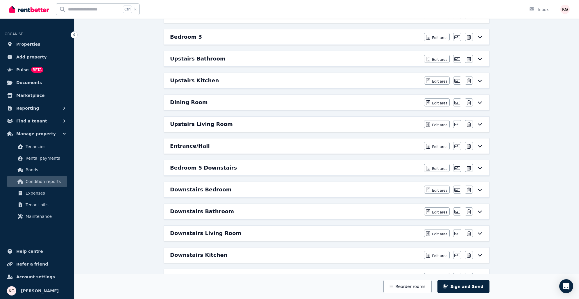
click at [198, 186] on h6 "Downstairs Bedroom" at bounding box center [200, 189] width 61 height 8
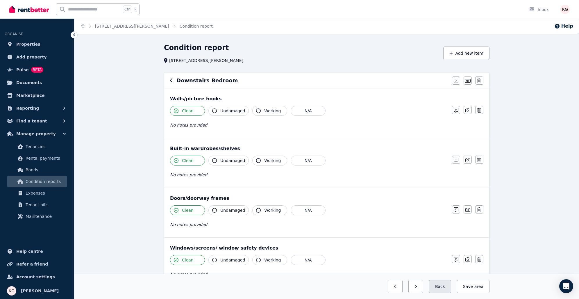
click at [451, 287] on button "Back" at bounding box center [440, 286] width 22 height 13
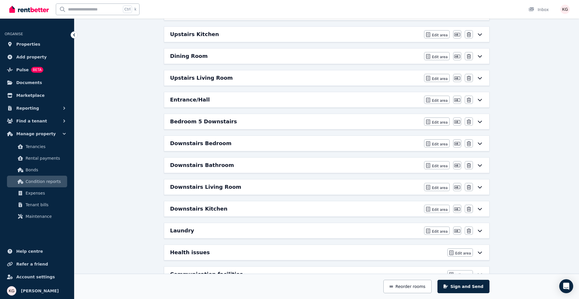
scroll to position [174, 0]
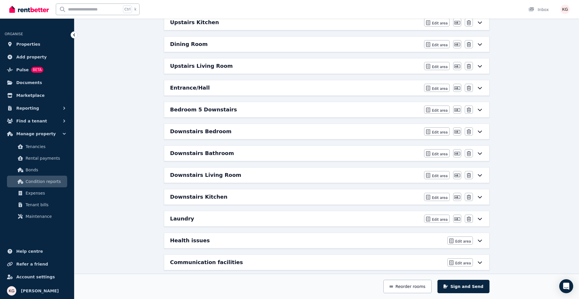
click at [211, 150] on h6 "Downstairs Bathroom" at bounding box center [202, 153] width 64 height 8
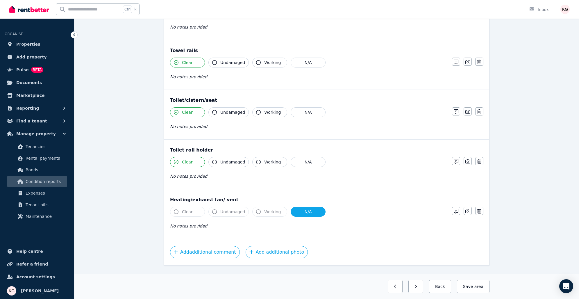
scroll to position [610, 0]
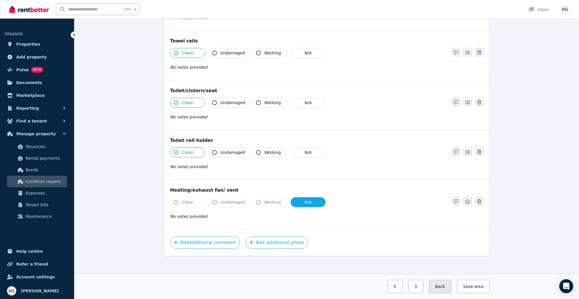
click at [449, 284] on button "Back" at bounding box center [440, 286] width 22 height 13
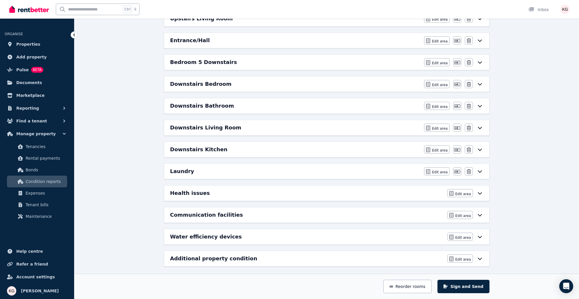
click at [215, 125] on h6 "Downstairs Living Room" at bounding box center [205, 128] width 71 height 8
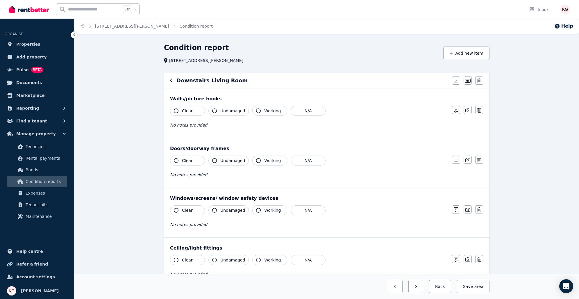
click at [177, 110] on icon "button" at bounding box center [176, 110] width 5 height 5
click at [456, 108] on icon "button" at bounding box center [456, 110] width 5 height 5
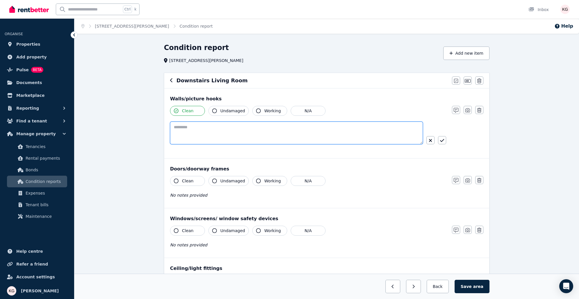
click at [257, 133] on textarea at bounding box center [296, 133] width 253 height 23
type textarea "**********"
click at [444, 138] on icon "button" at bounding box center [442, 140] width 4 height 5
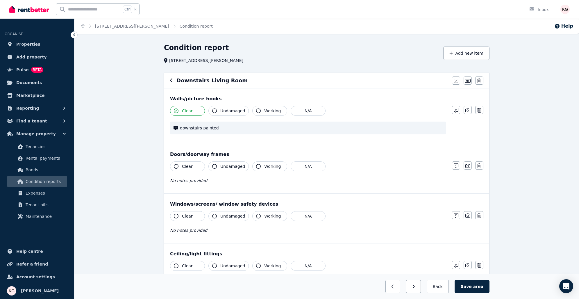
click at [179, 162] on button "Clean" at bounding box center [187, 166] width 35 height 10
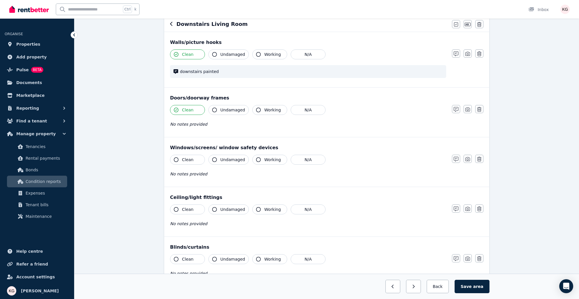
scroll to position [58, 0]
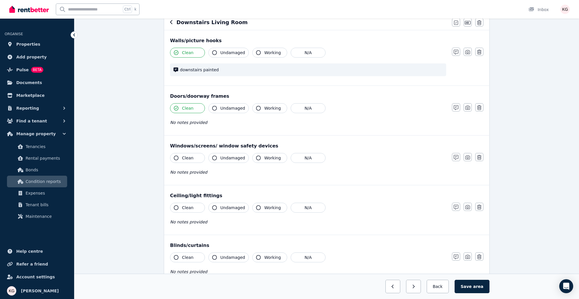
click at [180, 158] on button "Clean" at bounding box center [187, 158] width 35 height 10
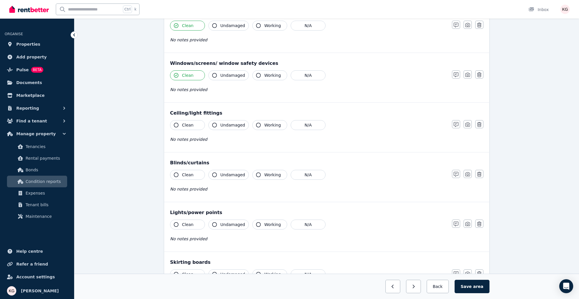
scroll to position [145, 0]
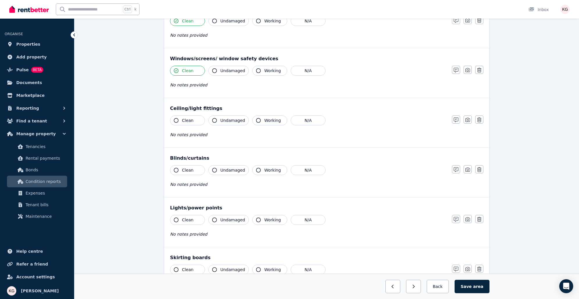
click at [177, 117] on button "Clean" at bounding box center [187, 120] width 35 height 10
click at [177, 168] on icon "button" at bounding box center [176, 170] width 5 height 5
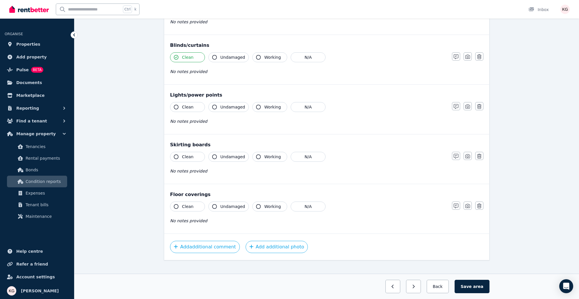
scroll to position [262, 0]
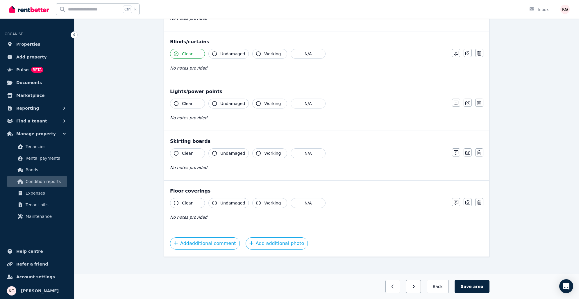
click at [180, 101] on button "Clean" at bounding box center [187, 104] width 35 height 10
click at [179, 150] on button "Clean" at bounding box center [187, 153] width 35 height 10
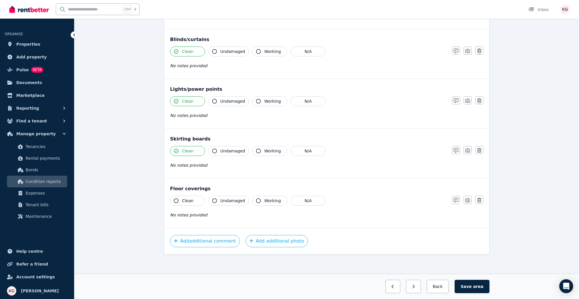
click at [215, 196] on button "Undamaged" at bounding box center [228, 201] width 40 height 10
click at [177, 198] on icon "button" at bounding box center [176, 200] width 5 height 5
click at [191, 212] on span "No notes provided" at bounding box center [188, 214] width 37 height 5
click at [458, 200] on button "button" at bounding box center [456, 200] width 8 height 8
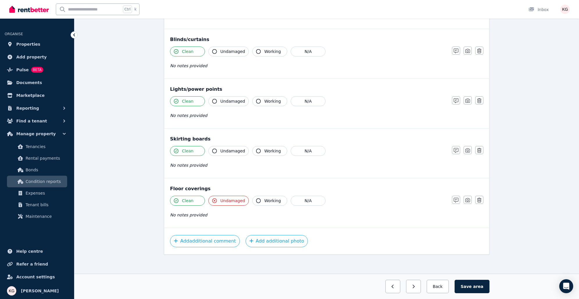
scroll to position [284, 0]
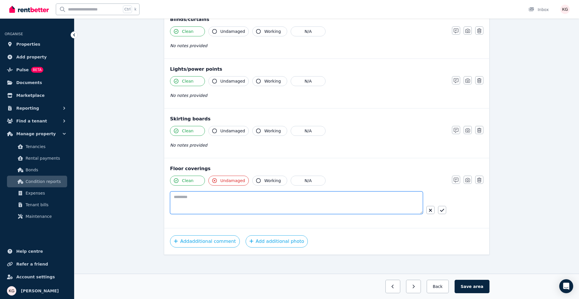
click at [189, 196] on textarea at bounding box center [296, 202] width 253 height 23
type textarea "*"
type textarea "**********"
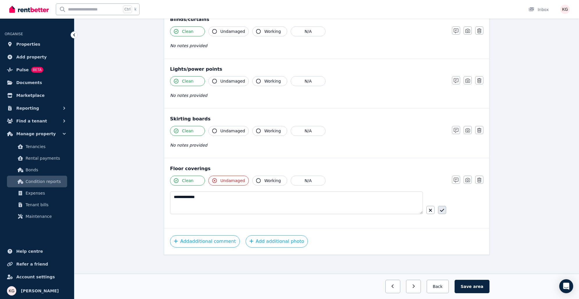
click at [443, 208] on icon "button" at bounding box center [442, 210] width 4 height 5
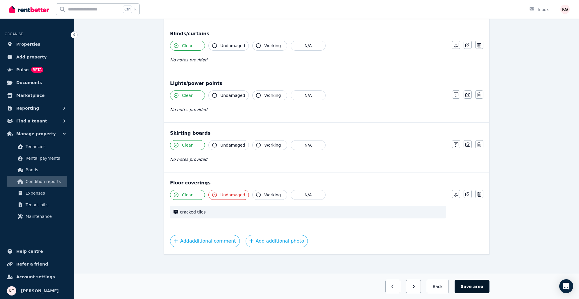
click at [471, 285] on button "Save area" at bounding box center [472, 286] width 35 height 13
click at [443, 285] on button "Back" at bounding box center [437, 286] width 27 height 13
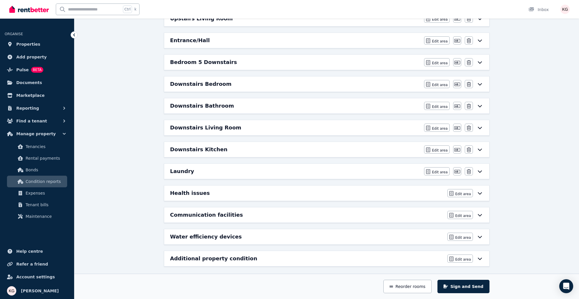
click at [216, 125] on h6 "Downstairs Living Room" at bounding box center [205, 128] width 71 height 8
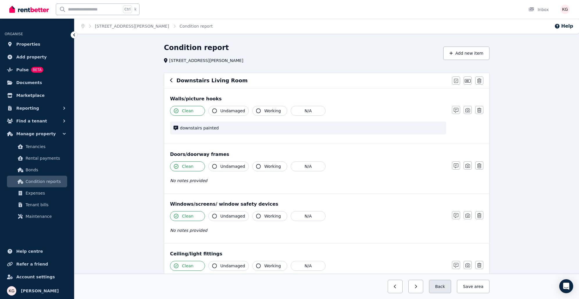
click at [449, 285] on button "Back" at bounding box center [440, 286] width 22 height 13
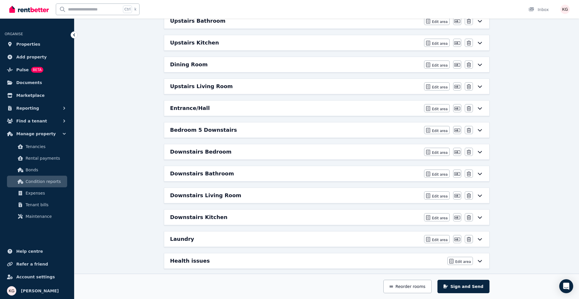
scroll to position [222, 0]
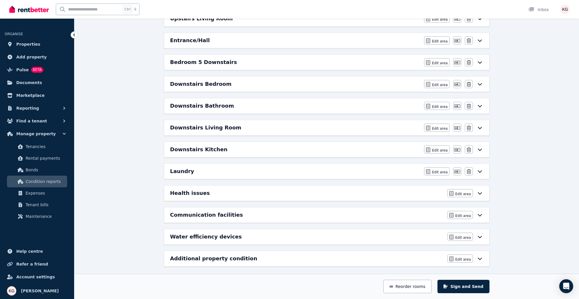
click at [201, 149] on h6 "Downstairs Kitchen" at bounding box center [198, 149] width 57 height 8
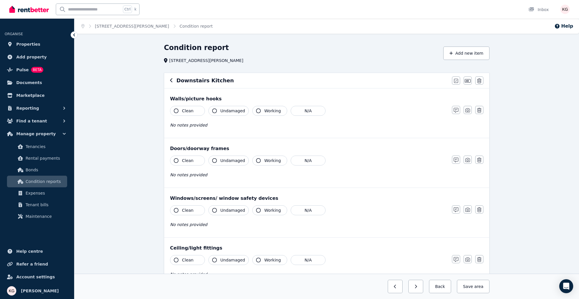
click at [176, 109] on icon "button" at bounding box center [176, 110] width 5 height 5
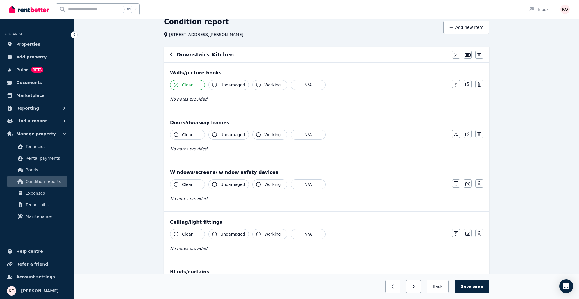
scroll to position [29, 0]
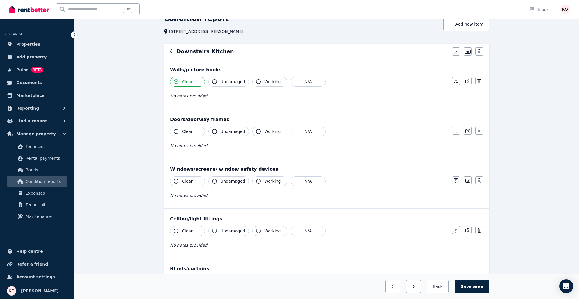
click at [176, 128] on button "Clean" at bounding box center [187, 131] width 35 height 10
click at [179, 178] on button "Clean" at bounding box center [187, 181] width 35 height 10
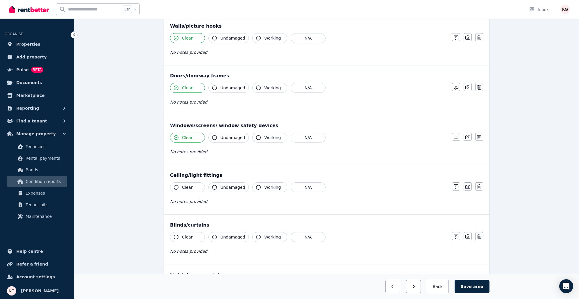
scroll to position [116, 0]
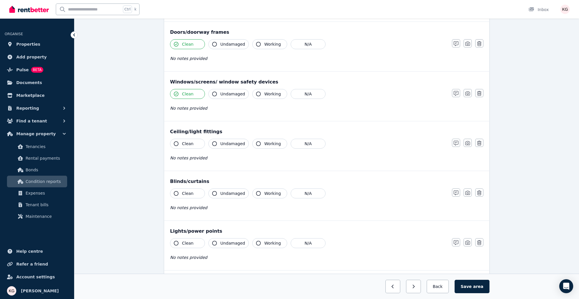
click at [180, 143] on button "Clean" at bounding box center [187, 144] width 35 height 10
drag, startPoint x: 181, startPoint y: 194, endPoint x: 185, endPoint y: 192, distance: 3.9
click at [181, 194] on button "Clean" at bounding box center [187, 193] width 35 height 10
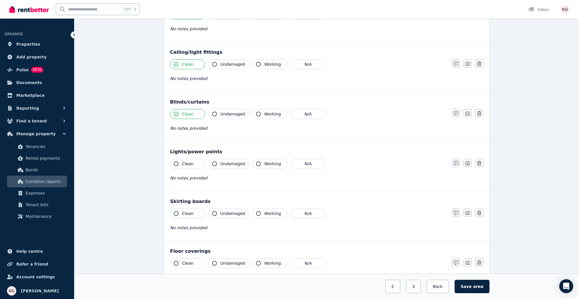
scroll to position [203, 0]
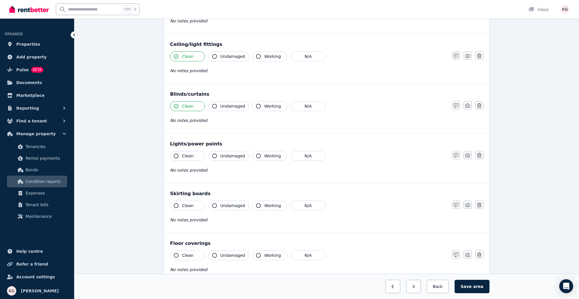
click at [179, 155] on button "Clean" at bounding box center [187, 156] width 35 height 10
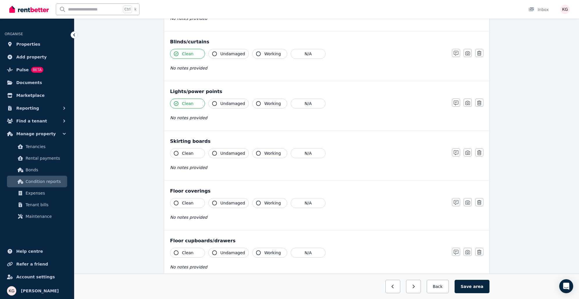
scroll to position [262, 0]
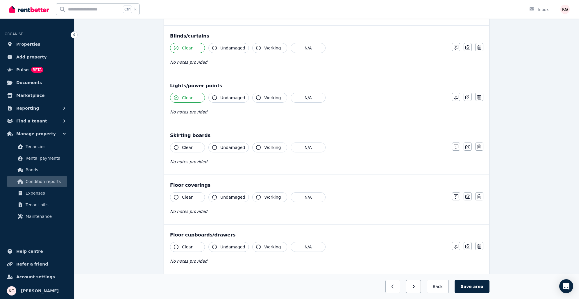
click at [173, 144] on button "Clean" at bounding box center [187, 147] width 35 height 10
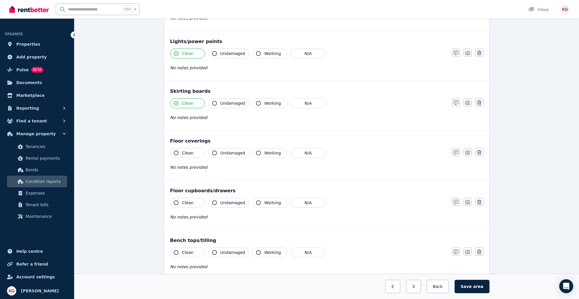
scroll to position [320, 0]
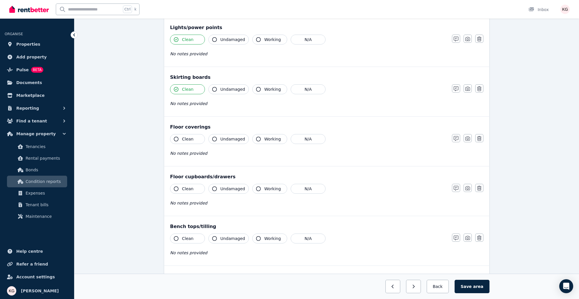
click at [223, 138] on span "Undamaged" at bounding box center [232, 139] width 25 height 6
click at [177, 138] on icon "button" at bounding box center [176, 139] width 5 height 5
click at [215, 139] on icon "button" at bounding box center [214, 139] width 5 height 5
click at [458, 136] on icon "button" at bounding box center [456, 138] width 5 height 5
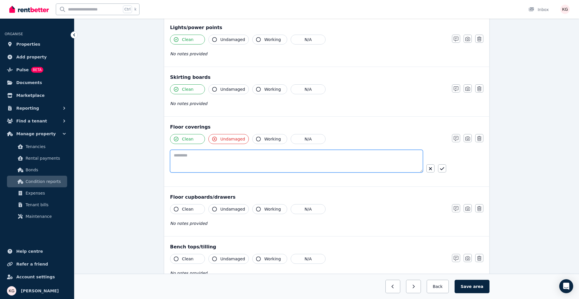
click at [223, 158] on textarea at bounding box center [296, 161] width 253 height 23
type textarea "**********"
click at [444, 166] on icon "button" at bounding box center [442, 168] width 4 height 5
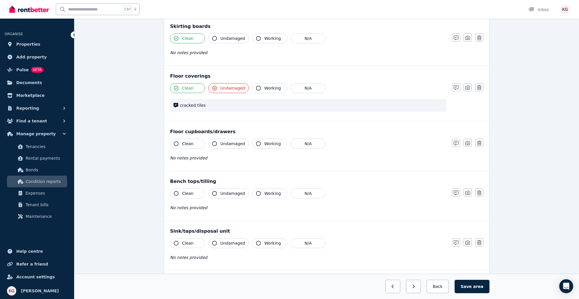
scroll to position [378, 0]
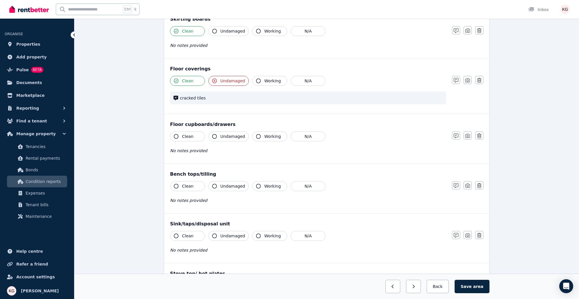
click at [182, 135] on span "Clean" at bounding box center [188, 136] width 12 height 6
click at [179, 183] on button "Clean" at bounding box center [187, 186] width 35 height 10
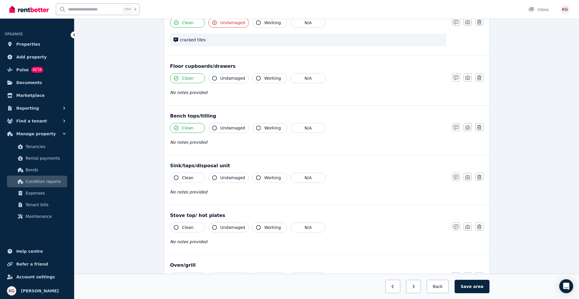
click at [182, 175] on span "Clean" at bounding box center [188, 178] width 12 height 6
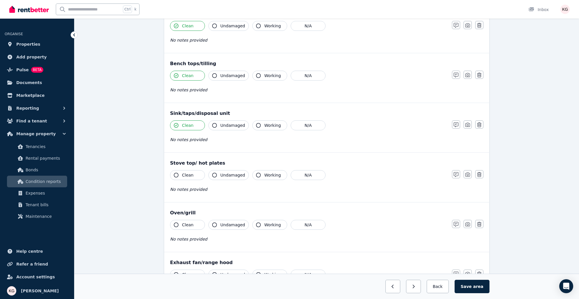
scroll to position [494, 0]
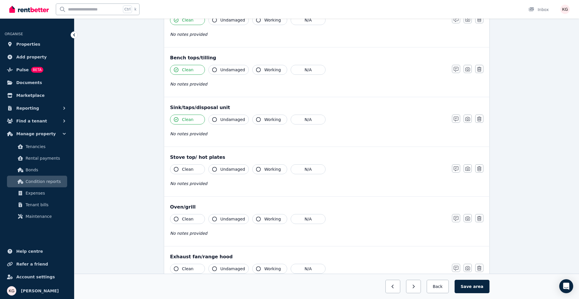
click at [185, 164] on button "Clean" at bounding box center [187, 169] width 35 height 10
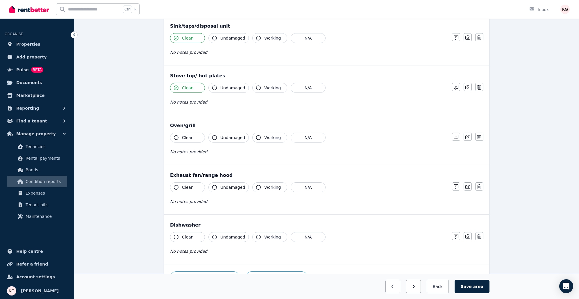
scroll to position [581, 0]
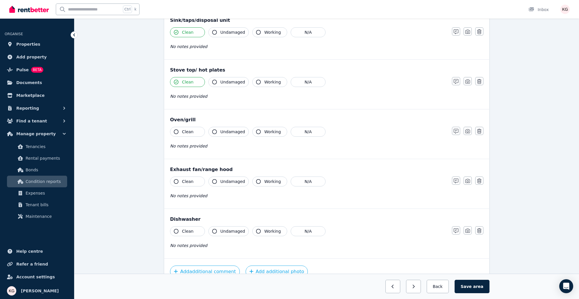
click at [182, 131] on span "Clean" at bounding box center [188, 132] width 12 height 6
click at [313, 176] on button "N/A" at bounding box center [308, 181] width 35 height 10
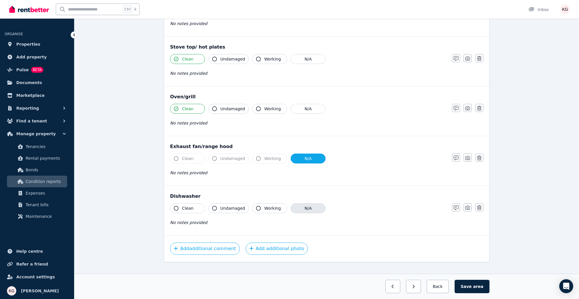
scroll to position [610, 0]
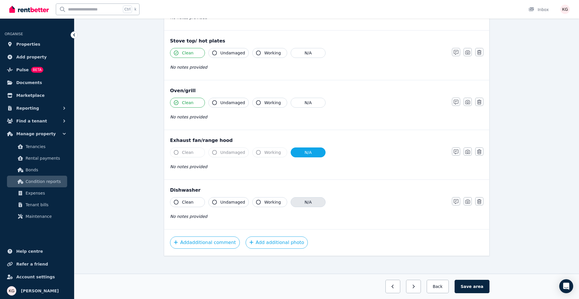
click at [304, 197] on button "N/A" at bounding box center [308, 202] width 35 height 10
click at [476, 286] on span "area" at bounding box center [478, 286] width 10 height 6
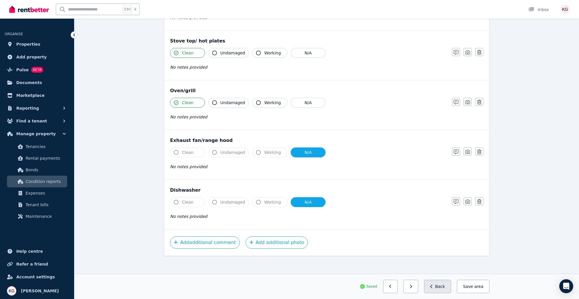
click at [447, 288] on button "Back" at bounding box center [437, 286] width 27 height 13
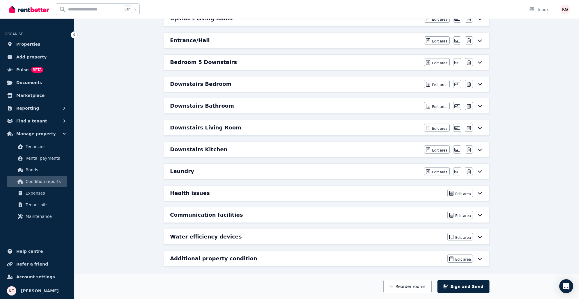
click at [203, 148] on h6 "Downstairs Kitchen" at bounding box center [198, 149] width 57 height 8
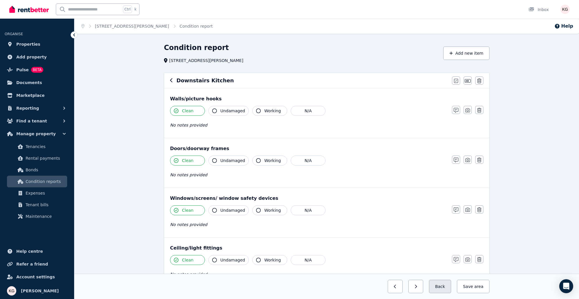
click at [447, 286] on button "Back" at bounding box center [440, 286] width 22 height 13
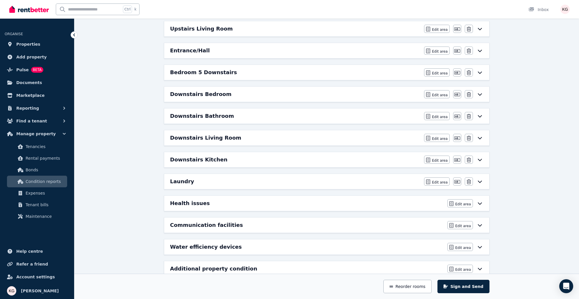
scroll to position [222, 0]
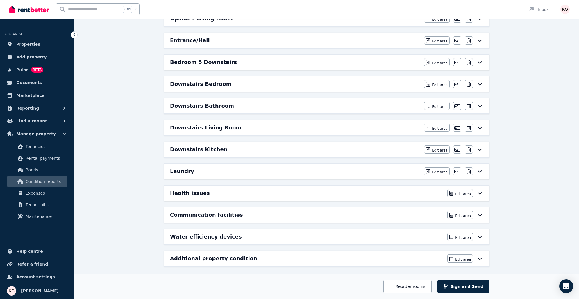
click at [184, 167] on h6 "Laundry" at bounding box center [182, 171] width 24 height 8
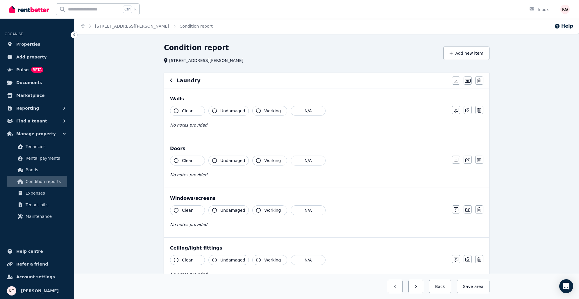
click at [176, 112] on icon "button" at bounding box center [176, 110] width 5 height 5
click at [174, 160] on icon "button" at bounding box center [176, 160] width 5 height 5
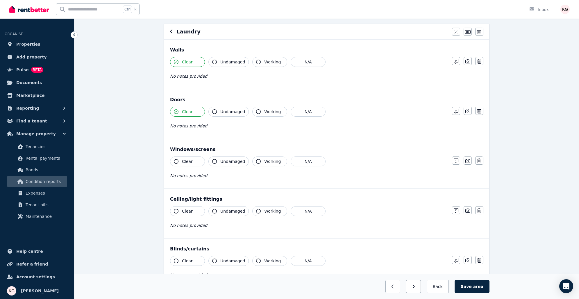
scroll to position [58, 0]
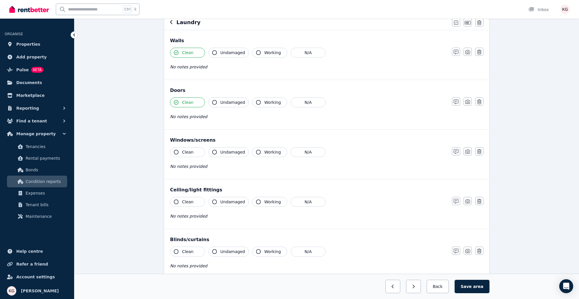
click at [179, 150] on button "Clean" at bounding box center [187, 152] width 35 height 10
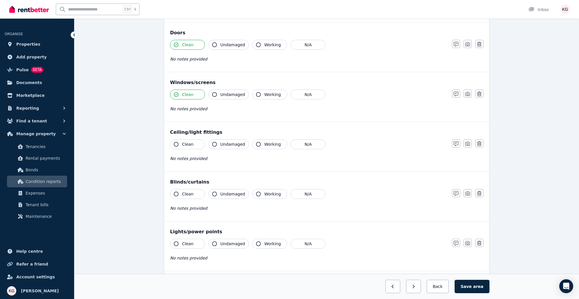
scroll to position [116, 0]
click at [183, 142] on span "Clean" at bounding box center [188, 144] width 12 height 6
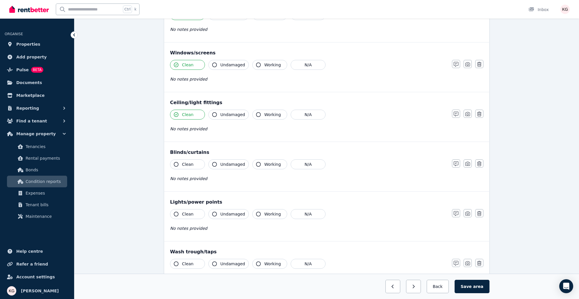
click at [187, 162] on span "Clean" at bounding box center [188, 164] width 12 height 6
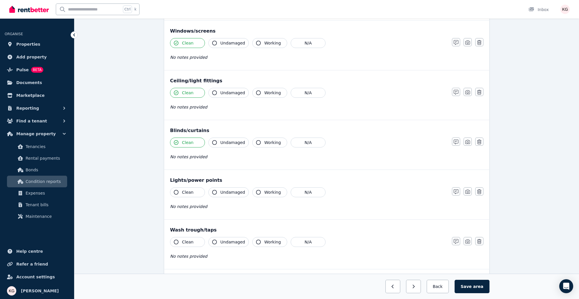
scroll to position [233, 0]
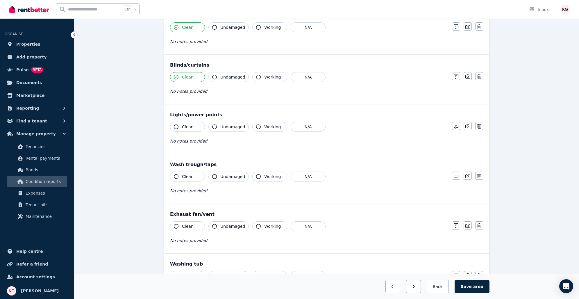
click at [183, 126] on span "Clean" at bounding box center [188, 127] width 12 height 6
click at [191, 177] on span "Clean" at bounding box center [188, 177] width 12 height 6
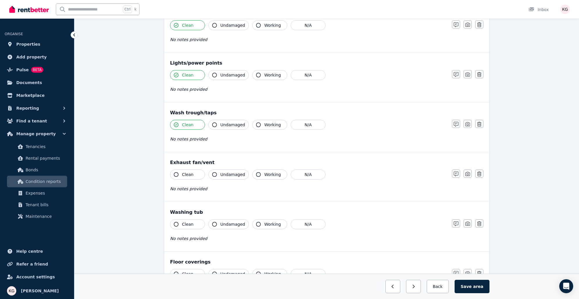
scroll to position [291, 0]
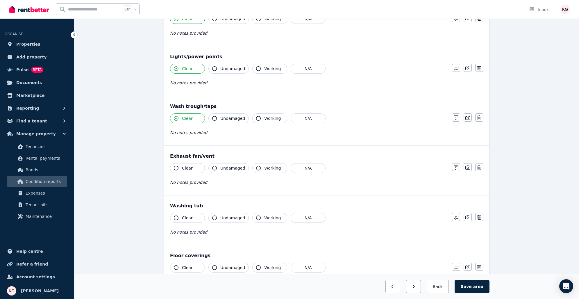
click at [188, 165] on span "Clean" at bounding box center [188, 168] width 12 height 6
click at [313, 169] on button "N/A" at bounding box center [308, 168] width 35 height 10
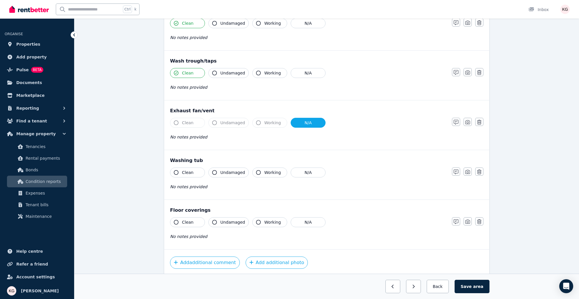
scroll to position [357, 0]
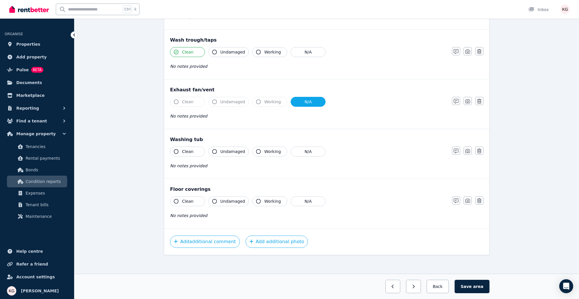
click at [180, 149] on button "Clean" at bounding box center [187, 151] width 35 height 10
click at [223, 200] on span "Undamaged" at bounding box center [232, 201] width 25 height 6
click at [222, 200] on span "Undamaged" at bounding box center [232, 201] width 25 height 6
click at [186, 200] on span "Clean" at bounding box center [188, 201] width 12 height 6
click at [454, 198] on icon "button" at bounding box center [456, 200] width 5 height 5
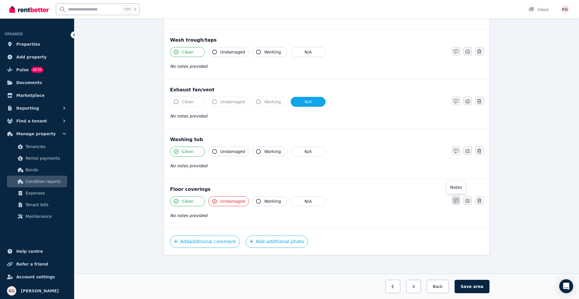
scroll to position [377, 0]
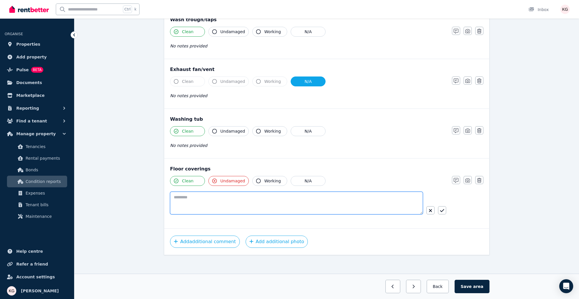
drag, startPoint x: 196, startPoint y: 202, endPoint x: 196, endPoint y: 206, distance: 4.1
click at [196, 202] on textarea at bounding box center [296, 203] width 253 height 23
type textarea "**********"
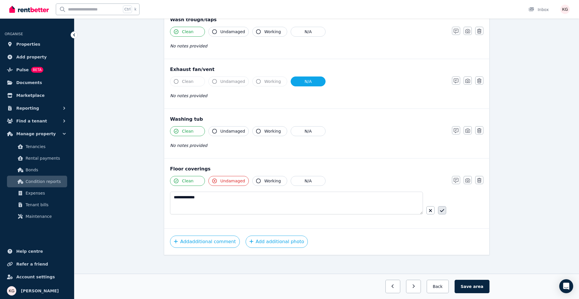
click at [442, 209] on icon "button" at bounding box center [442, 210] width 4 height 3
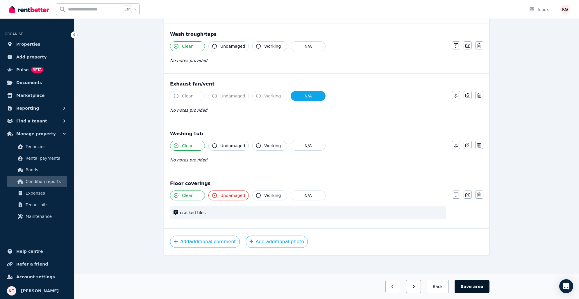
click at [478, 287] on span "area" at bounding box center [478, 286] width 10 height 6
click at [451, 285] on button "Back" at bounding box center [437, 286] width 27 height 13
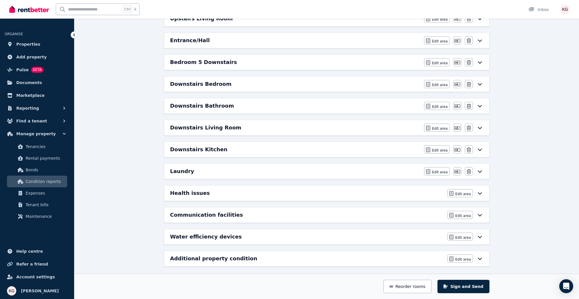
click at [201, 190] on h6 "Health issues" at bounding box center [190, 193] width 40 height 8
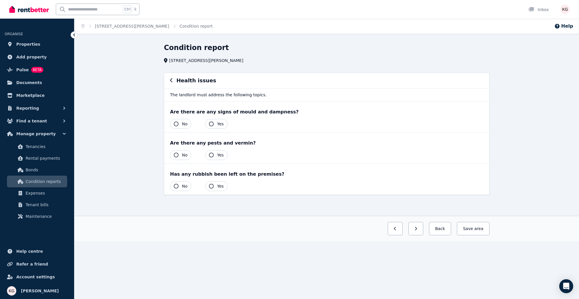
scroll to position [0, 0]
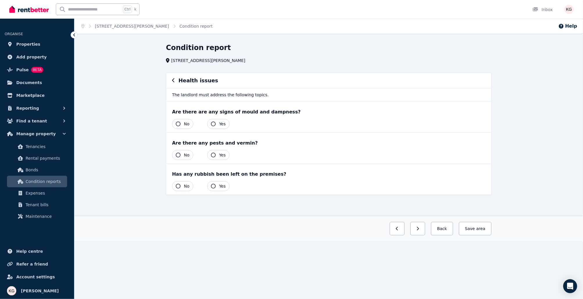
click at [214, 126] on icon "button" at bounding box center [213, 124] width 5 height 5
click at [183, 123] on button "No" at bounding box center [182, 124] width 21 height 10
click at [183, 156] on button "No" at bounding box center [182, 155] width 21 height 10
click at [178, 187] on icon "button" at bounding box center [178, 186] width 5 height 5
click at [479, 228] on span "area" at bounding box center [480, 229] width 10 height 6
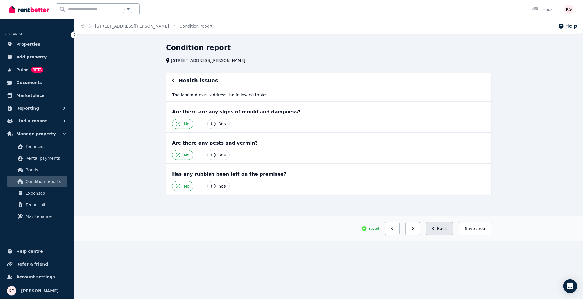
click at [451, 228] on button "Back" at bounding box center [439, 228] width 27 height 13
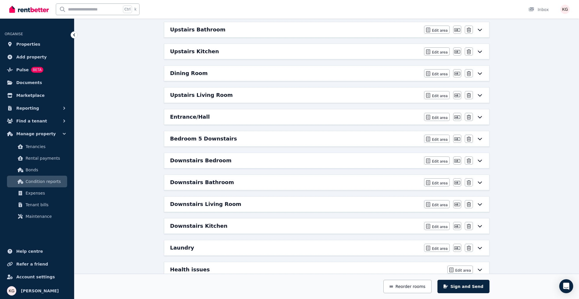
scroll to position [222, 0]
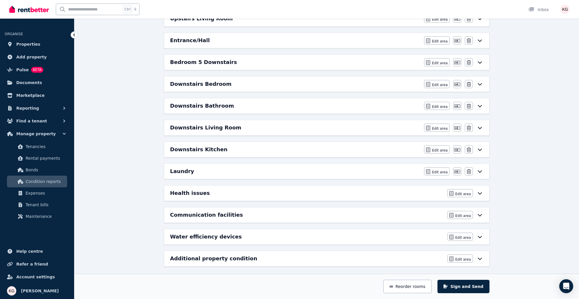
click at [223, 211] on h6 "Communication facilities" at bounding box center [206, 215] width 73 height 8
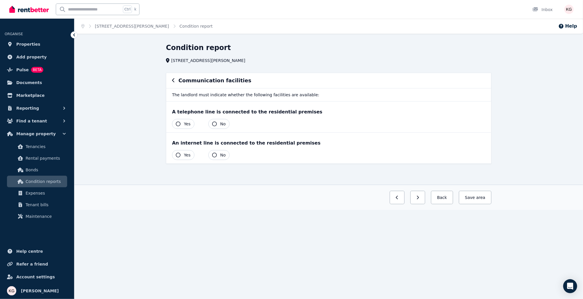
click at [180, 121] on button "Yes" at bounding box center [183, 124] width 22 height 10
click at [178, 151] on button "Yes" at bounding box center [183, 155] width 22 height 10
click at [477, 200] on button "Save area" at bounding box center [474, 197] width 35 height 13
click at [449, 198] on button "Back" at bounding box center [439, 197] width 27 height 13
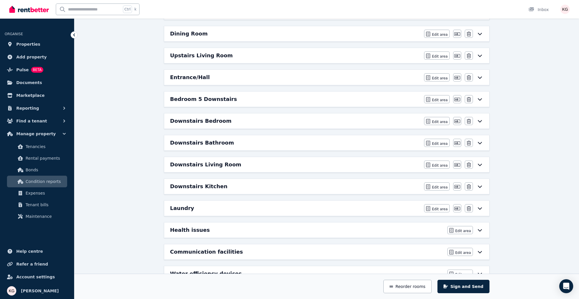
scroll to position [222, 0]
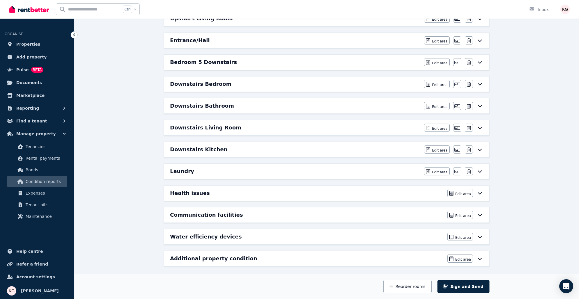
click at [217, 233] on h6 "Water efficiency devices" at bounding box center [206, 237] width 72 height 8
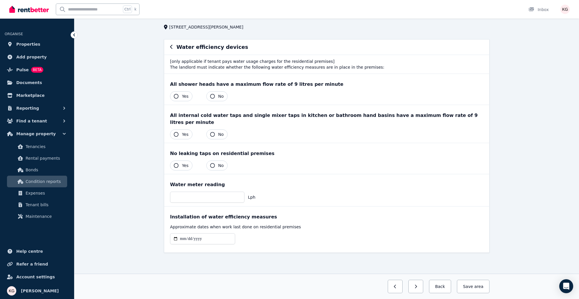
scroll to position [0, 0]
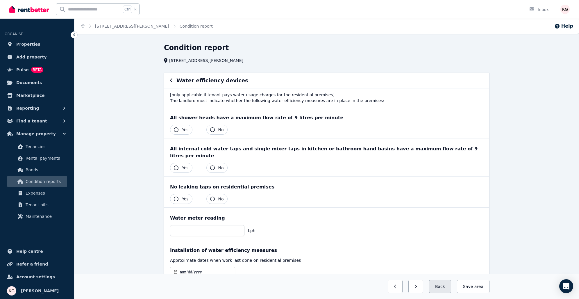
click at [444, 287] on button "Back" at bounding box center [440, 286] width 22 height 13
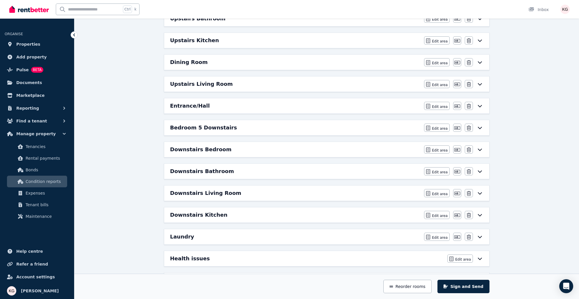
scroll to position [222, 0]
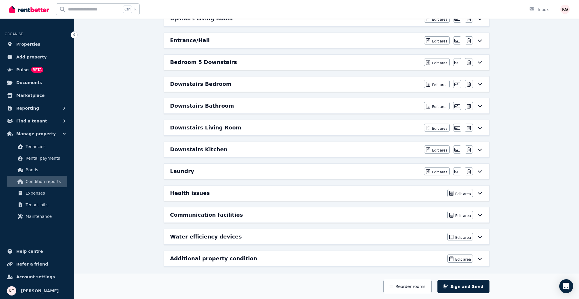
click at [231, 256] on h6 "Additional property condition" at bounding box center [213, 258] width 87 height 8
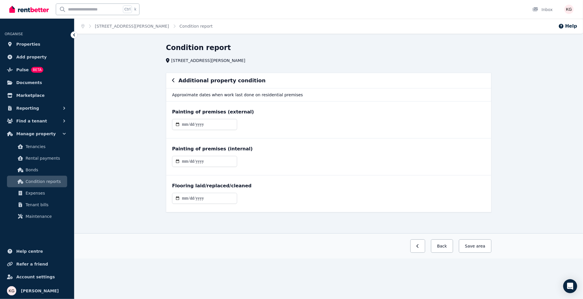
click at [174, 82] on icon "button" at bounding box center [173, 80] width 2 height 4
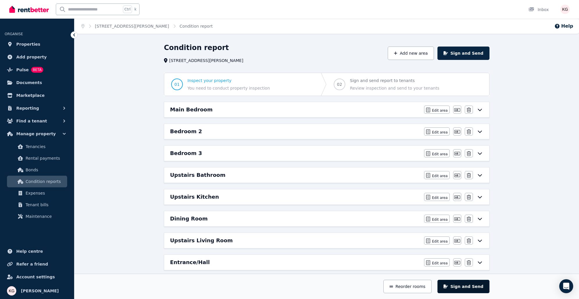
click at [478, 285] on button "Sign and Send" at bounding box center [463, 286] width 52 height 13
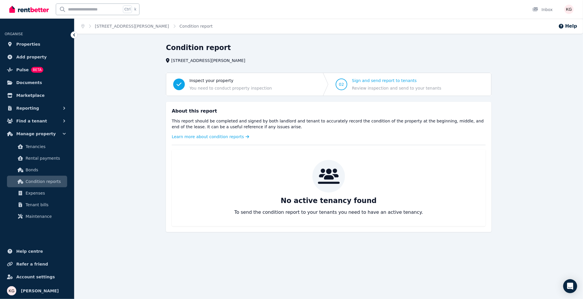
click at [73, 35] on icon at bounding box center [74, 35] width 6 height 6
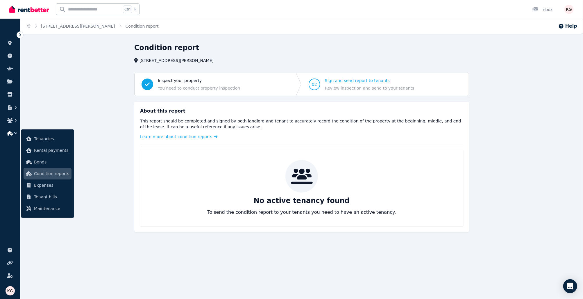
click at [20, 35] on icon at bounding box center [20, 34] width 2 height 3
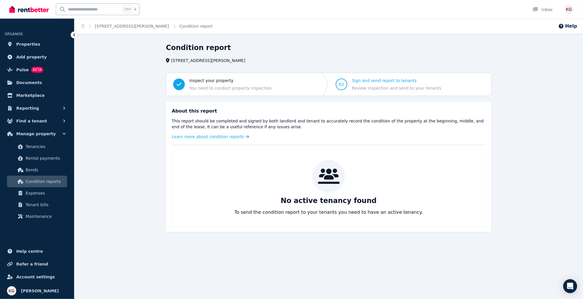
click at [217, 84] on span "Inspect your property You need to conduct property inspection" at bounding box center [231, 84] width 83 height 13
click at [216, 79] on span "Inspect your property" at bounding box center [231, 81] width 83 height 6
click at [199, 53] on div "Condition report" at bounding box center [327, 48] width 322 height 11
click at [180, 27] on link "Condition report" at bounding box center [196, 26] width 33 height 5
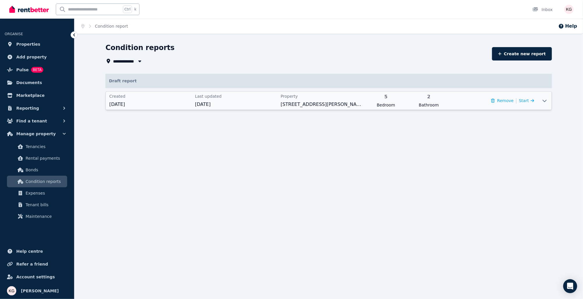
click at [293, 101] on span "[STREET_ADDRESS][PERSON_NAME]" at bounding box center [322, 104] width 82 height 7
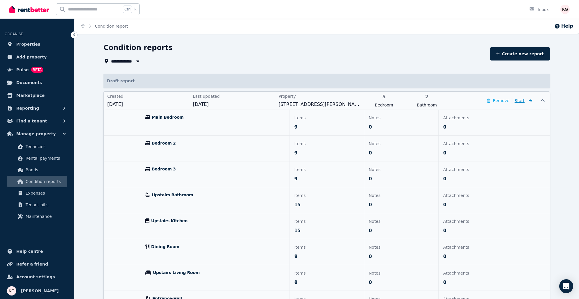
click at [523, 101] on span "Start" at bounding box center [520, 100] width 10 height 5
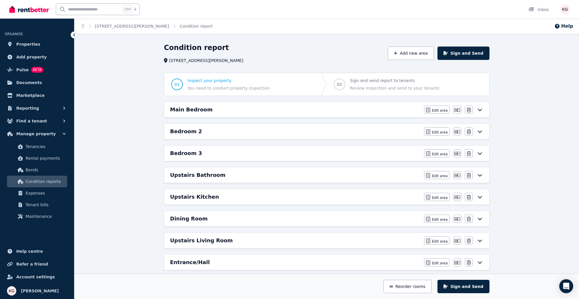
click at [352, 110] on div "Main Bedroom" at bounding box center [295, 110] width 251 height 8
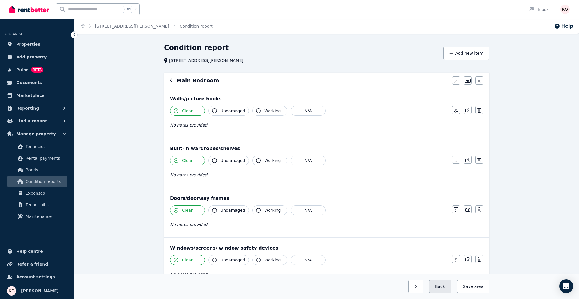
click at [442, 290] on button "Back" at bounding box center [440, 286] width 22 height 13
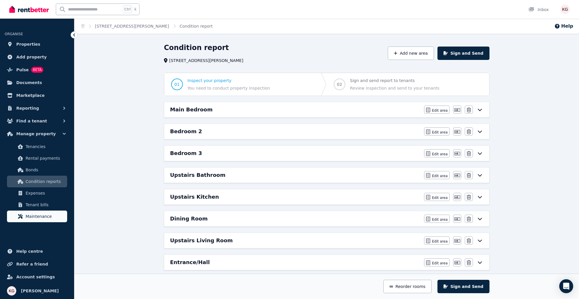
click at [26, 217] on span "Maintenance" at bounding box center [45, 216] width 39 height 7
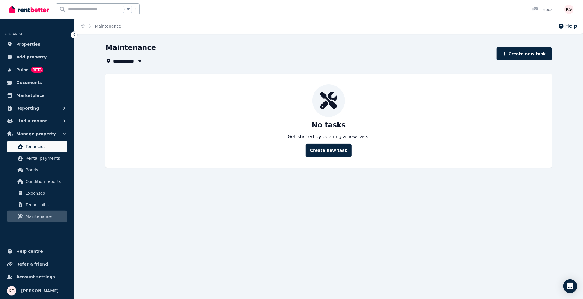
click at [46, 143] on span "Tenancies" at bounding box center [45, 146] width 39 height 7
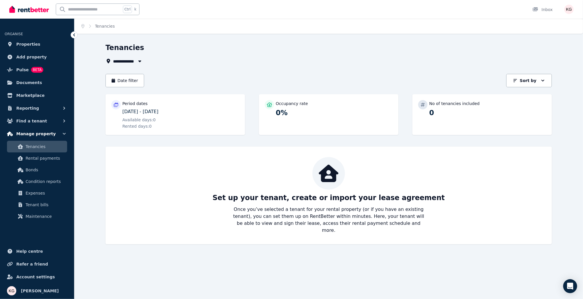
click at [40, 133] on span "Manage property" at bounding box center [36, 133] width 40 height 7
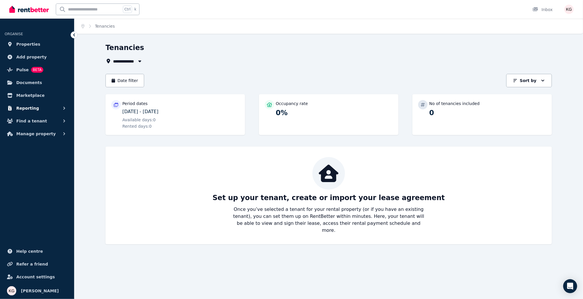
click at [28, 105] on span "Reporting" at bounding box center [27, 108] width 23 height 7
click at [45, 109] on button "Reporting" at bounding box center [37, 108] width 65 height 12
click at [43, 135] on span "Manage property" at bounding box center [36, 133] width 40 height 7
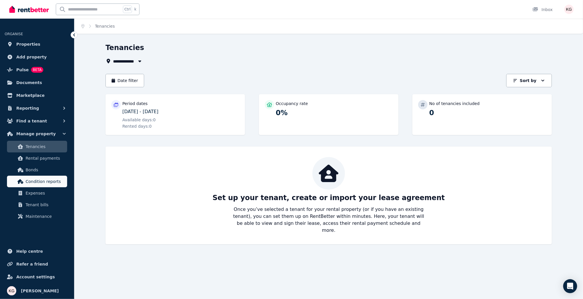
click at [39, 179] on span "Condition reports" at bounding box center [45, 181] width 39 height 7
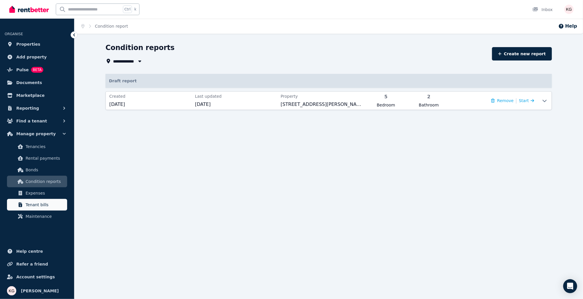
click at [38, 202] on span "Tenant bills" at bounding box center [45, 204] width 39 height 7
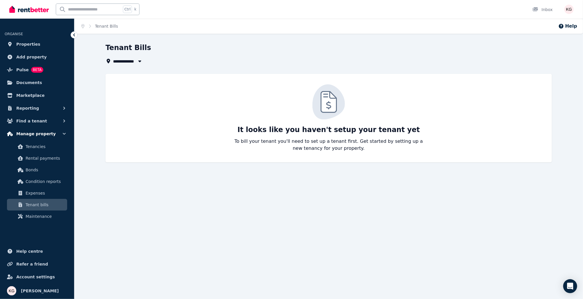
click at [42, 134] on span "Manage property" at bounding box center [36, 133] width 40 height 7
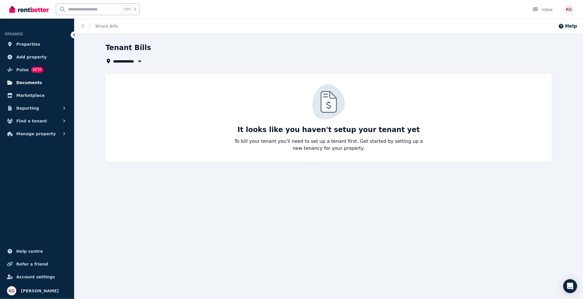
click at [25, 85] on span "Documents" at bounding box center [29, 82] width 26 height 7
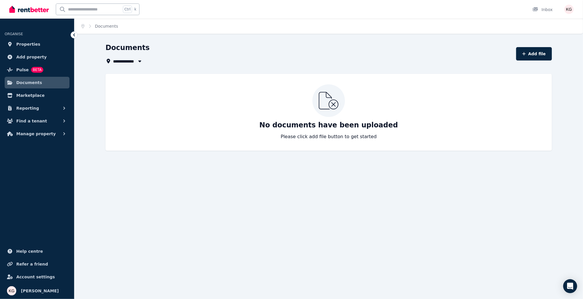
click at [25, 85] on span "Documents" at bounding box center [29, 82] width 26 height 7
click at [30, 108] on span "Reporting" at bounding box center [27, 108] width 23 height 7
click at [33, 122] on span "Find a tenant" at bounding box center [31, 120] width 31 height 7
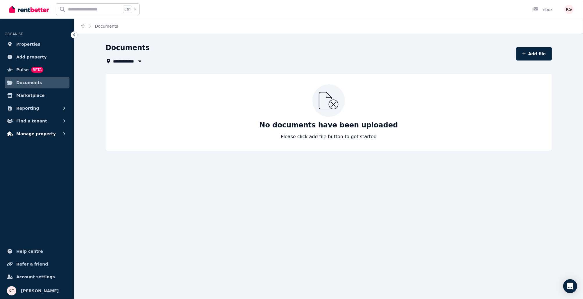
click at [33, 135] on span "Manage property" at bounding box center [36, 133] width 40 height 7
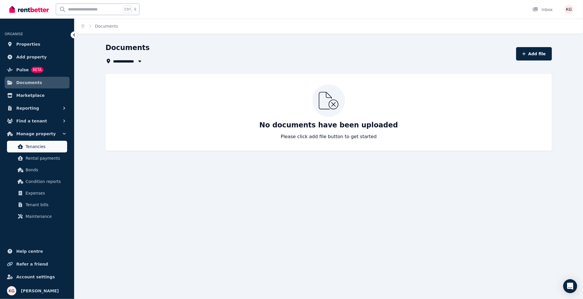
click at [33, 144] on span "Tenancies" at bounding box center [45, 146] width 39 height 7
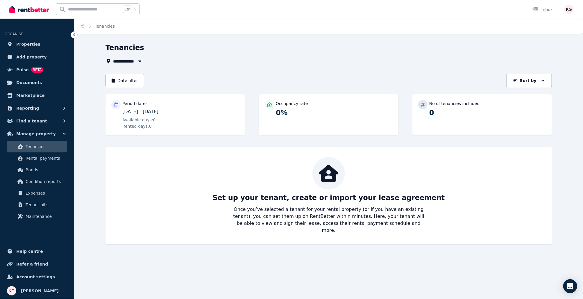
click at [74, 35] on icon at bounding box center [74, 35] width 6 height 6
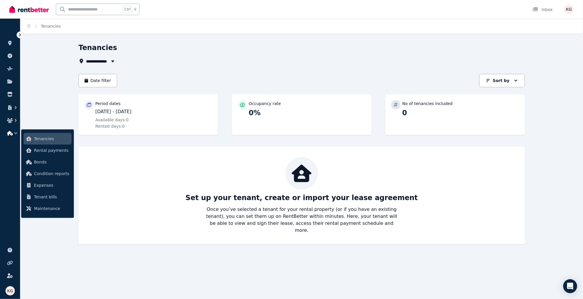
click at [15, 130] on icon "button" at bounding box center [16, 133] width 6 height 6
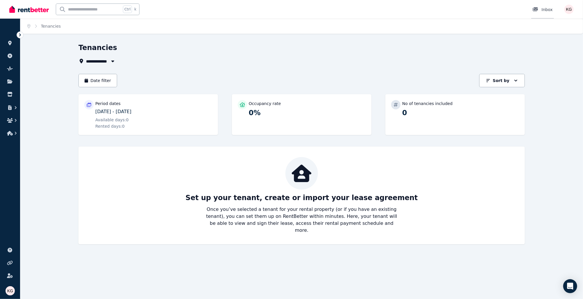
click at [549, 6] on link "Inbox" at bounding box center [542, 9] width 23 height 19
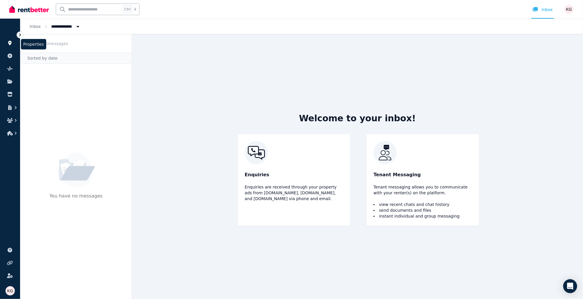
click at [12, 42] on icon at bounding box center [10, 43] width 6 height 5
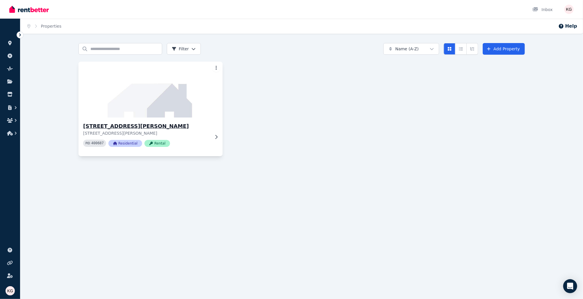
click at [185, 125] on h3 "[STREET_ADDRESS][PERSON_NAME]" at bounding box center [146, 126] width 127 height 8
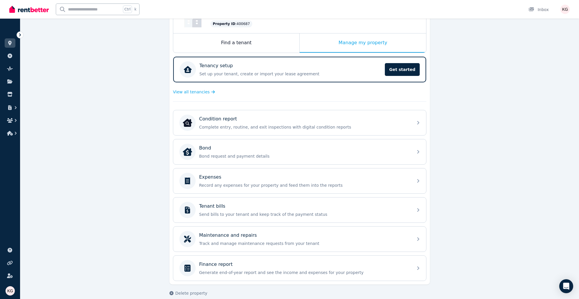
scroll to position [85, 0]
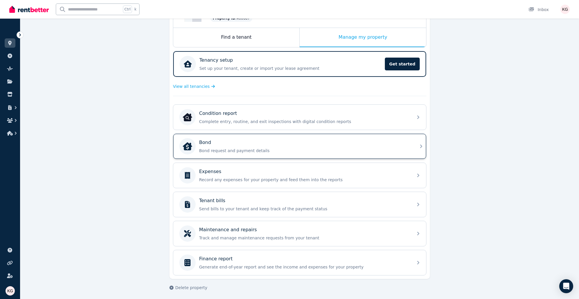
click at [239, 146] on div "Bond Bond request and payment details" at bounding box center [304, 146] width 210 height 15
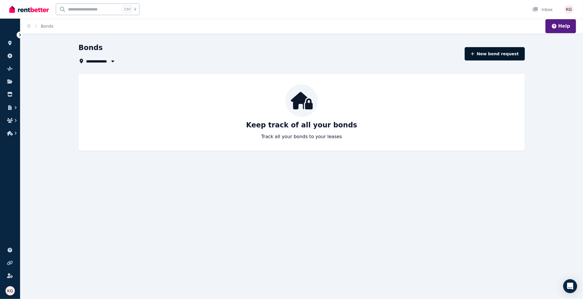
click at [489, 56] on button "New bond request" at bounding box center [495, 53] width 60 height 13
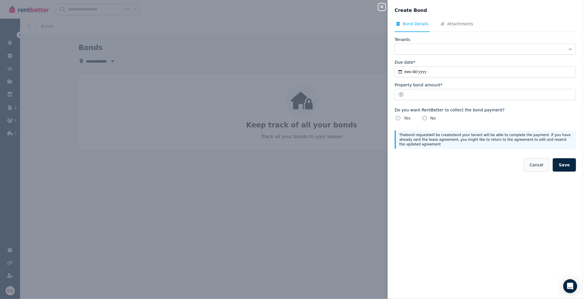
click at [540, 165] on button "Cancel" at bounding box center [536, 164] width 25 height 13
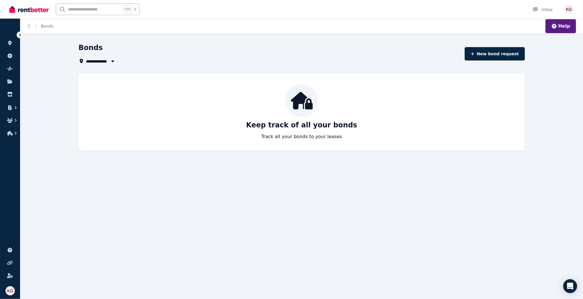
click at [355, 59] on div "**********" at bounding box center [269, 61] width 383 height 7
